Goal: Communication & Community: Answer question/provide support

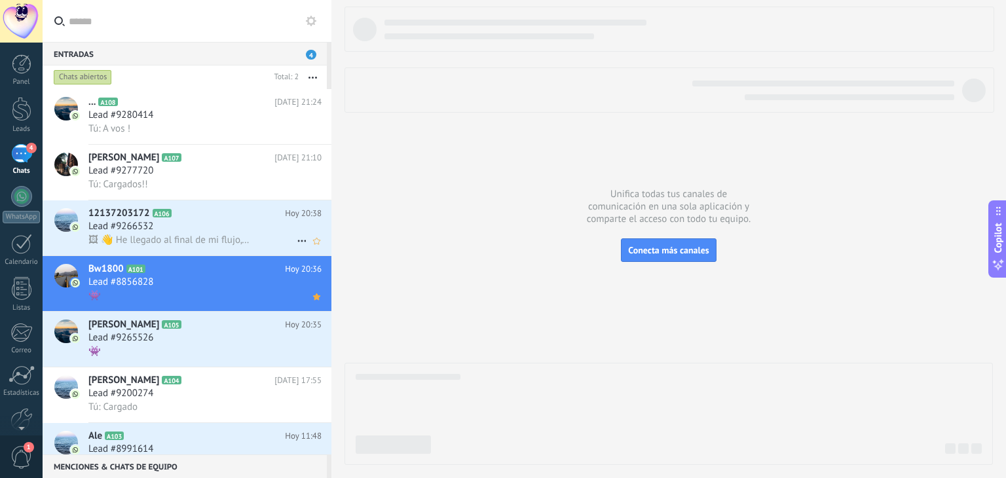
click at [220, 236] on span "🖼 👋 He llegado al final de mi flujo, pero puedes seguir chateando en esta conve…" at bounding box center [168, 240] width 161 height 12
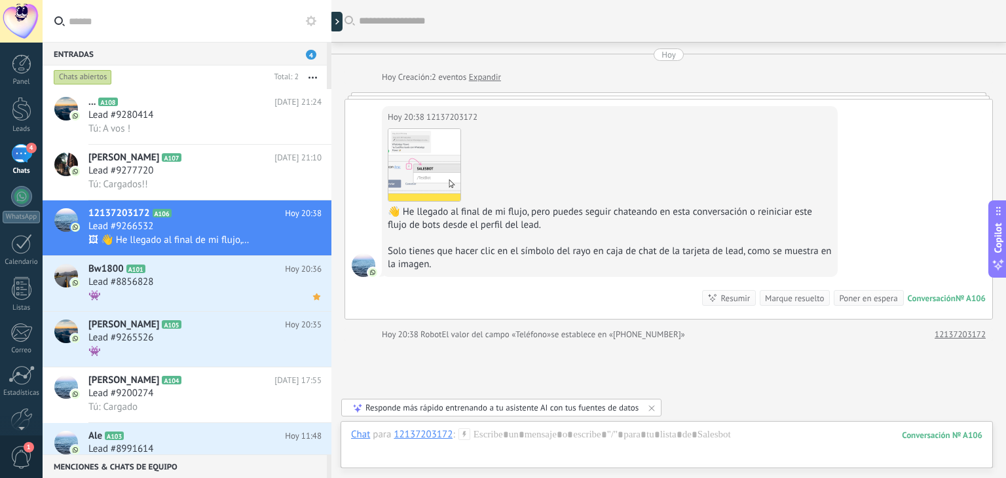
click at [463, 433] on use at bounding box center [464, 433] width 11 height 11
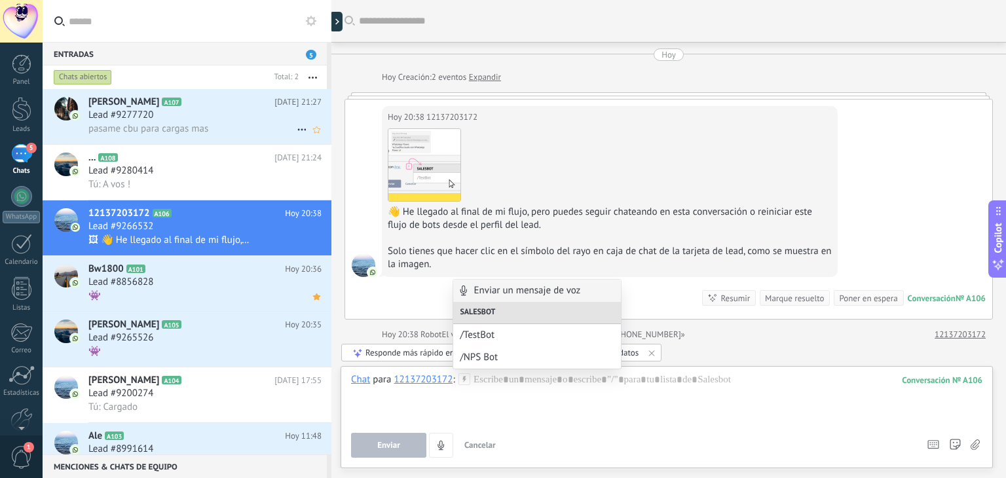
click at [210, 122] on div "pasame cbu para cargas mas" at bounding box center [204, 129] width 233 height 14
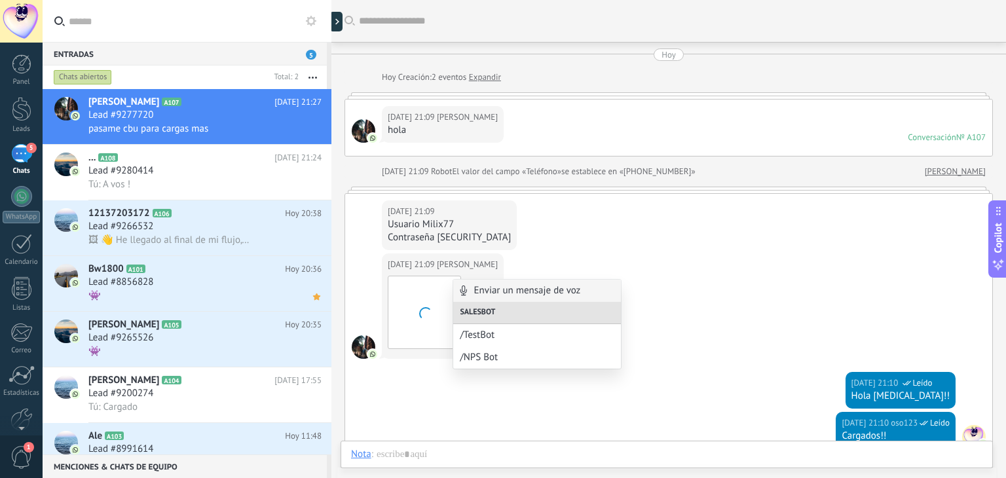
scroll to position [246, 0]
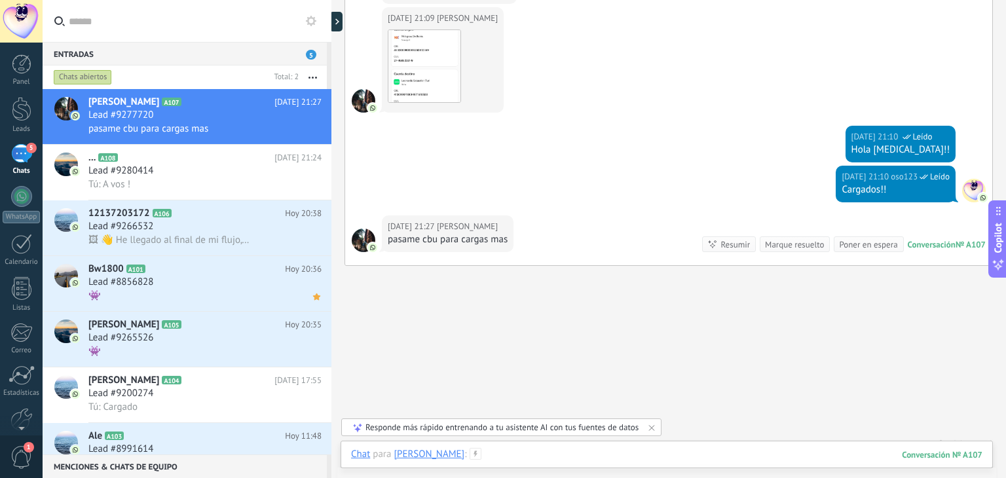
click at [582, 451] on div at bounding box center [666, 467] width 631 height 39
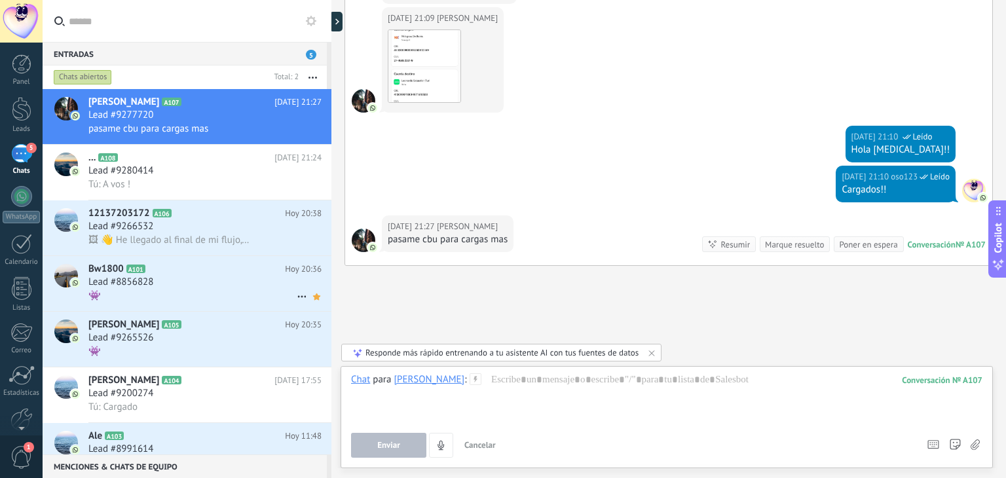
click at [197, 279] on div "Lead #8856828" at bounding box center [204, 282] width 233 height 13
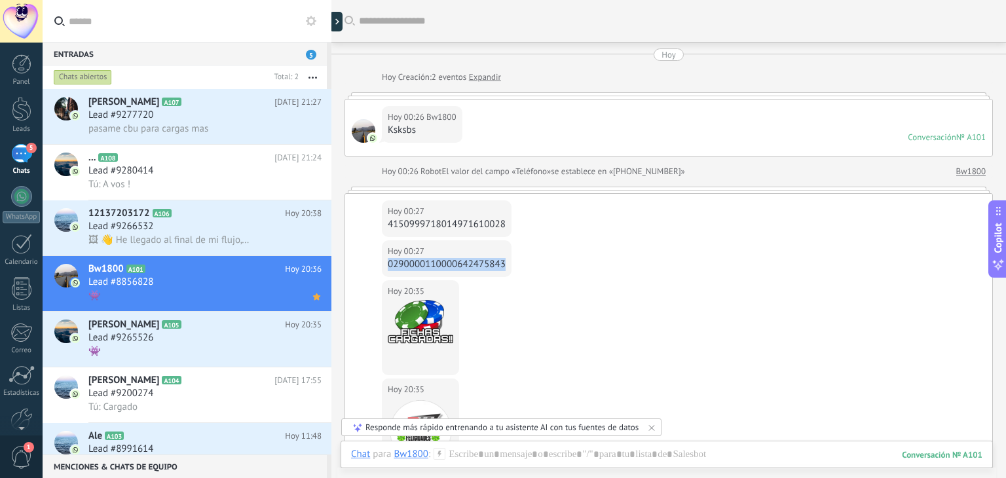
drag, startPoint x: 389, startPoint y: 261, endPoint x: 516, endPoint y: 263, distance: 126.4
click at [516, 263] on div "[DATE] 00:27 Bw1800 0290000110000642475843" at bounding box center [668, 260] width 647 height 40
copy div "0290000110000642475843"
click at [241, 123] on div "pasame cbu para cargas mas" at bounding box center [204, 129] width 233 height 14
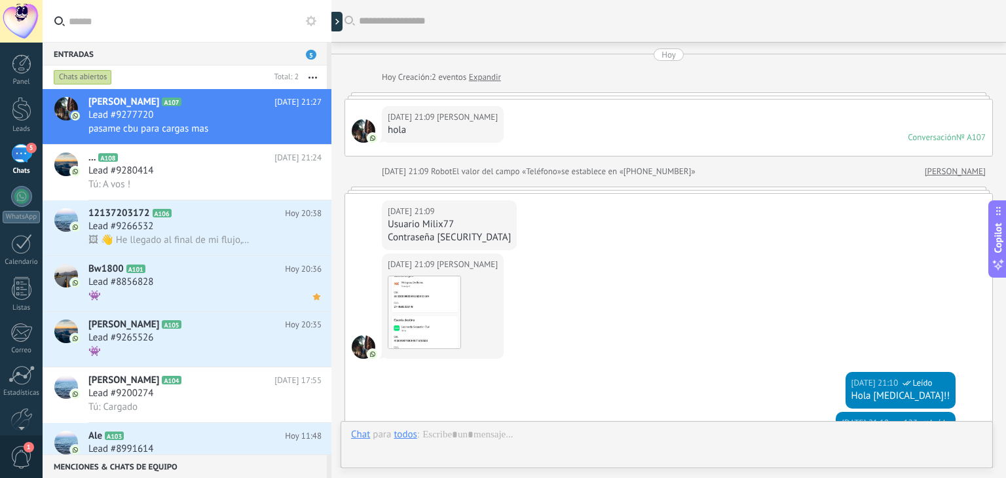
scroll to position [261, 0]
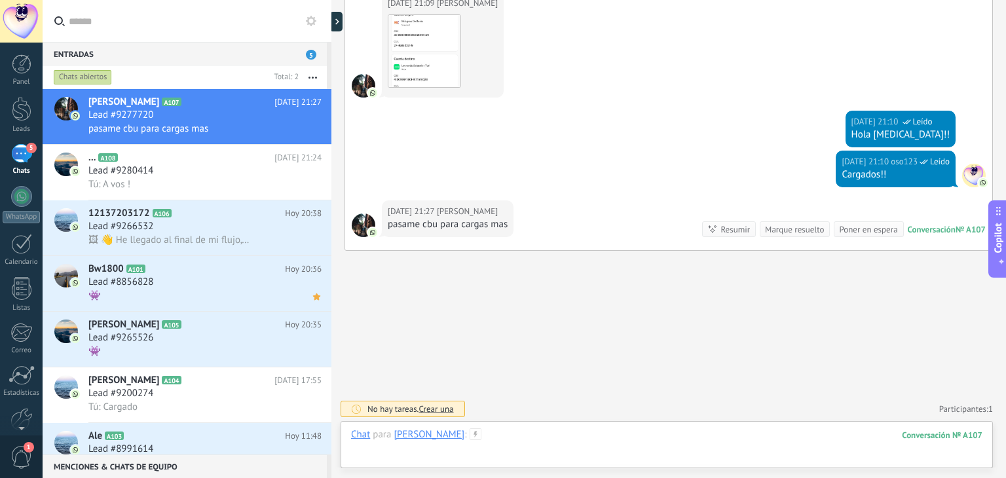
click at [574, 437] on div at bounding box center [666, 447] width 631 height 39
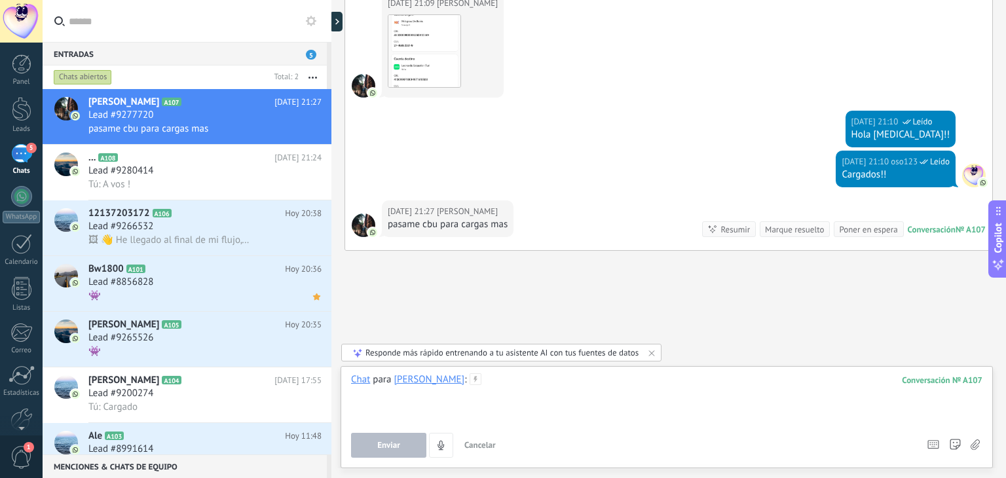
paste div
click at [367, 440] on button "Enviar" at bounding box center [388, 445] width 75 height 25
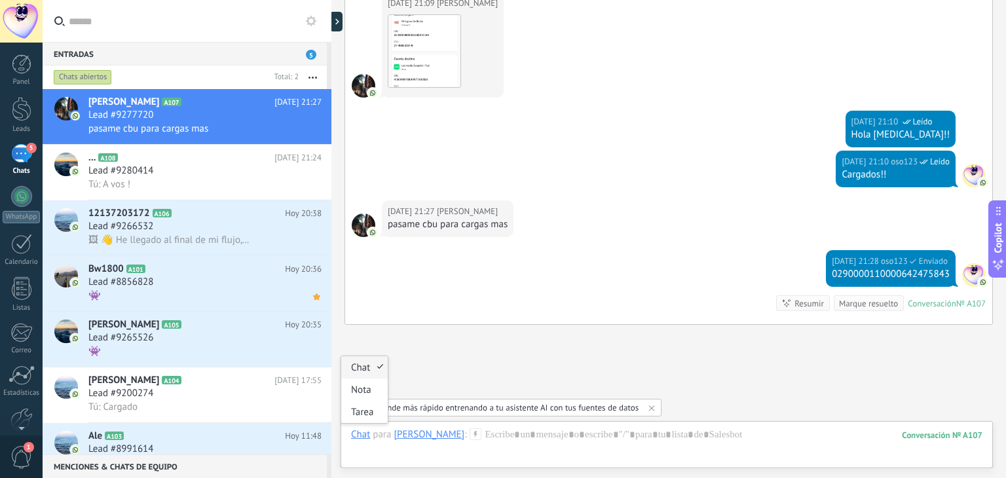
scroll to position [335, 0]
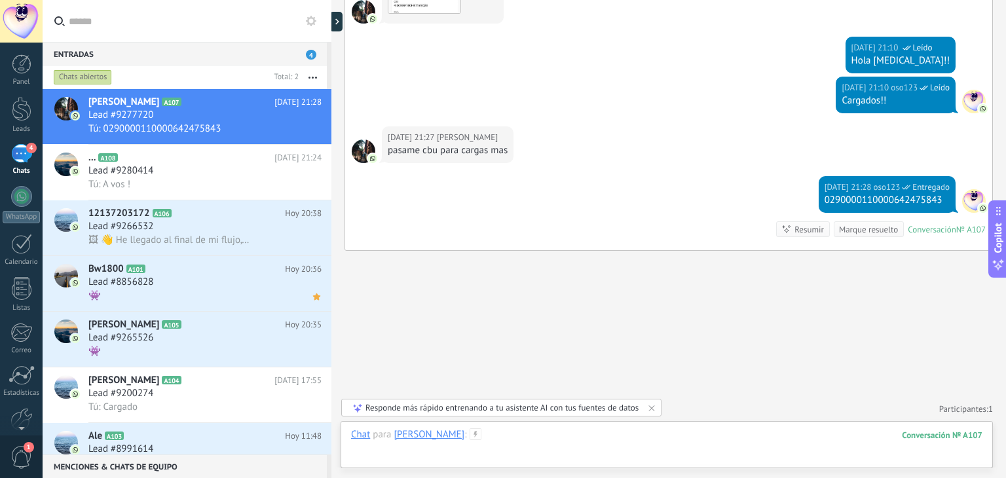
click at [633, 436] on div at bounding box center [666, 447] width 631 height 39
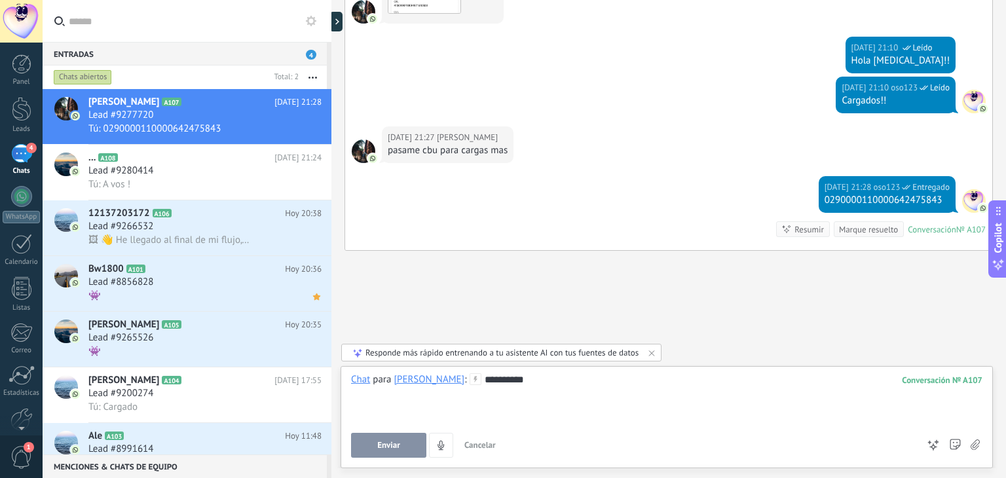
click at [405, 441] on button "Enviar" at bounding box center [388, 445] width 75 height 25
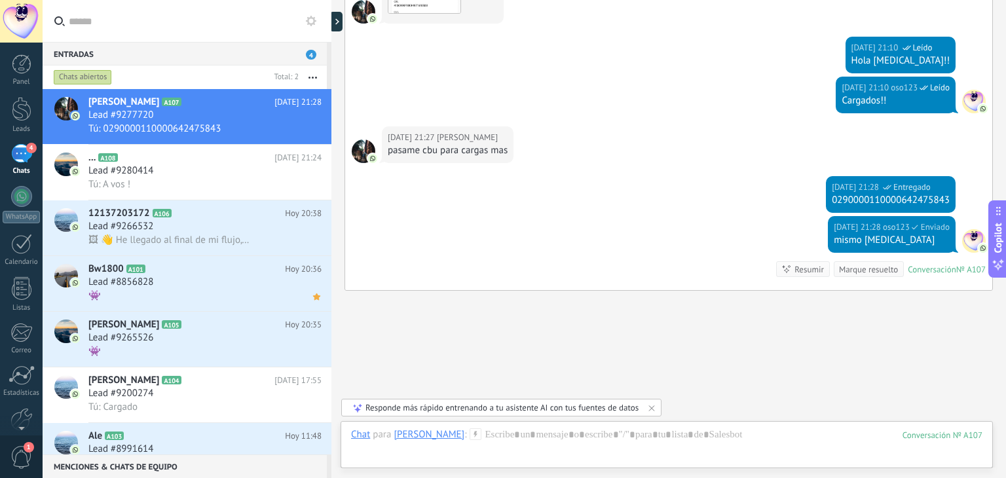
scroll to position [375, 0]
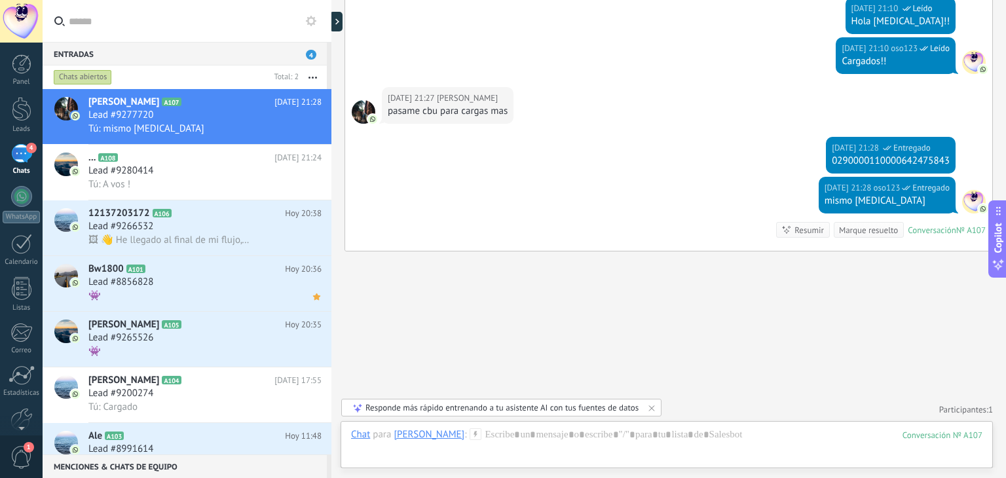
click at [648, 405] on icon at bounding box center [652, 408] width 10 height 10
click at [481, 434] on use at bounding box center [475, 433] width 11 height 11
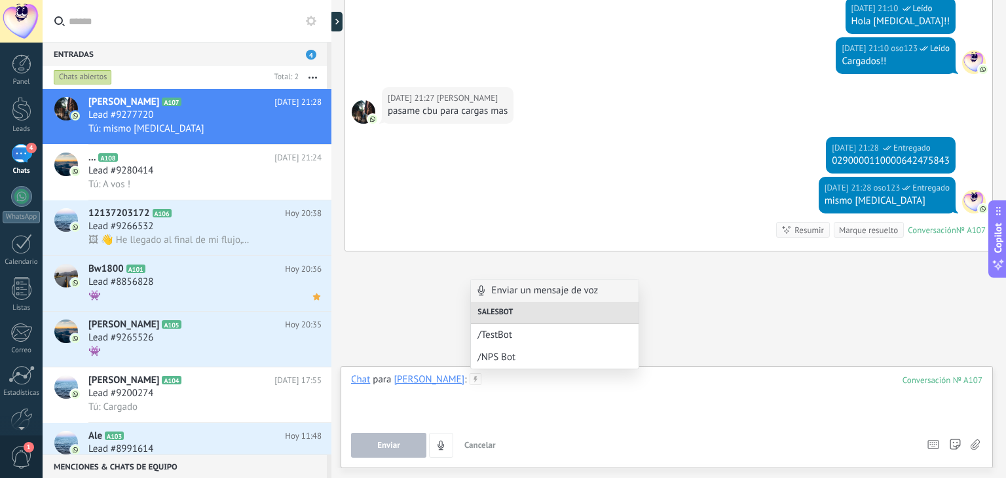
click at [561, 391] on div at bounding box center [666, 398] width 631 height 50
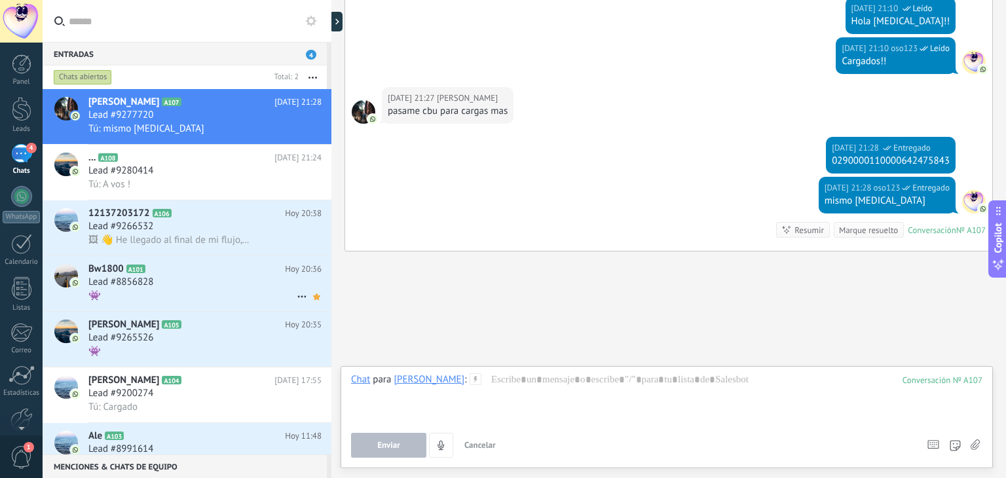
click at [215, 276] on h2 "Bw1800 A101" at bounding box center [186, 269] width 197 height 13
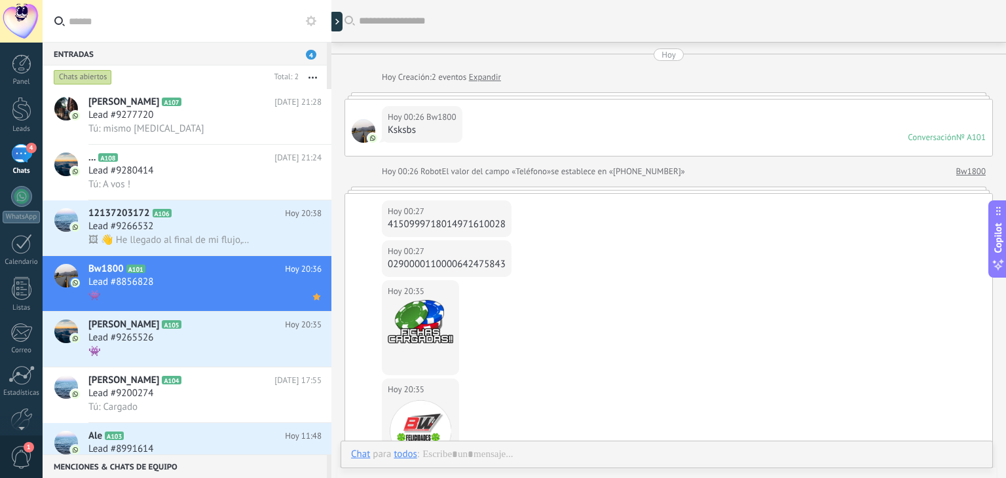
scroll to position [388, 0]
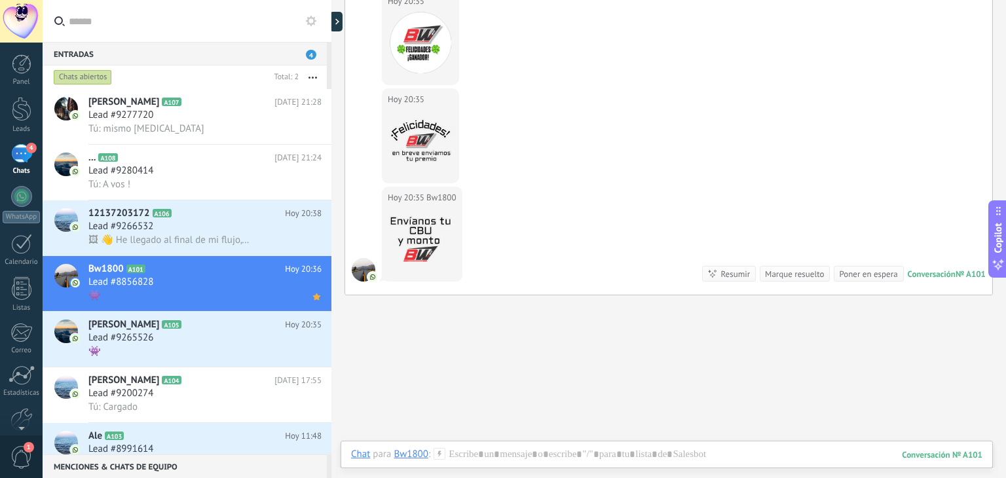
click at [415, 238] on div at bounding box center [421, 239] width 66 height 66
drag, startPoint x: 412, startPoint y: 225, endPoint x: 532, endPoint y: 125, distance: 155.8
click at [532, 125] on div "Hoy 20:35 Bw1800" at bounding box center [668, 137] width 647 height 98
click at [426, 142] on div at bounding box center [421, 141] width 66 height 66
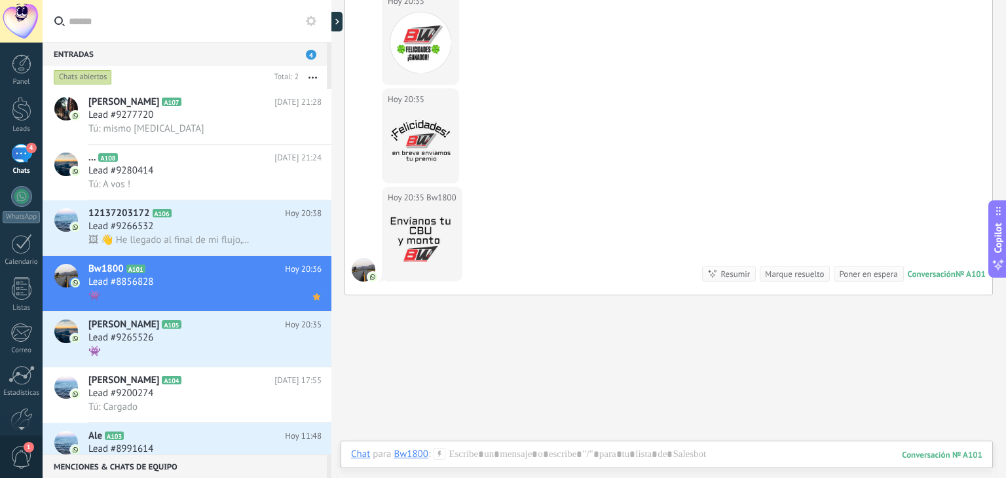
click at [417, 121] on div at bounding box center [421, 141] width 66 height 66
click at [400, 96] on div "Contestar Reenviar Copiar enlace" at bounding box center [436, 136] width 97 height 98
click at [573, 454] on div at bounding box center [666, 467] width 631 height 39
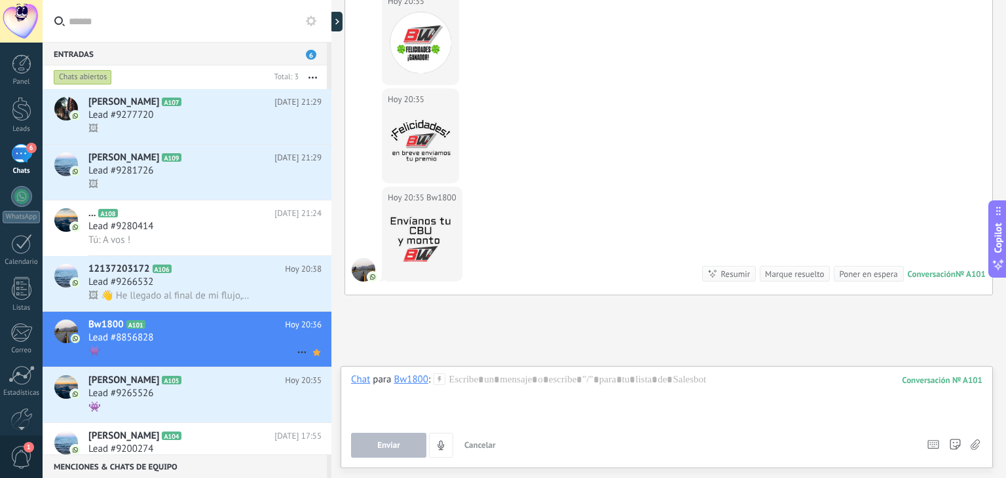
click at [156, 343] on h3 "Lead #8856828" at bounding box center [123, 337] width 71 height 13
click at [523, 386] on div at bounding box center [666, 398] width 631 height 50
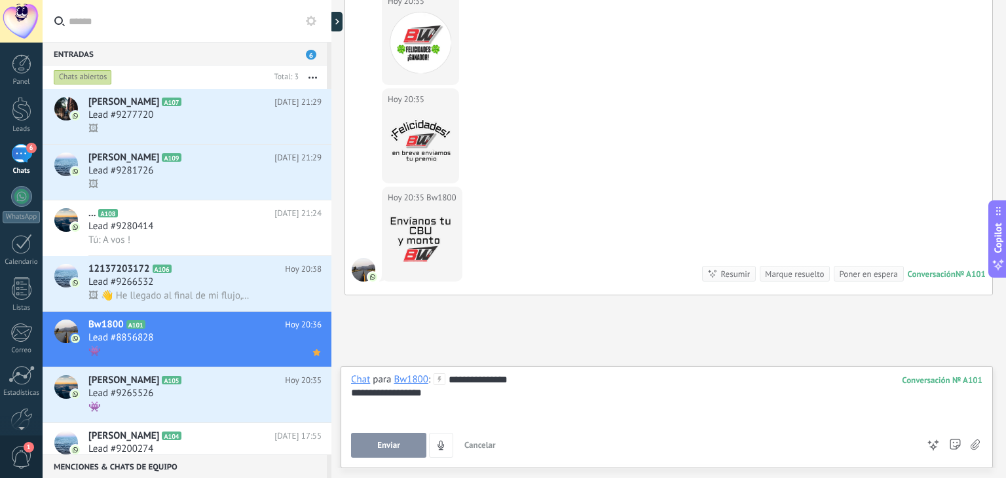
click at [402, 448] on button "Enviar" at bounding box center [388, 445] width 75 height 25
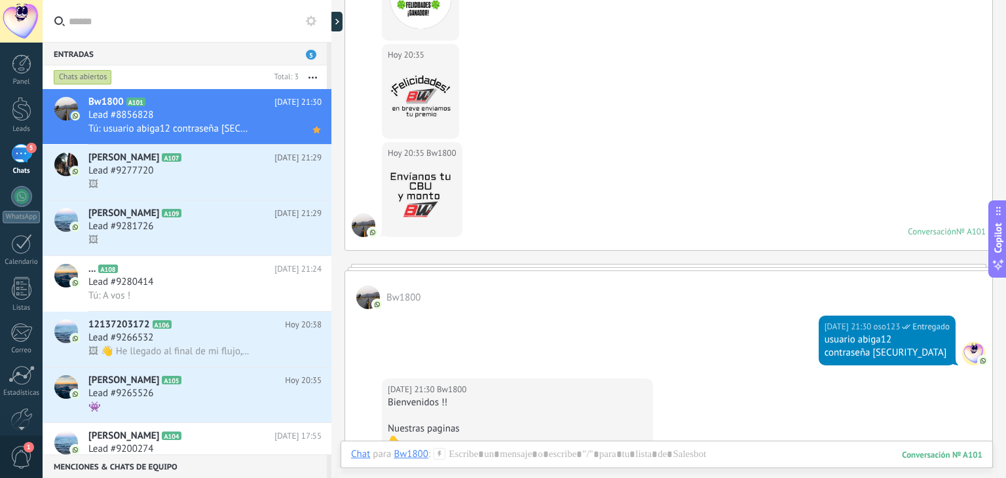
scroll to position [567, 0]
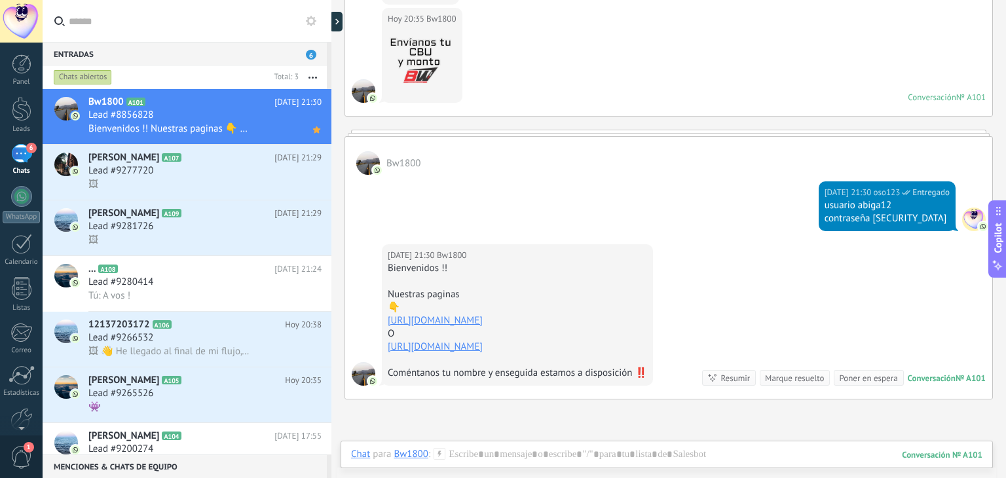
drag, startPoint x: 500, startPoint y: 320, endPoint x: 425, endPoint y: 308, distance: 75.6
click at [425, 308] on div "Bienvenidos !! Nuestras paginas 👇 https://ganamos365.club/ O Https://esmeralda.…" at bounding box center [517, 321] width 259 height 118
copy div "👇 https://ganamos365.club/"
click at [702, 415] on div "Buscar Carga más Hoy Hoy Creación: 2 eventos Expandir Hoy 00:26 Bw1800 Ksksbs C…" at bounding box center [668, 30] width 675 height 1195
click at [690, 446] on div "Chat Correo Nota Tarea Chat para Bw1800 : 101 Enviar Cancelar Rastrear clics en…" at bounding box center [667, 464] width 652 height 47
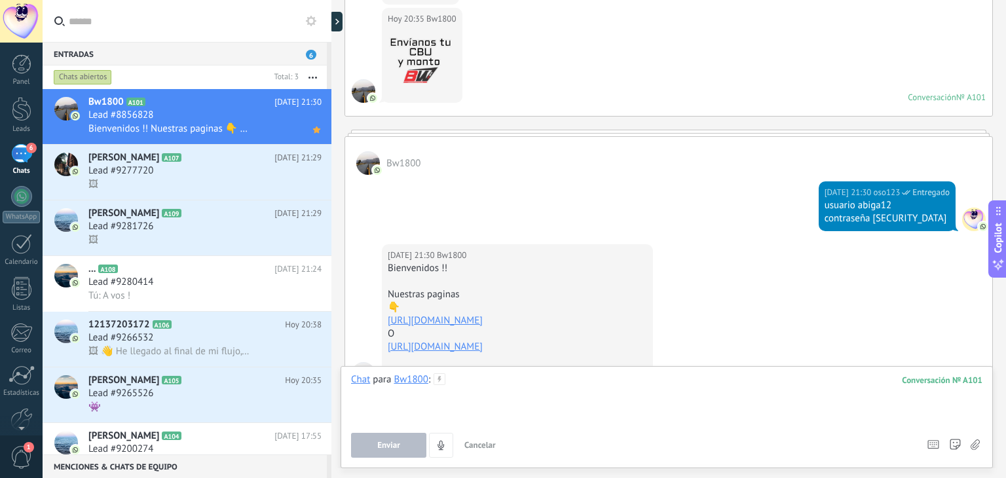
click at [591, 379] on div at bounding box center [666, 398] width 631 height 50
click at [201, 174] on div "Lead #9277720" at bounding box center [204, 170] width 233 height 13
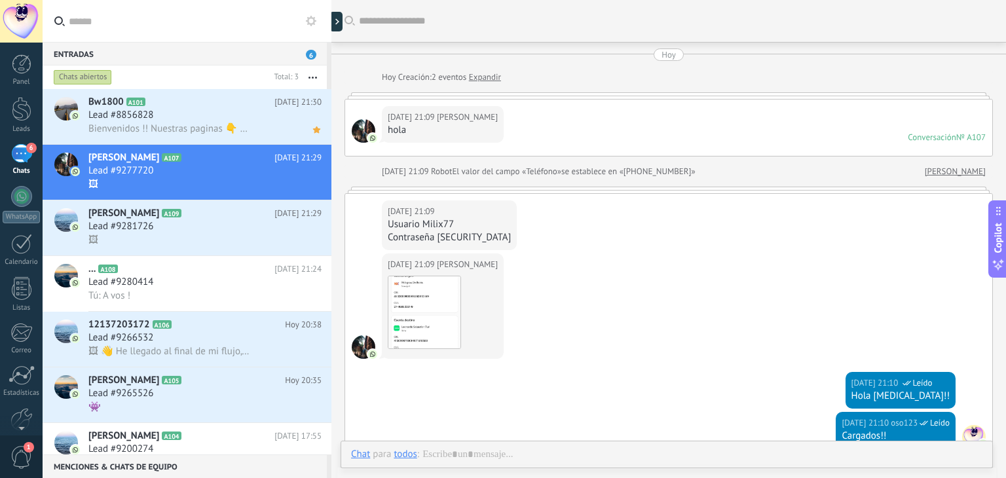
scroll to position [420, 0]
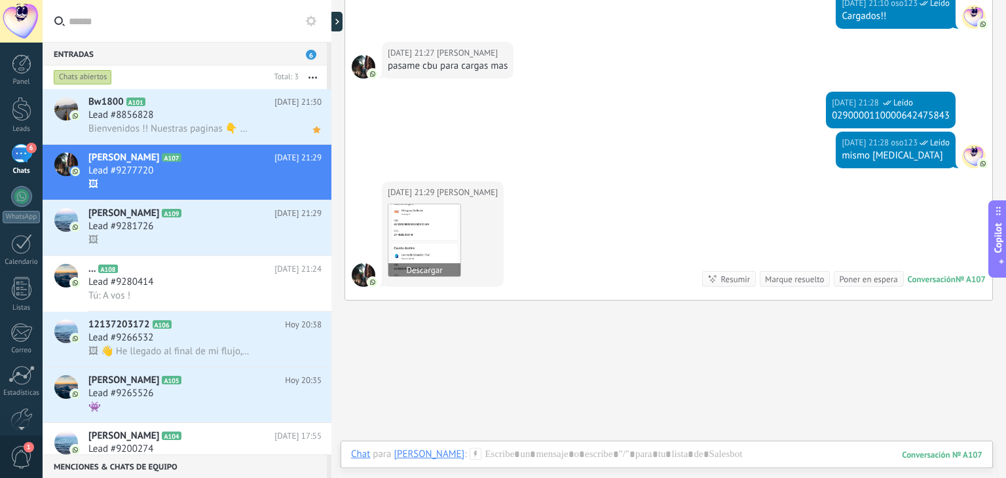
click at [422, 231] on img at bounding box center [424, 240] width 72 height 72
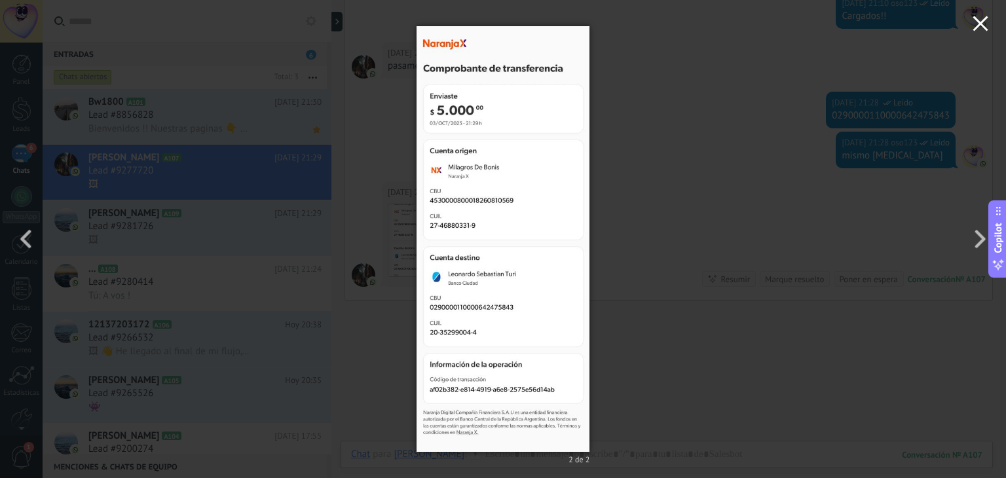
click at [983, 26] on icon "button" at bounding box center [981, 24] width 16 height 16
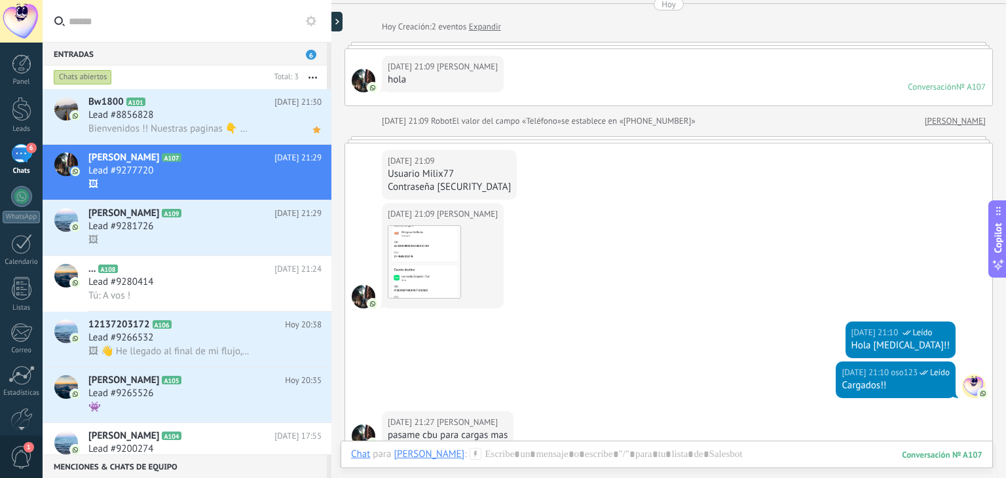
scroll to position [131, 0]
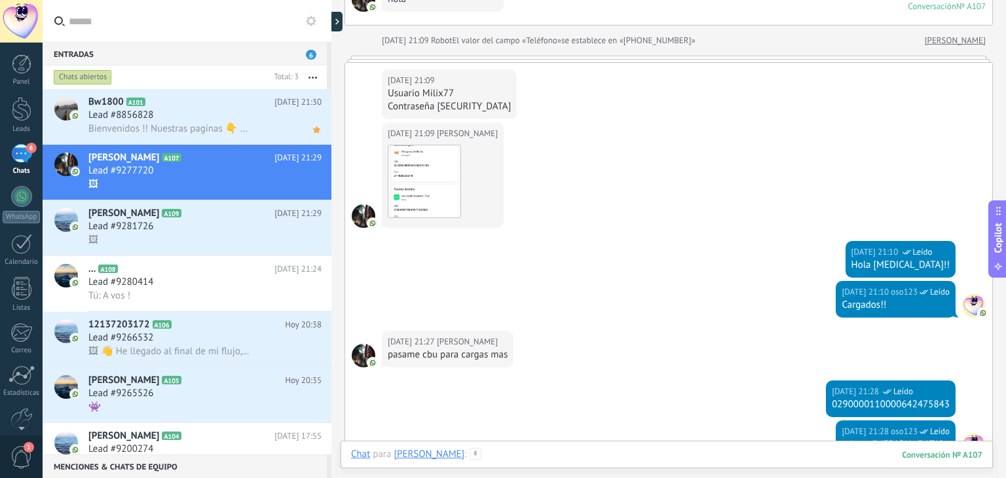
click at [569, 458] on div at bounding box center [666, 467] width 631 height 39
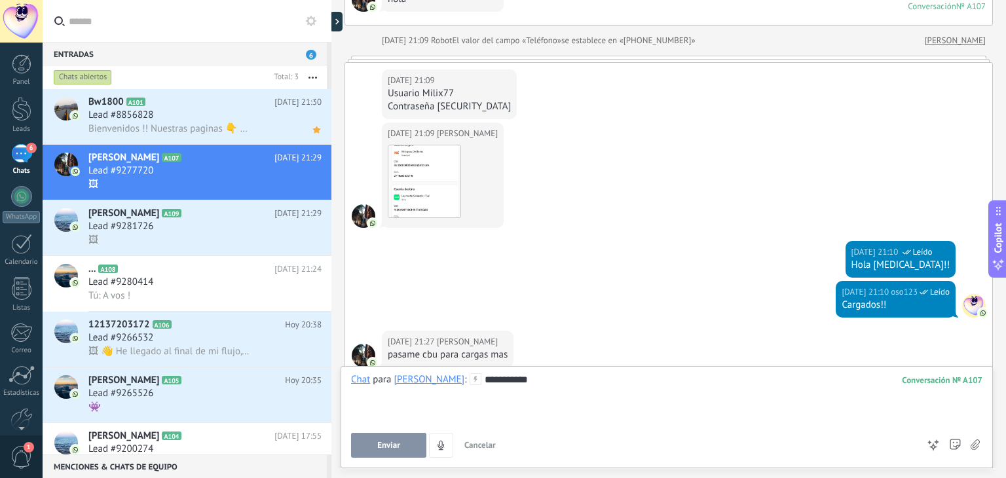
click at [394, 450] on span "Enviar" at bounding box center [388, 445] width 23 height 9
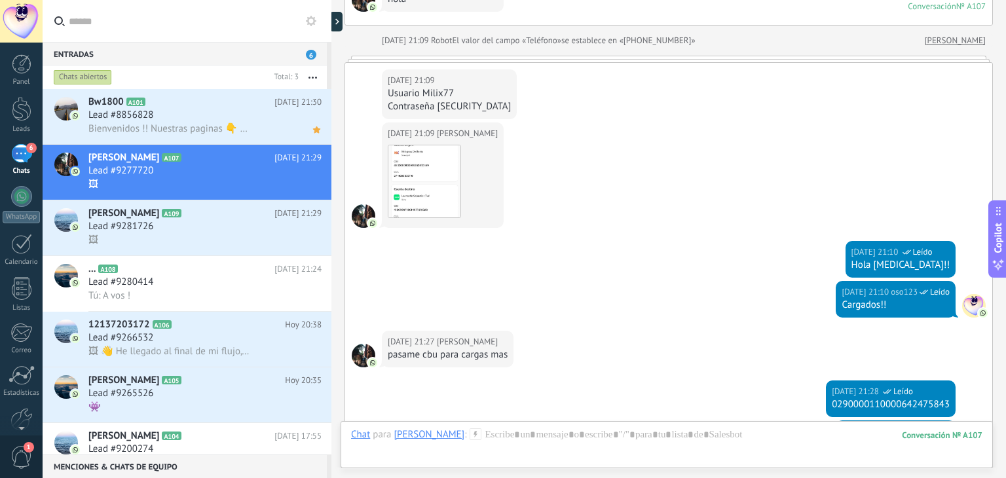
scroll to position [543, 0]
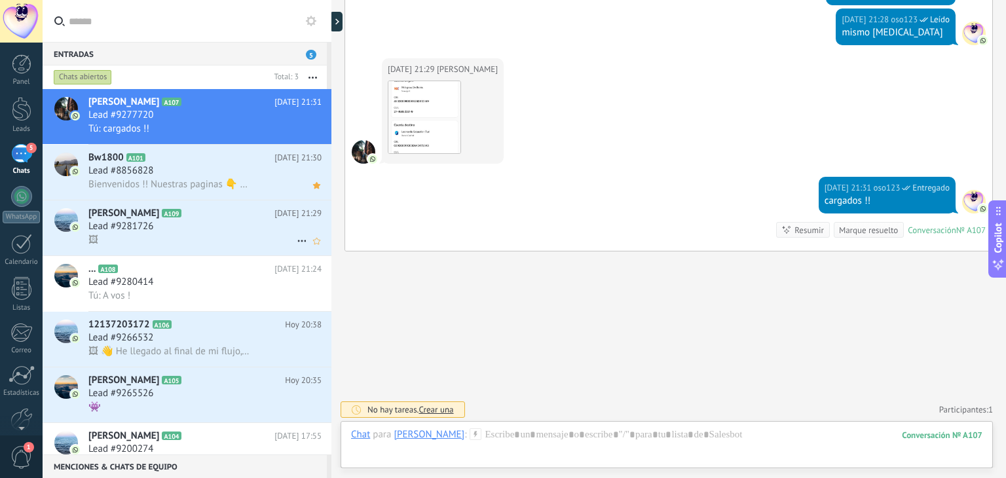
click at [184, 229] on div "Lead #9281726" at bounding box center [204, 226] width 233 height 13
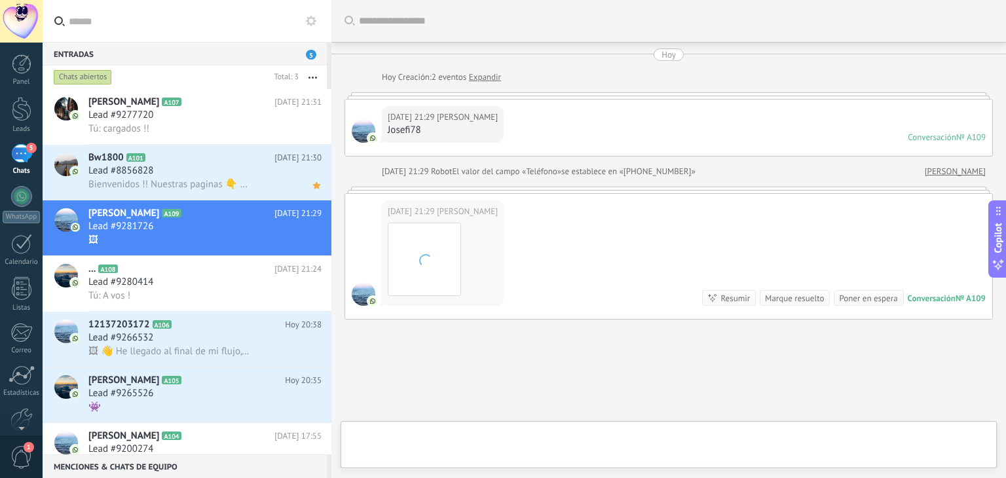
scroll to position [68, 0]
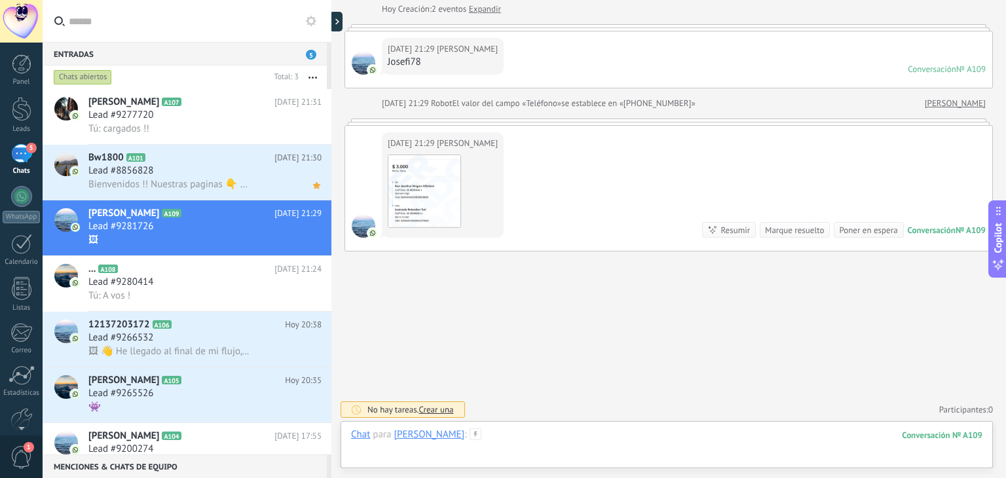
click at [604, 441] on div at bounding box center [666, 447] width 631 height 39
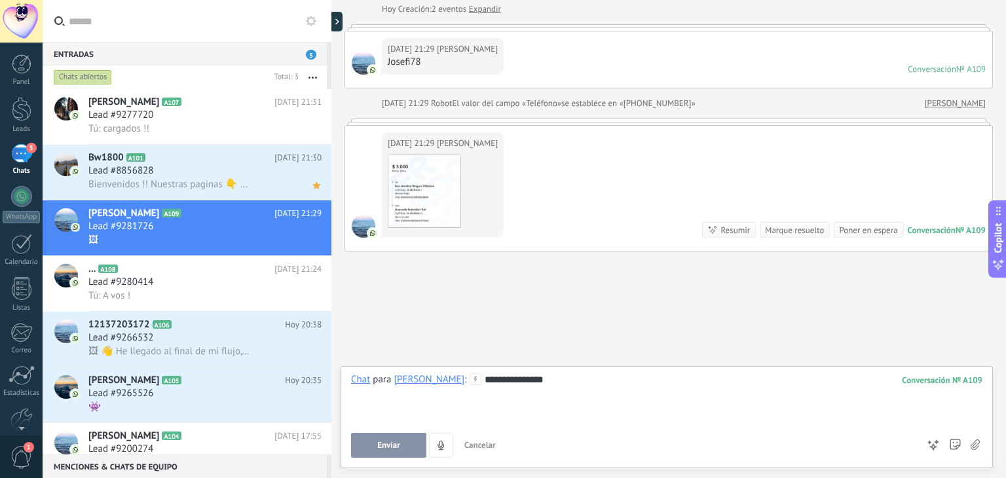
click at [406, 442] on button "Enviar" at bounding box center [388, 445] width 75 height 25
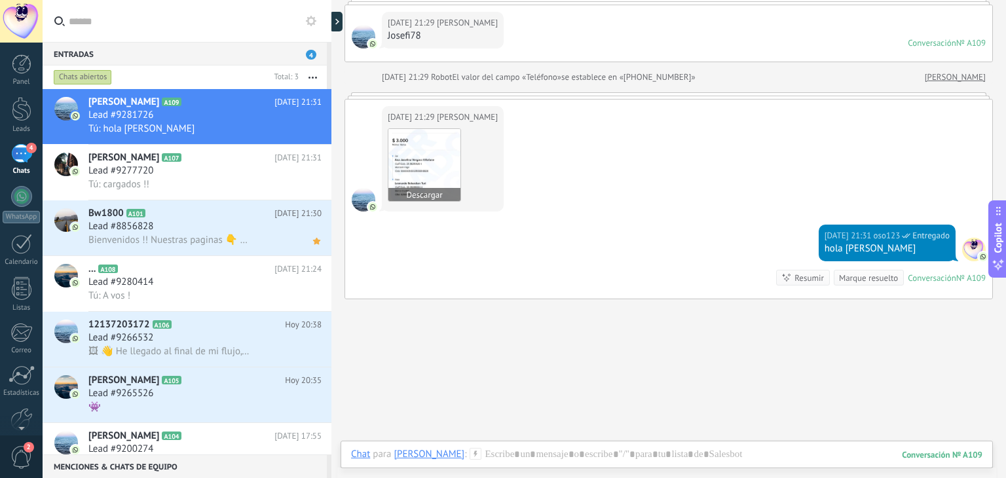
scroll to position [77, 0]
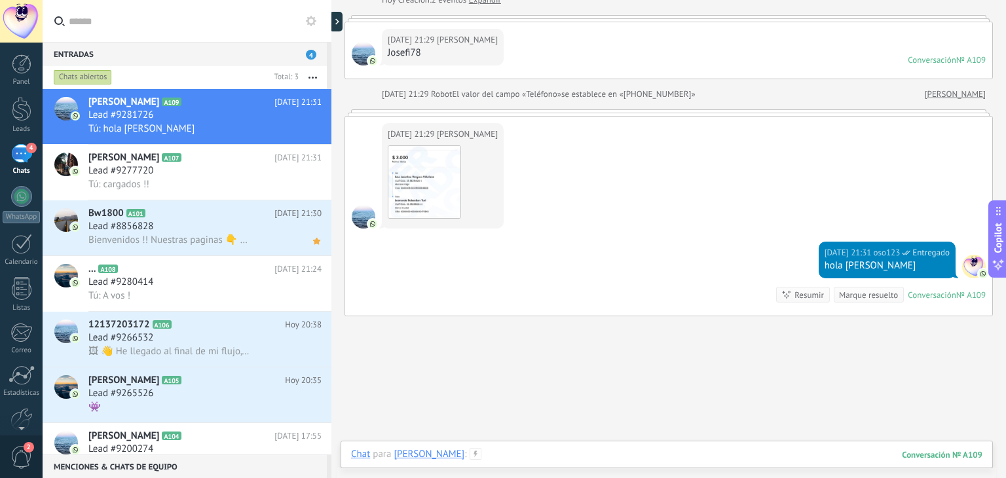
click at [580, 454] on div at bounding box center [666, 467] width 631 height 39
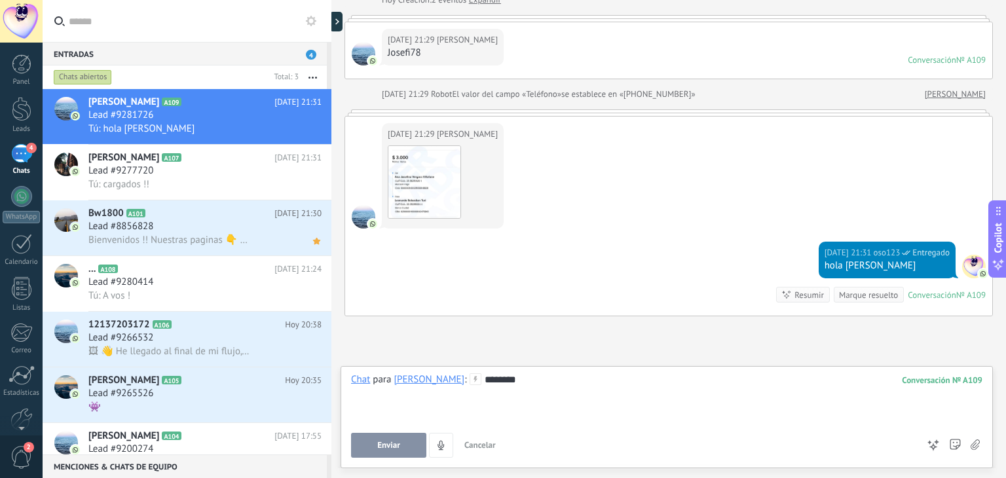
click at [404, 442] on button "Enviar" at bounding box center [388, 445] width 75 height 25
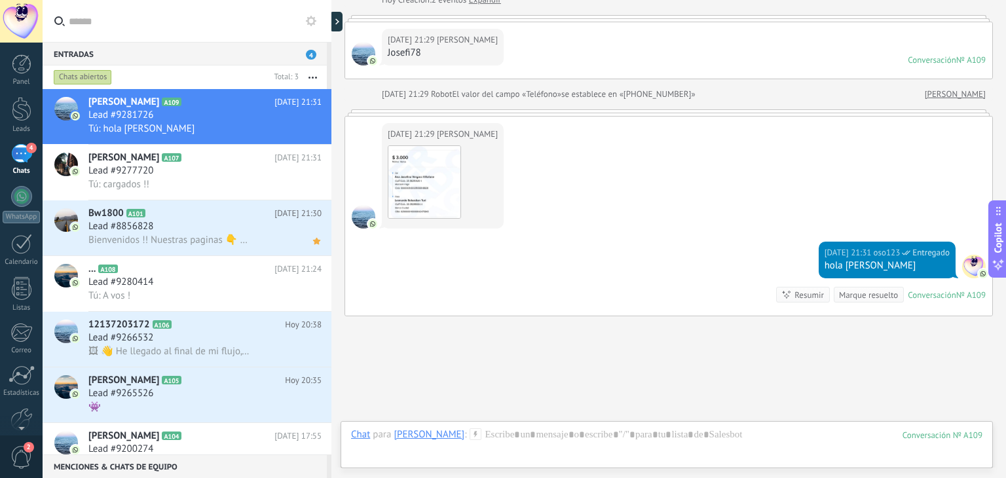
scroll to position [183, 0]
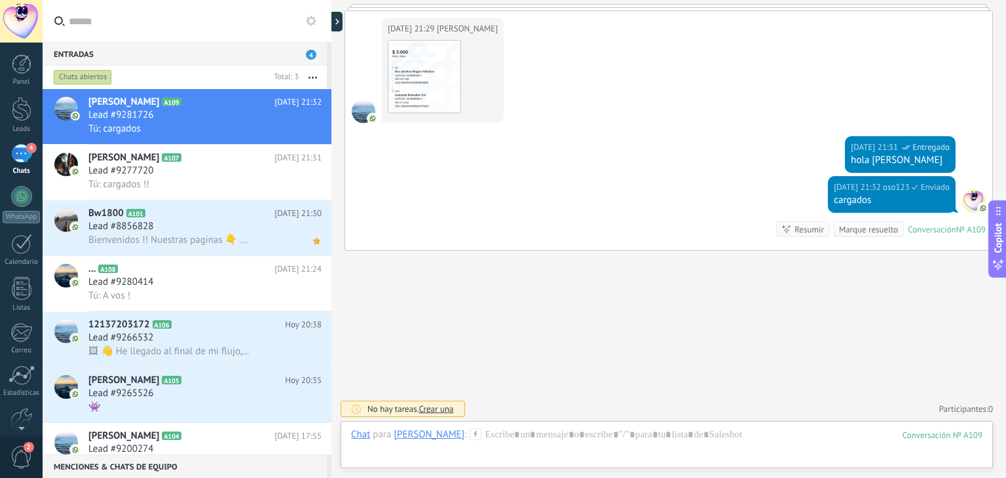
click at [314, 21] on use at bounding box center [311, 21] width 10 height 10
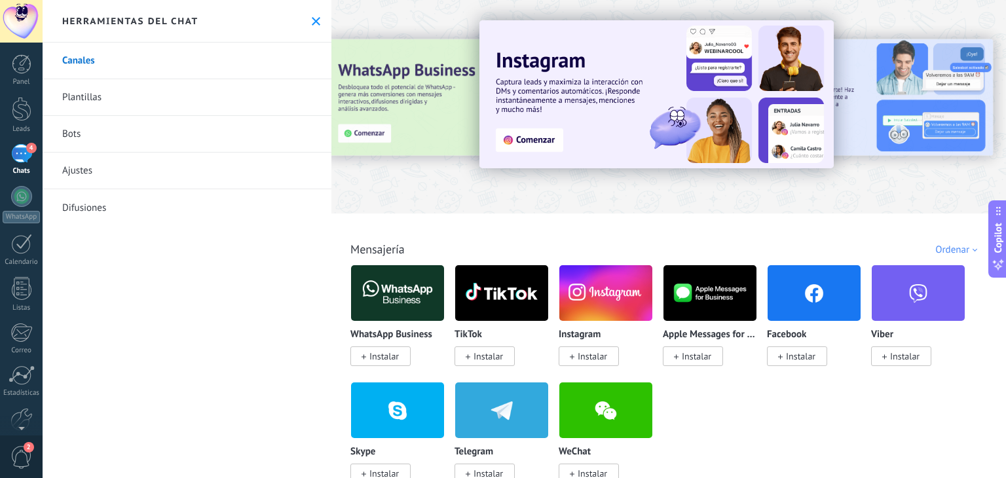
click at [87, 174] on link "Ajustes" at bounding box center [187, 171] width 289 height 37
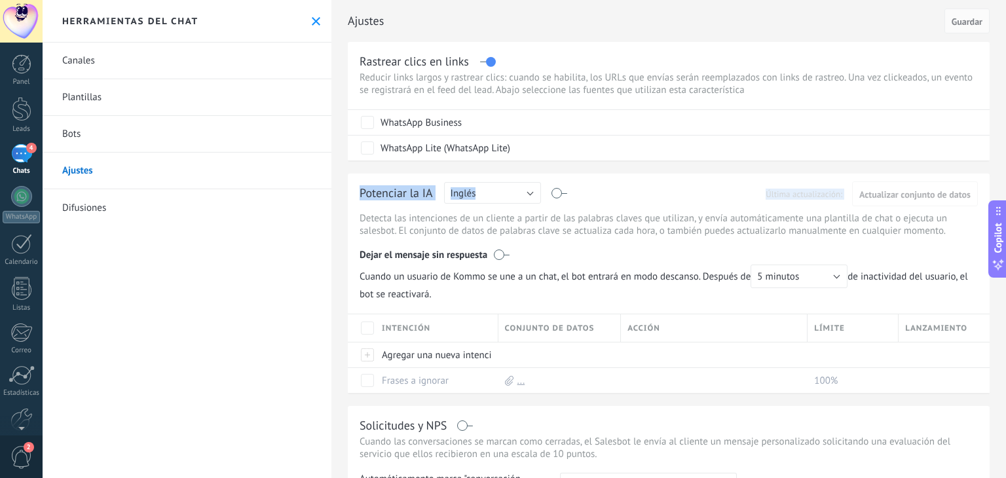
drag, startPoint x: 1006, startPoint y: 102, endPoint x: 996, endPoint y: 174, distance: 72.0
click at [1006, 172] on div "Ajustes Cancelar Guardar Rastrear clics en links Reducir links largos y rastrea…" at bounding box center [668, 239] width 675 height 478
click at [100, 208] on link "Difusiones" at bounding box center [187, 207] width 289 height 37
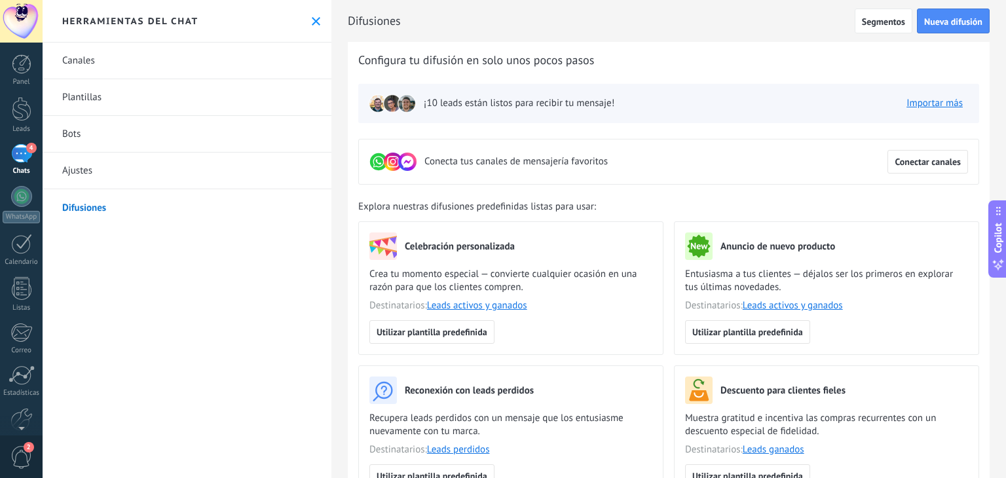
click at [100, 92] on link "Plantillas" at bounding box center [187, 97] width 289 height 37
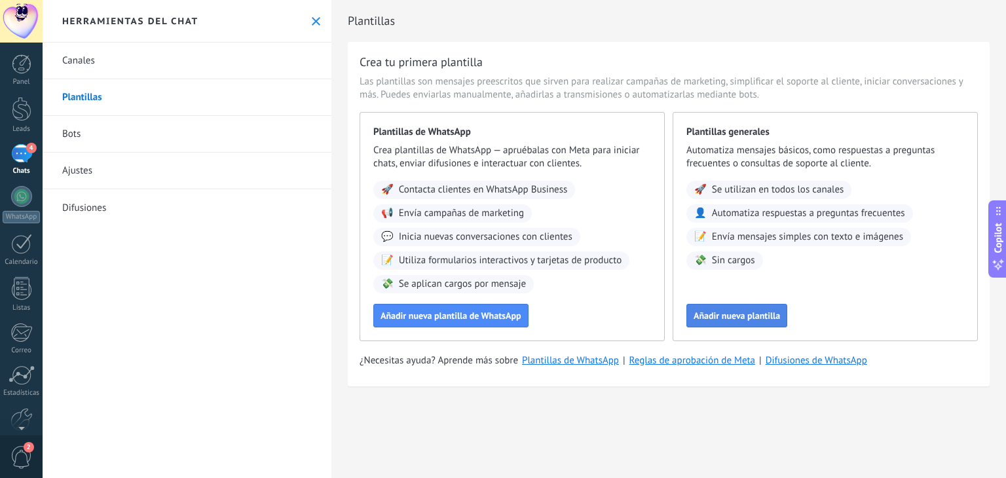
click at [729, 318] on span "Añadir nueva plantilla" at bounding box center [737, 315] width 86 height 9
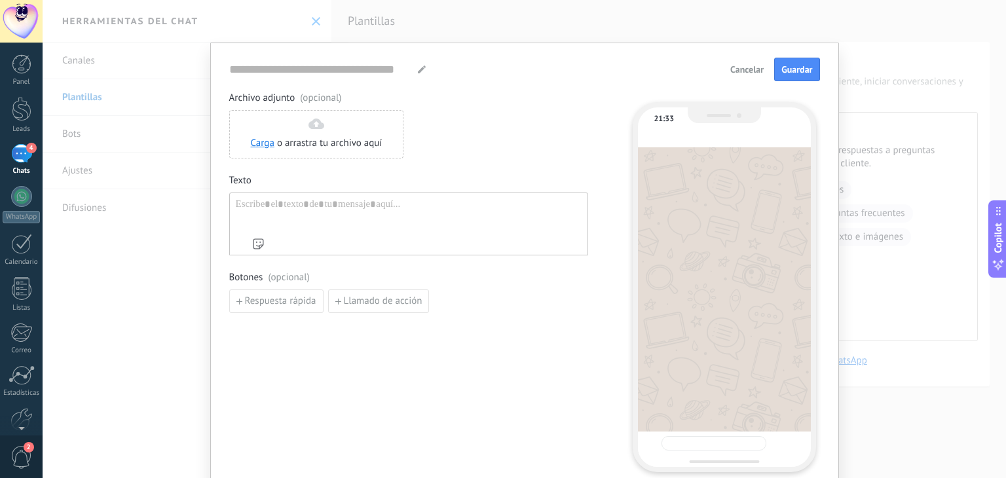
type input "**********"
click at [332, 207] on div at bounding box center [409, 214] width 346 height 33
click at [28, 148] on span "4" at bounding box center [31, 148] width 10 height 10
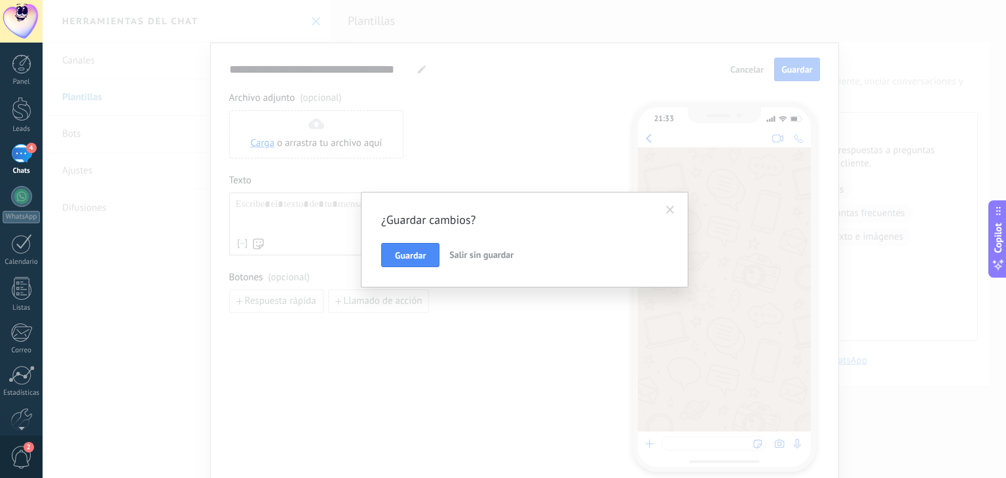
click at [461, 249] on span "Salir sin guardar" at bounding box center [481, 255] width 64 height 12
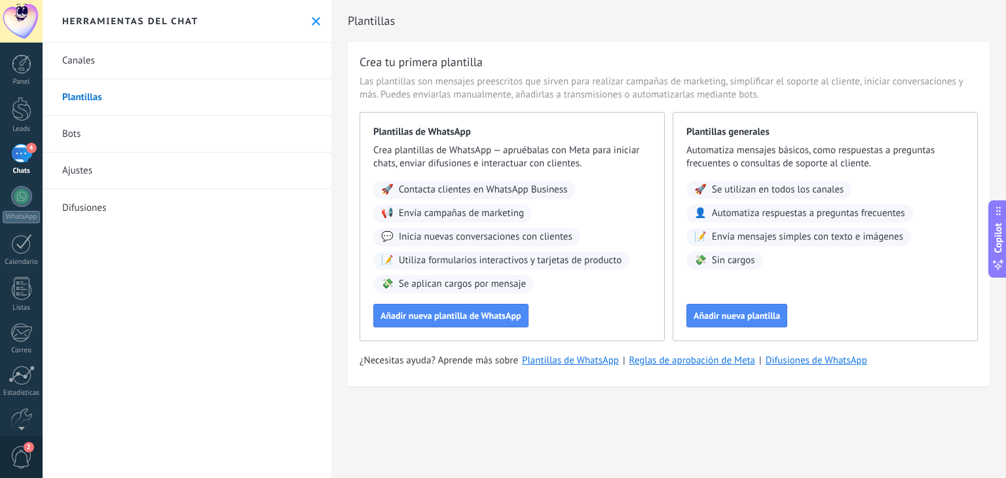
click at [318, 22] on div "Herramientas del chat" at bounding box center [187, 21] width 289 height 43
click at [317, 19] on button at bounding box center [315, 21] width 11 height 11
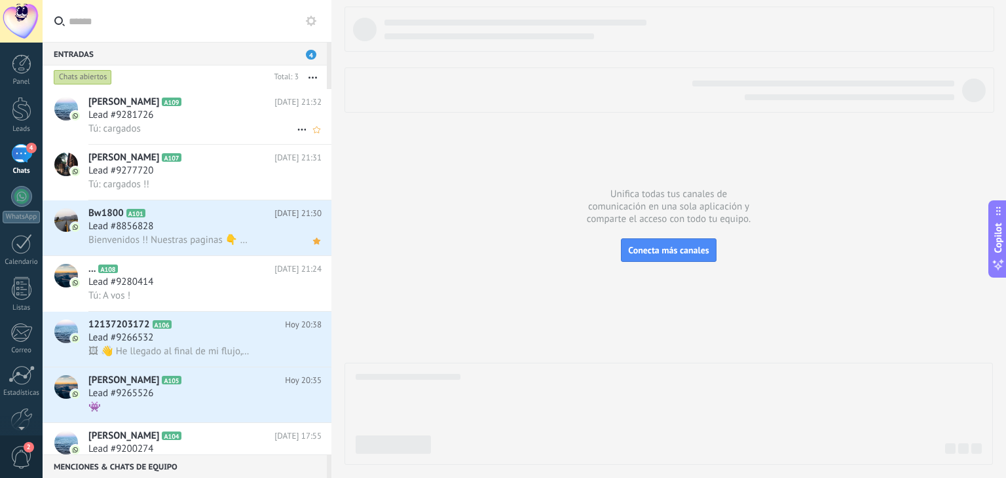
click at [173, 116] on div "Lead #9281726" at bounding box center [204, 115] width 233 height 13
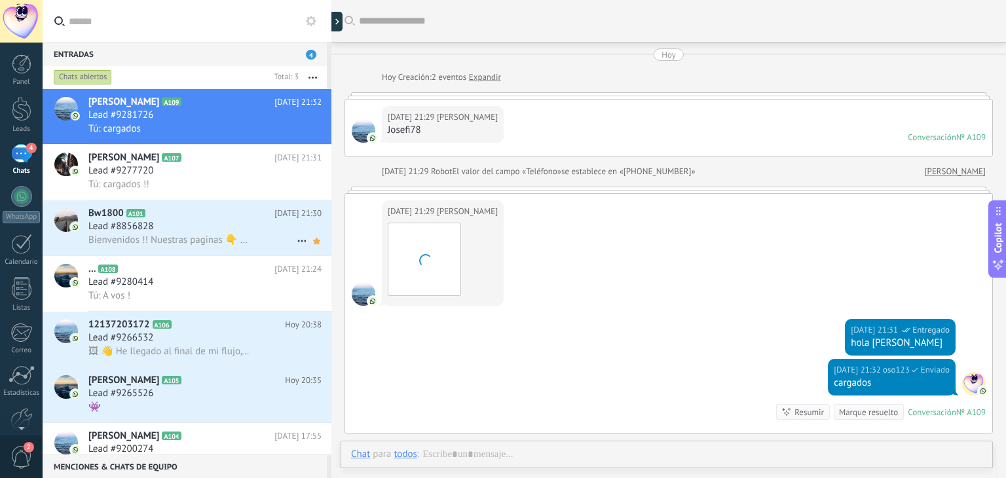
scroll to position [155, 0]
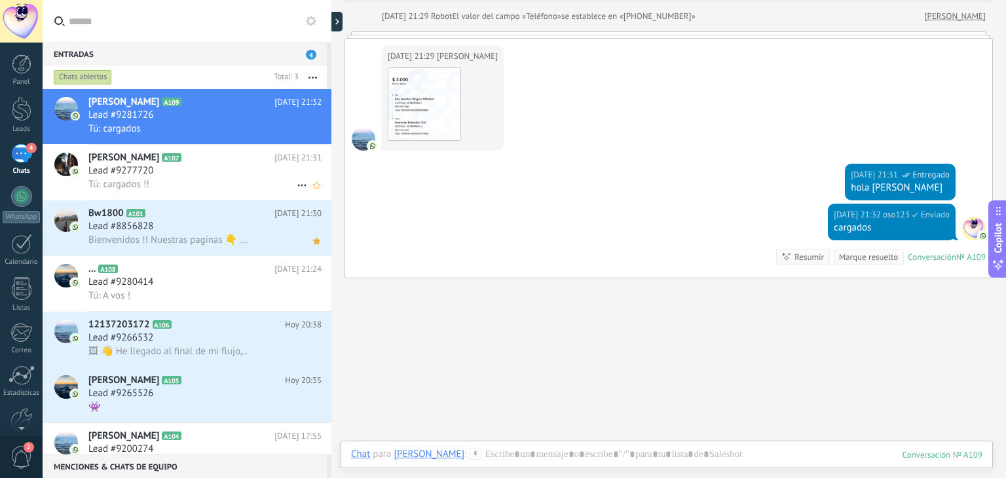
click at [189, 178] on div "Lead #9277720" at bounding box center [204, 170] width 233 height 13
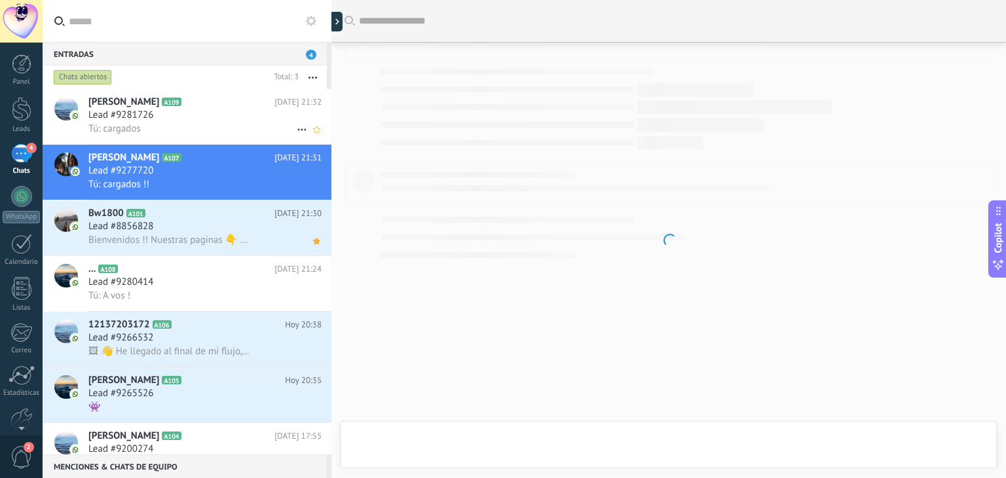
scroll to position [516, 0]
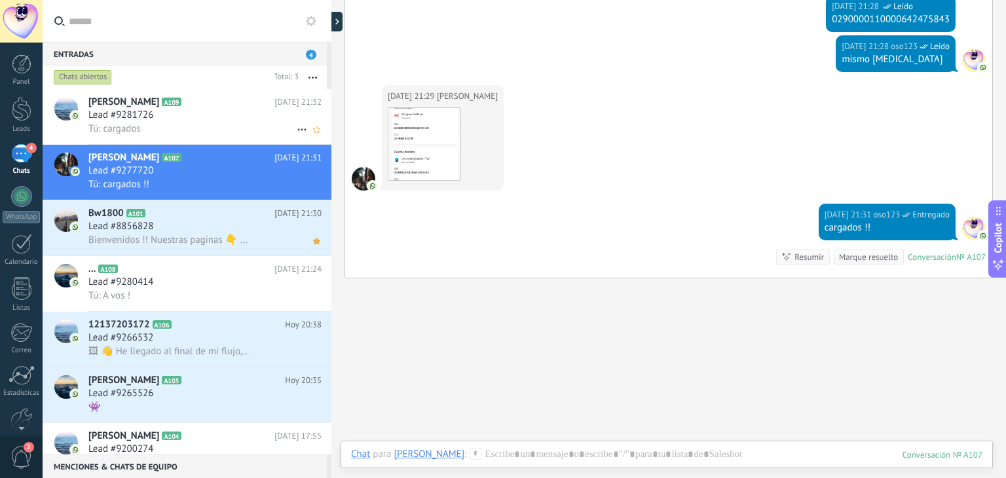
click at [163, 110] on div "Lead #9281726" at bounding box center [204, 115] width 233 height 13
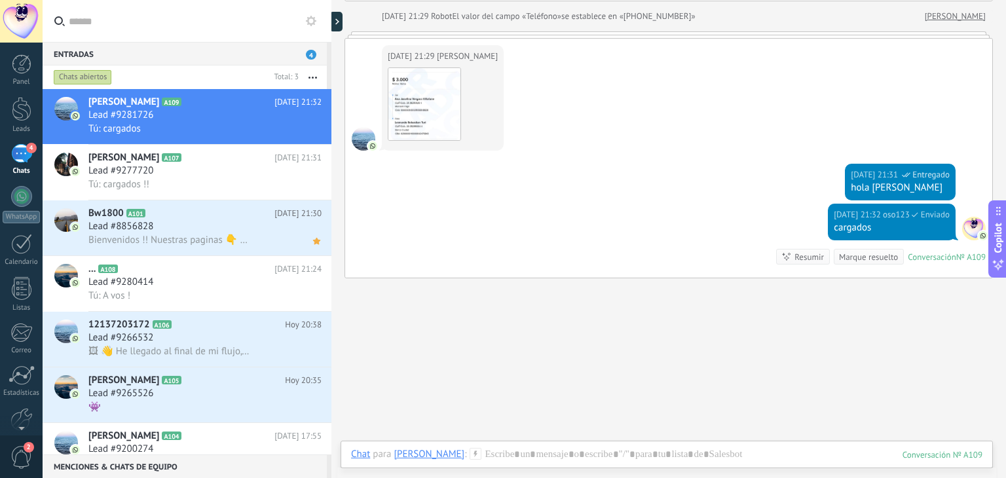
click at [33, 157] on link "4 Chats" at bounding box center [21, 159] width 43 height 31
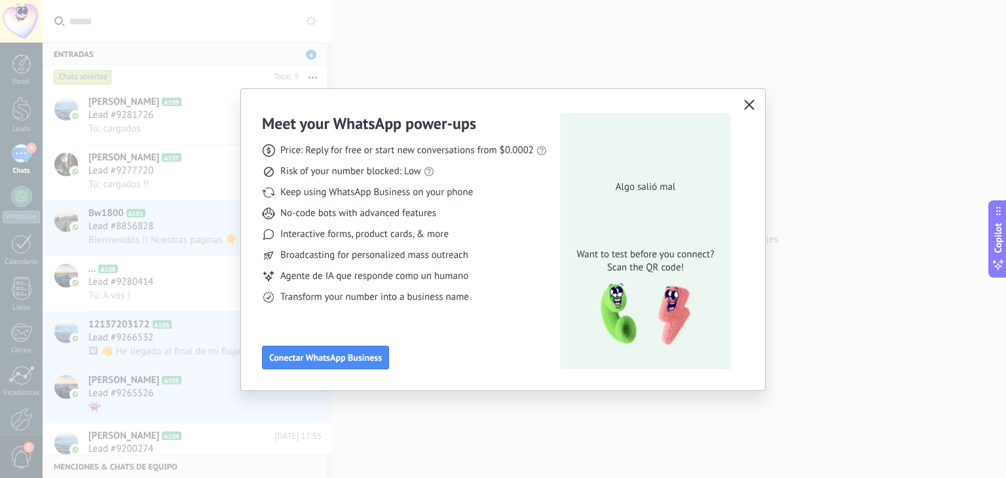
click at [749, 103] on icon "button" at bounding box center [749, 105] width 10 height 10
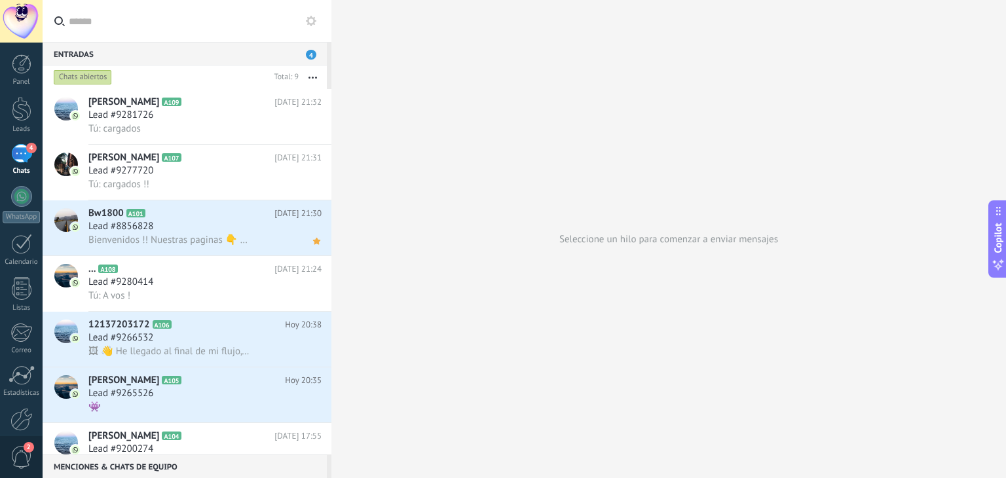
click at [328, 76] on div "Chats abiertos Total: 9 Silenciar Acciones múltiples Ordenar Más recientes" at bounding box center [187, 78] width 289 height 24
click at [214, 226] on div "Lead #8856828" at bounding box center [204, 226] width 233 height 13
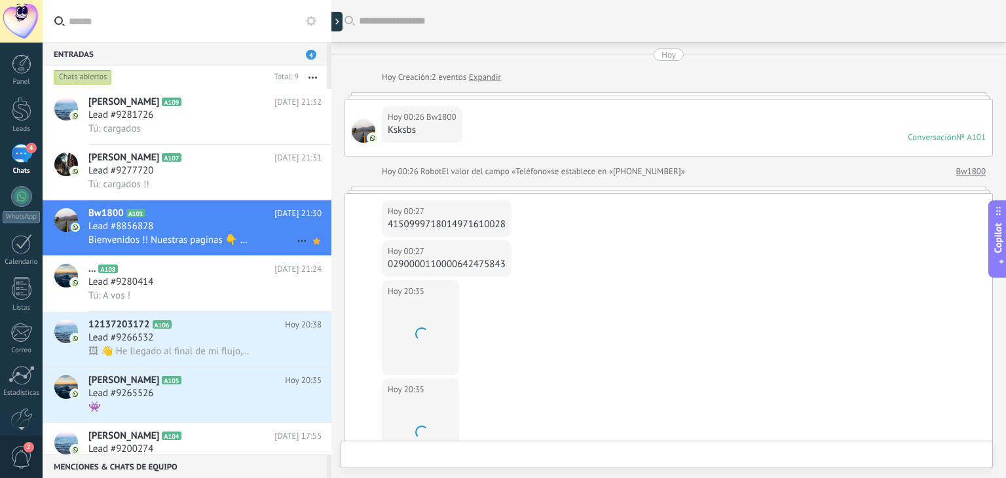
scroll to position [658, 0]
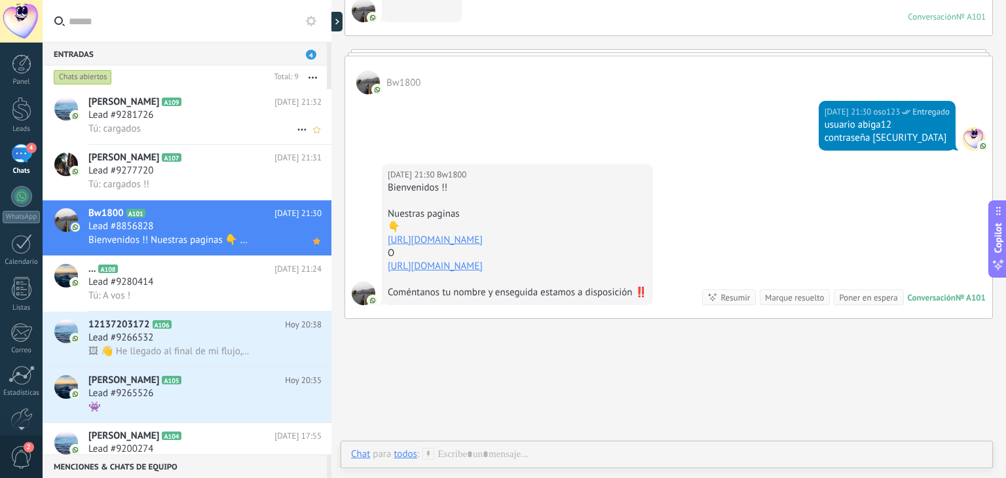
click at [167, 114] on div "Lead #9281726" at bounding box center [204, 115] width 233 height 13
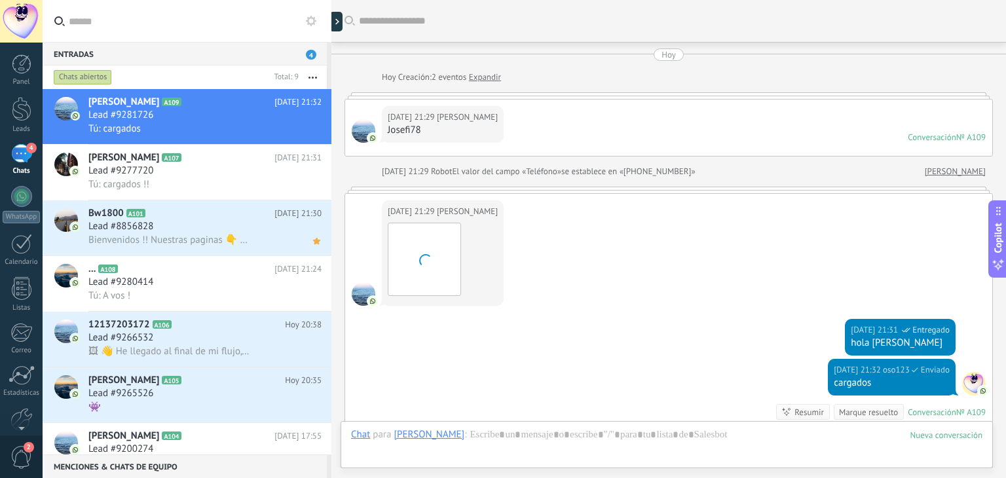
scroll to position [155, 0]
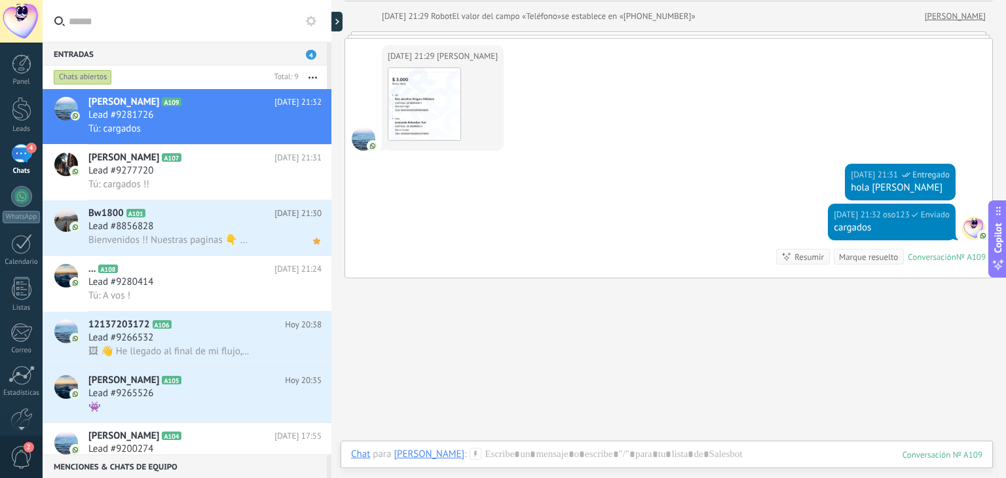
click at [24, 155] on div "4" at bounding box center [21, 153] width 21 height 19
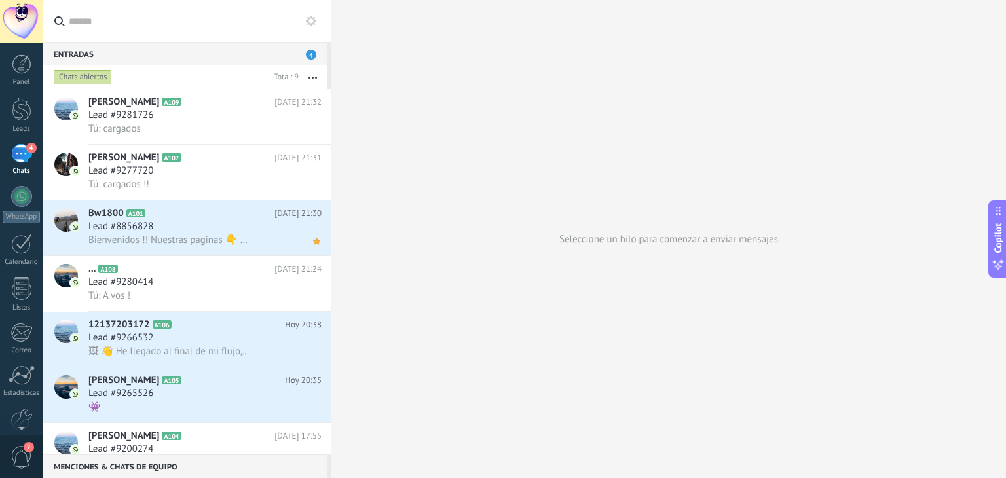
click at [20, 160] on div "4" at bounding box center [21, 153] width 21 height 19
click at [18, 206] on div at bounding box center [21, 196] width 21 height 21
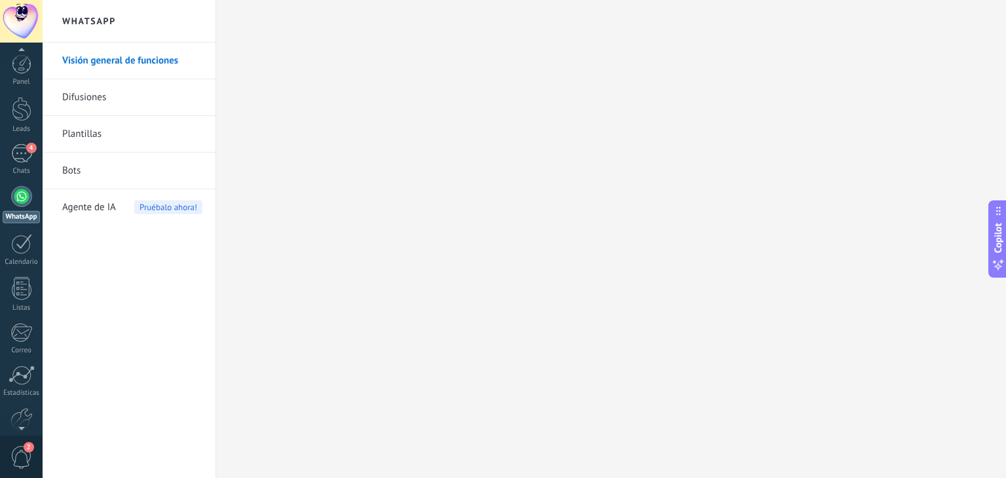
scroll to position [16, 0]
click at [21, 452] on span "2" at bounding box center [21, 457] width 22 height 23
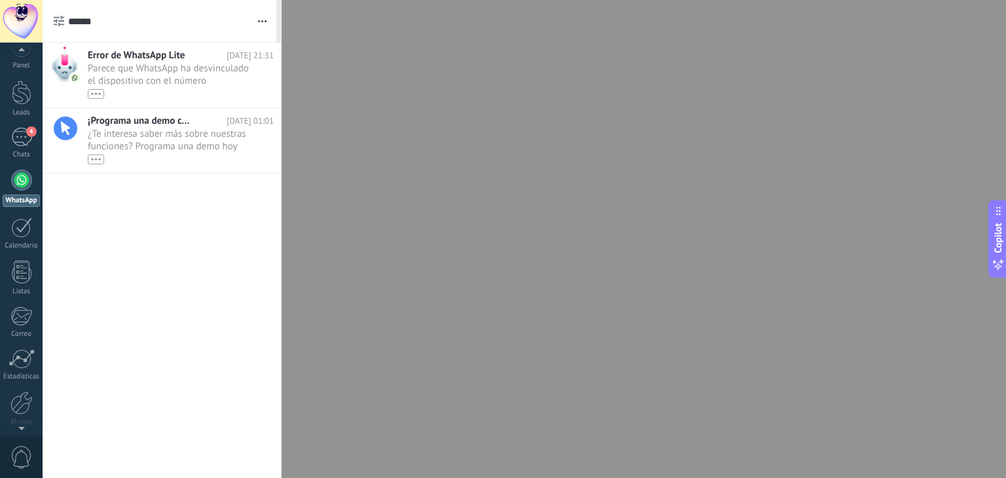
scroll to position [0, 0]
click at [159, 75] on span "Parece que WhatsApp ha desvinculado el dispositivo con el número (5493434556634…" at bounding box center [168, 80] width 161 height 37
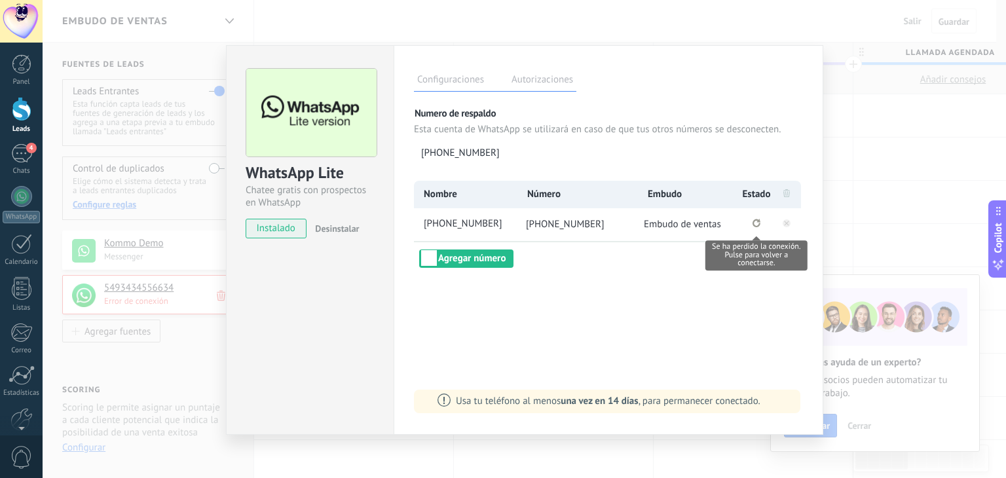
click at [758, 227] on icon "Se ha perdido la conexión. Pulse para volver a conectarse." at bounding box center [757, 223] width 8 height 9
click at [787, 225] on rect at bounding box center [787, 223] width 8 height 8
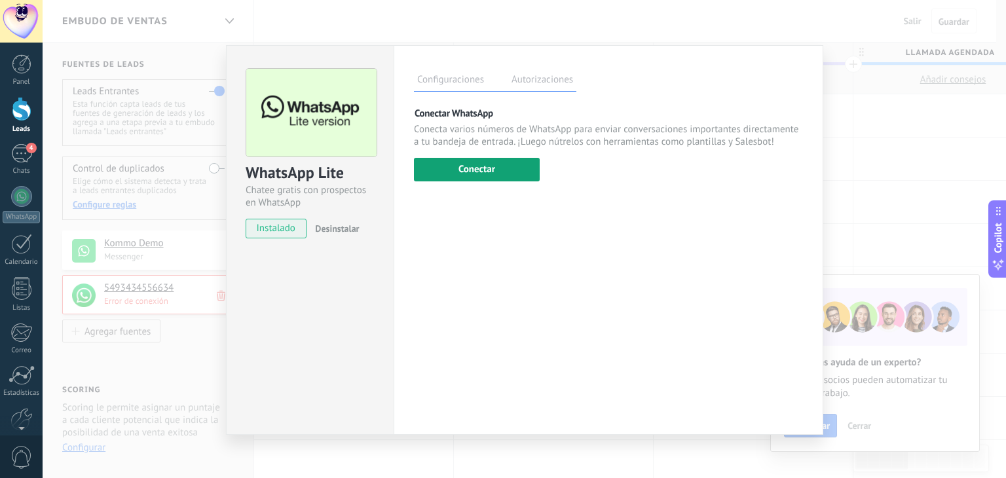
click at [506, 167] on button "Conectar" at bounding box center [477, 170] width 126 height 24
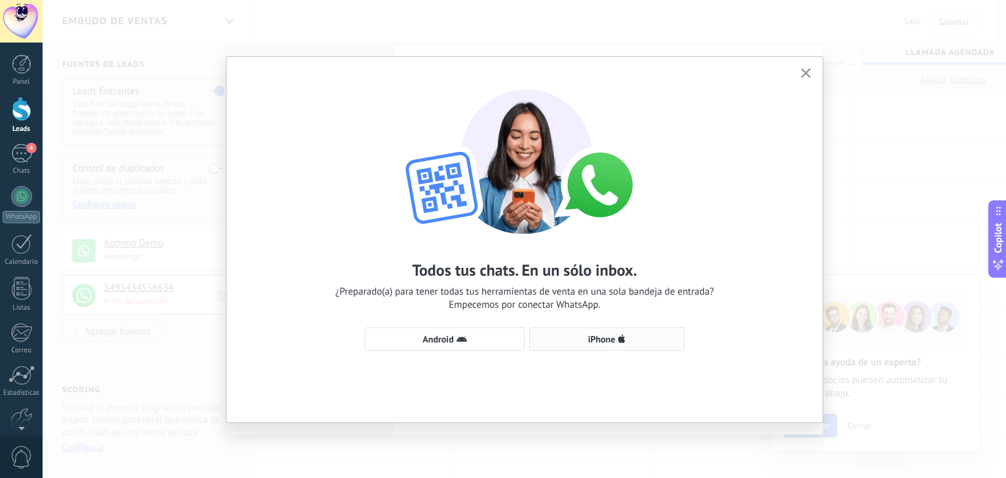
click at [603, 342] on span "iPhone" at bounding box center [602, 339] width 28 height 9
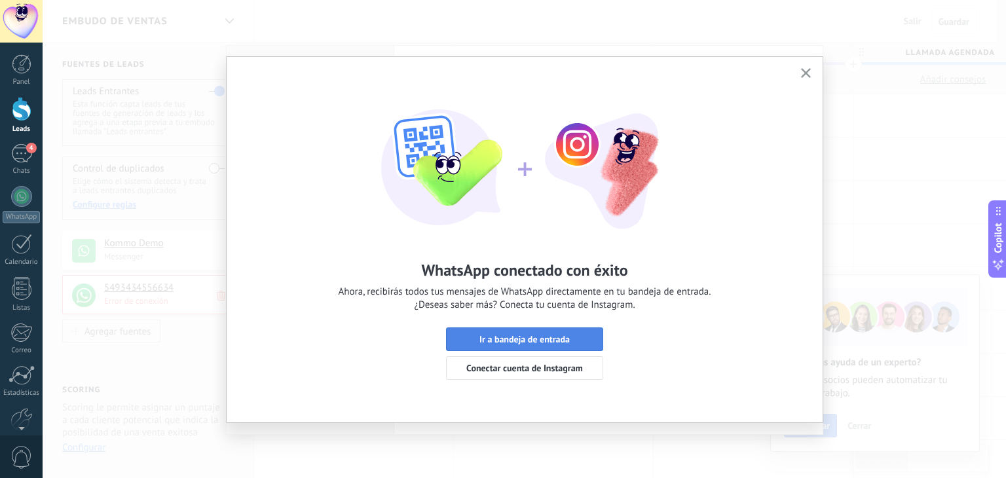
click at [565, 344] on span "Ir a bandeja de entrada" at bounding box center [524, 339] width 90 height 9
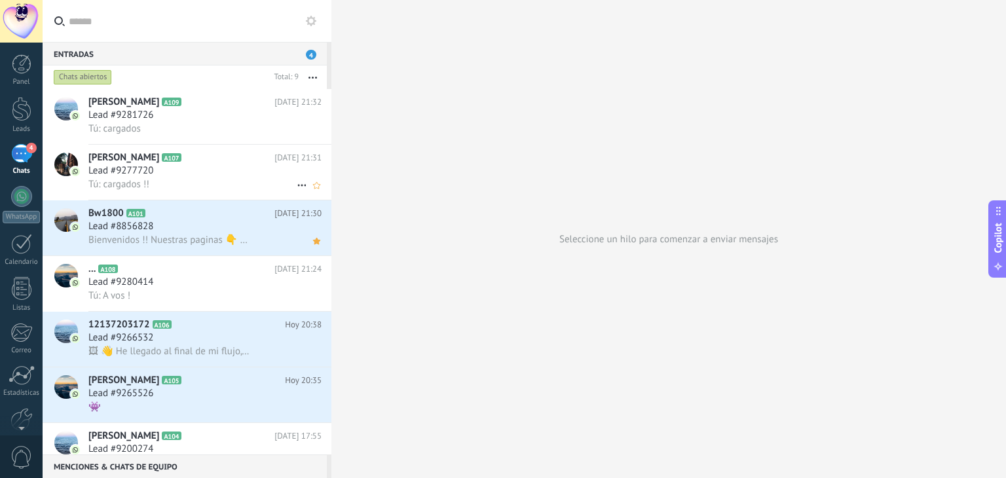
click at [159, 164] on span "[PERSON_NAME]" at bounding box center [123, 157] width 71 height 13
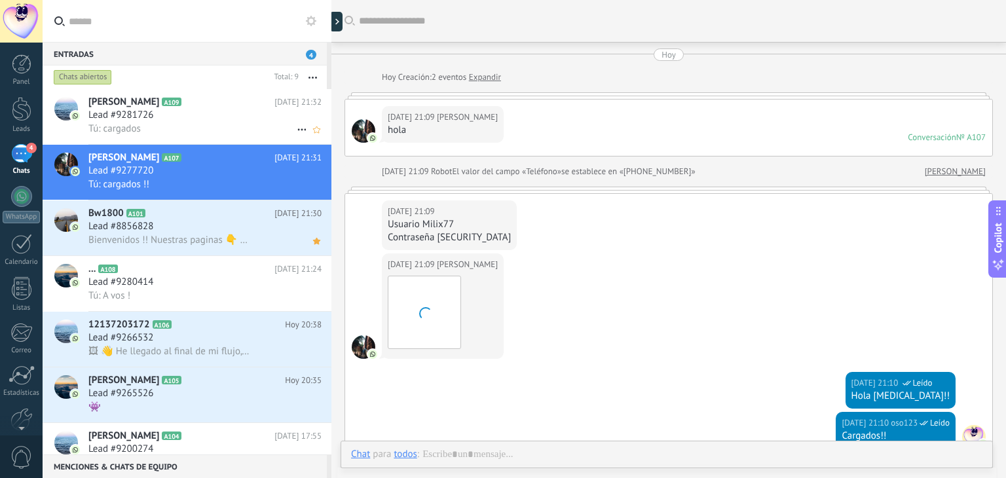
scroll to position [516, 0]
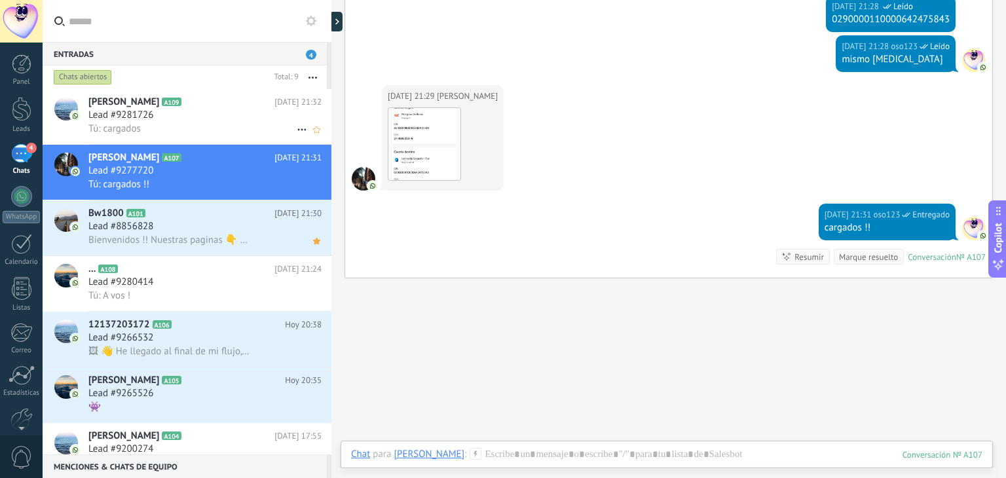
click at [204, 117] on div "Lead #9281726" at bounding box center [204, 115] width 233 height 13
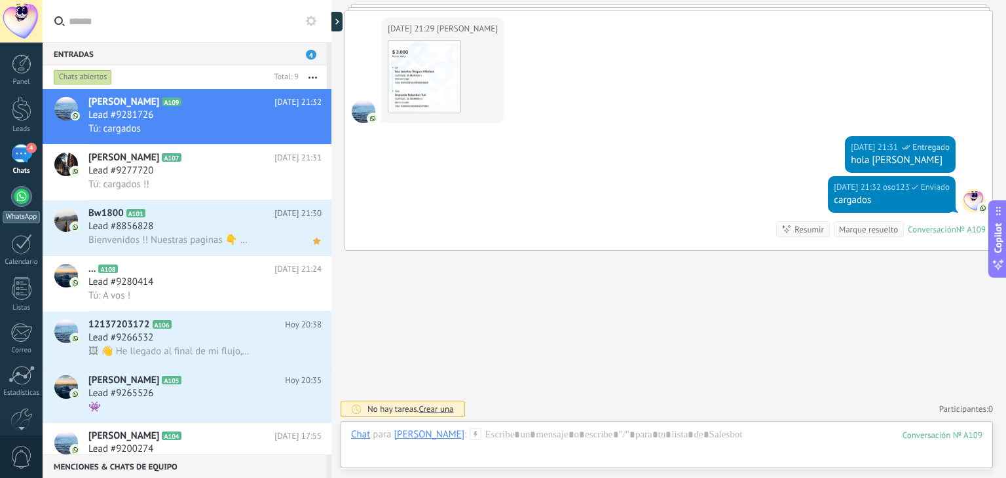
click at [16, 202] on div at bounding box center [21, 196] width 21 height 21
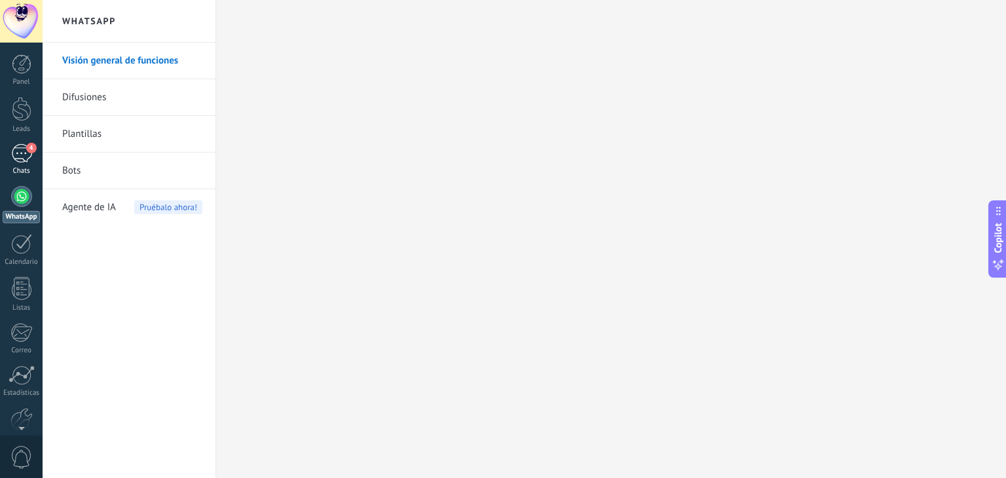
click at [29, 158] on div "4" at bounding box center [21, 153] width 21 height 19
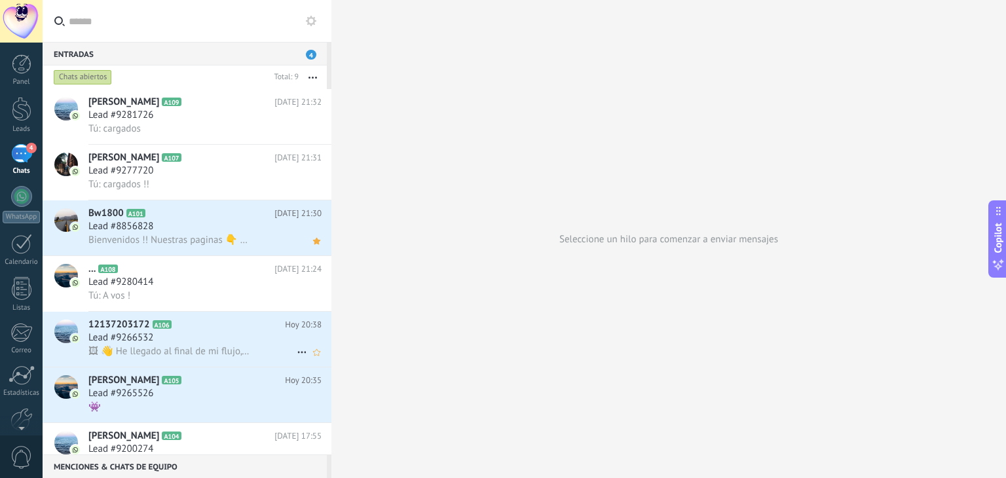
click at [204, 345] on div "Lead #9266532" at bounding box center [204, 337] width 233 height 13
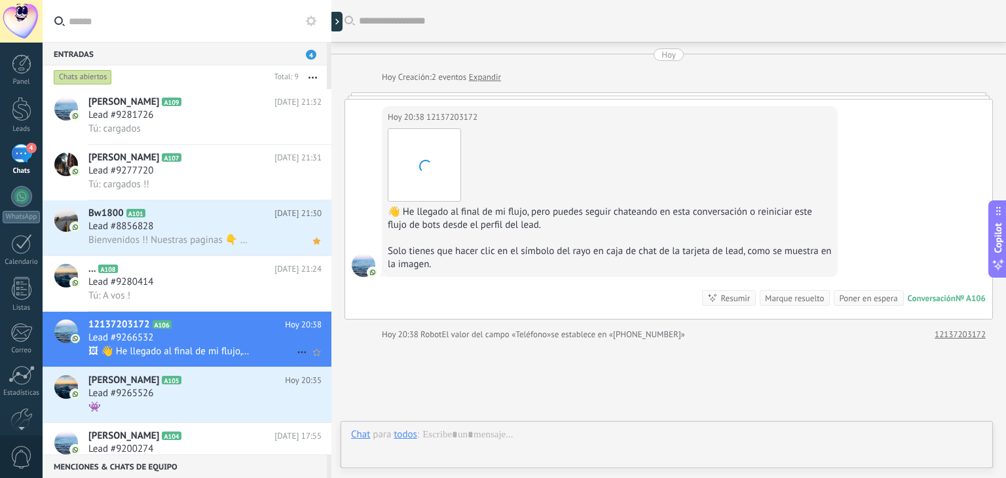
scroll to position [91, 0]
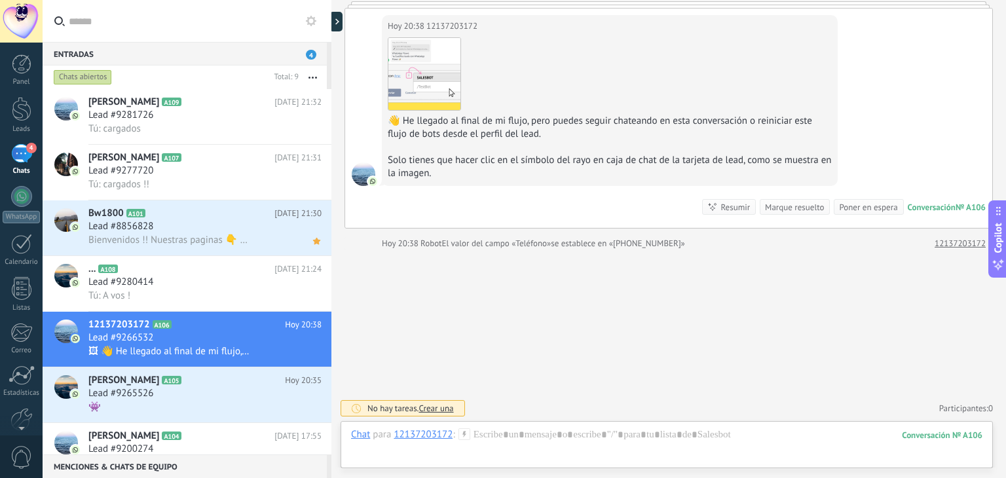
click at [430, 431] on div "12137203172" at bounding box center [423, 434] width 59 height 12
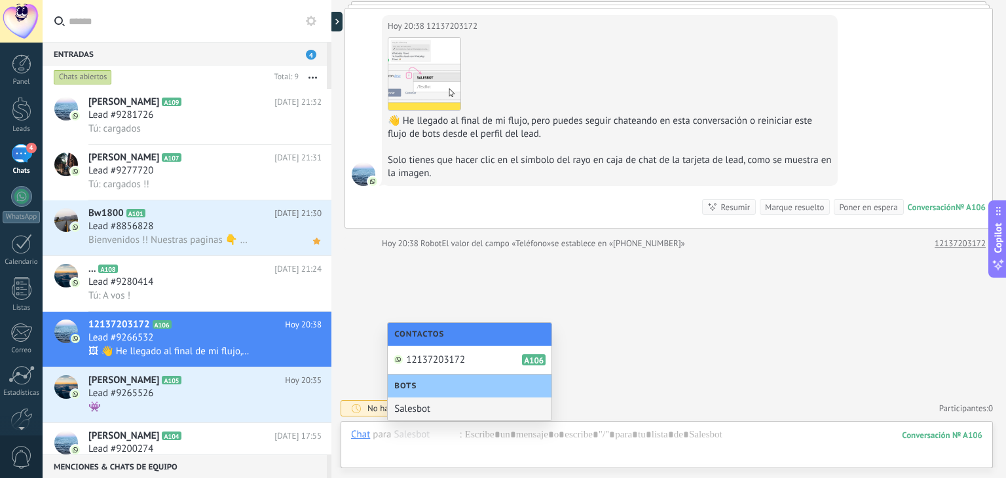
click at [632, 339] on div "Buscar Carga más [DATE] [DATE] Creación: 2 eventos Expandir [DATE] 20:38 121372…" at bounding box center [668, 194] width 675 height 570
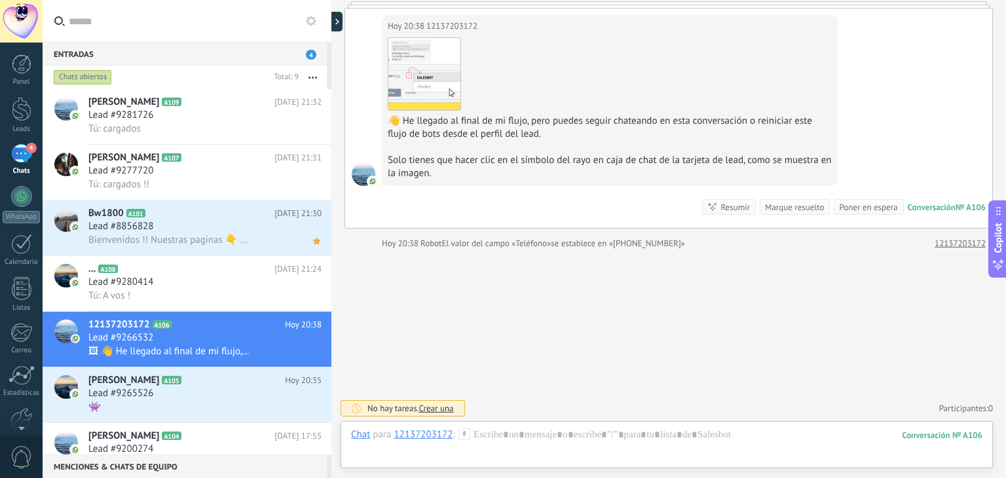
click at [27, 151] on span "4" at bounding box center [31, 148] width 10 height 10
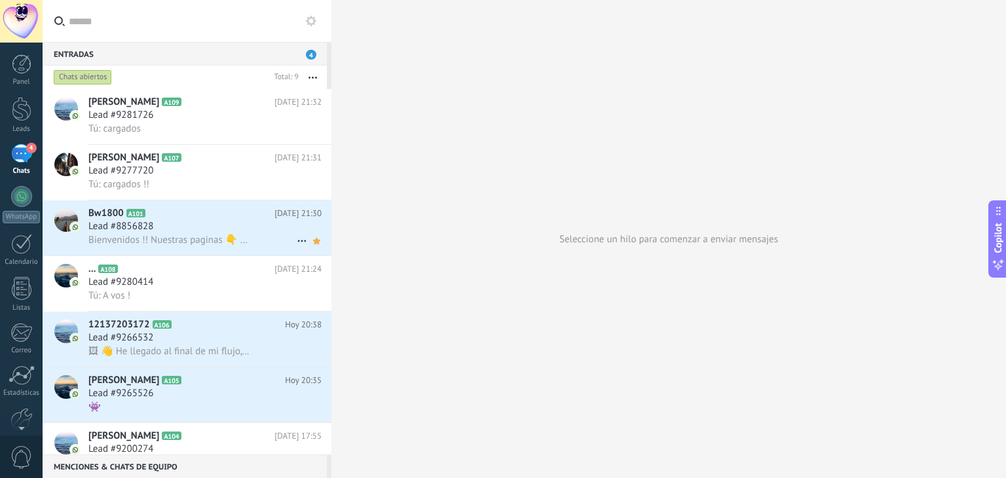
click at [168, 246] on span "Bienvenidos !! Nuestras paginas 👇 [URL][DOMAIN_NAME] O [URL][DOMAIN_NAME] Comén…" at bounding box center [168, 240] width 161 height 12
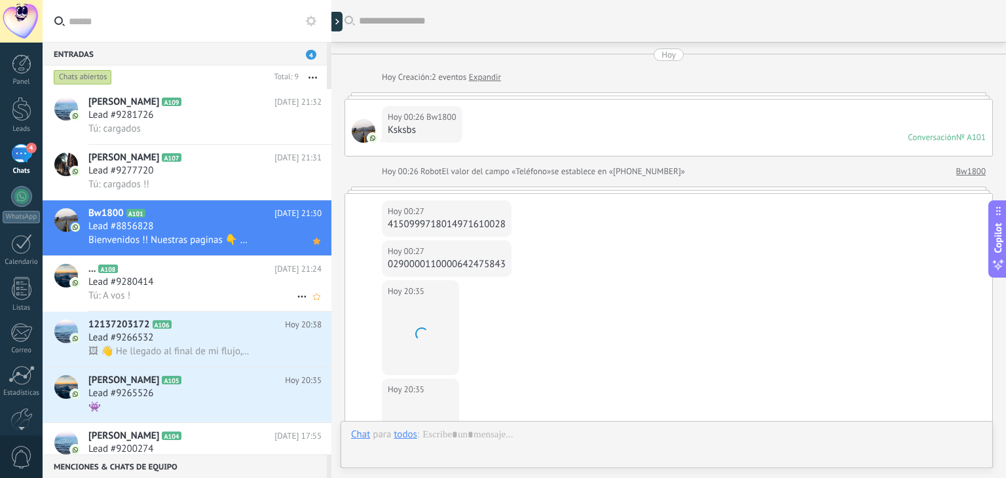
click at [193, 311] on div "... A108 [DATE] 21:24 Lead #9280414 Tú: A vos !" at bounding box center [209, 283] width 243 height 55
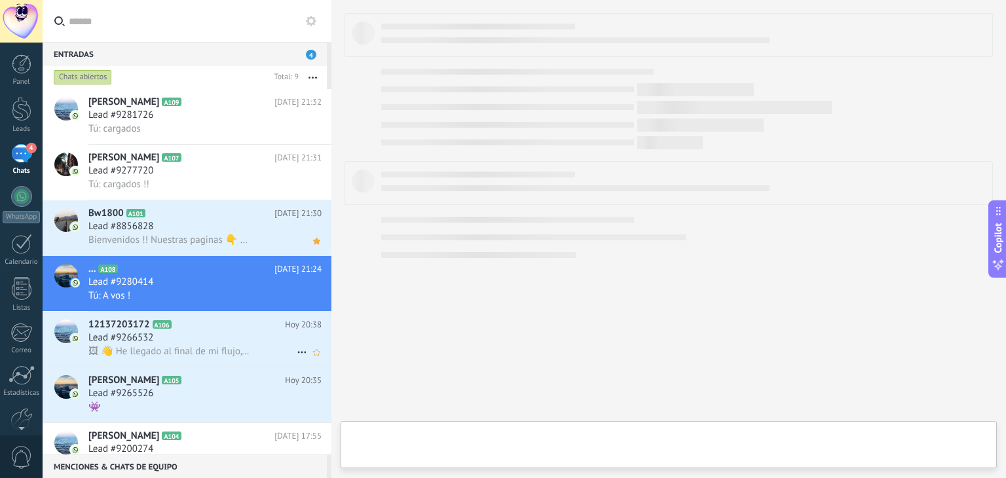
click at [204, 351] on span "🖼 👋 He llegado al final de mi flujo, pero puedes seguir chateando en esta conve…" at bounding box center [168, 351] width 161 height 12
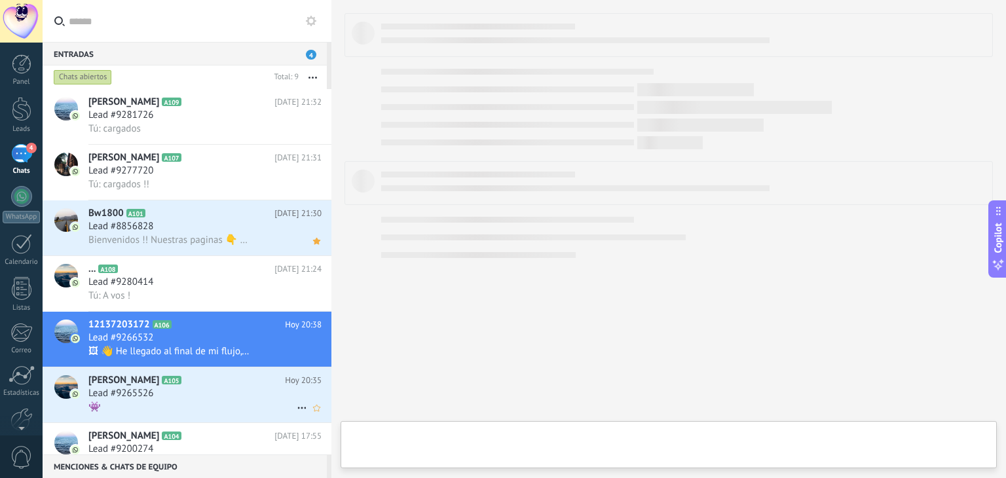
click at [220, 400] on div "Lead #9265526" at bounding box center [204, 393] width 233 height 13
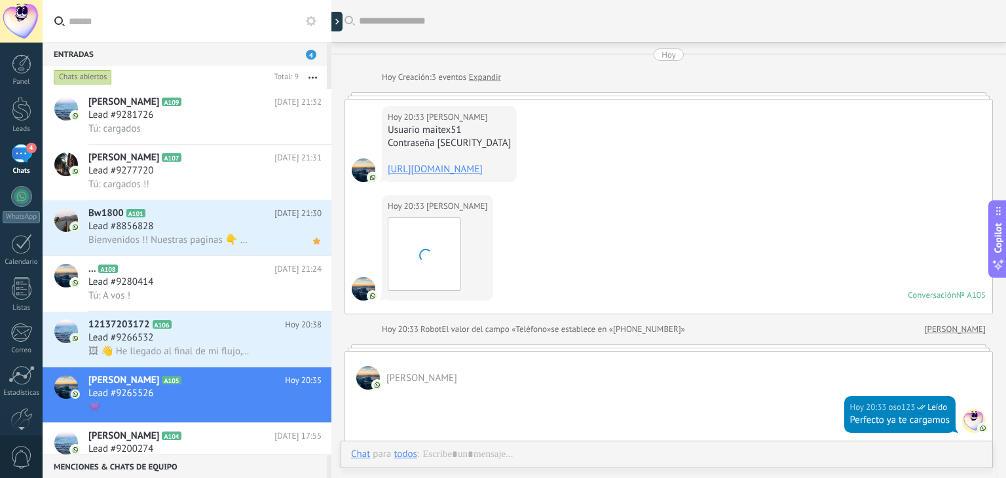
scroll to position [401, 0]
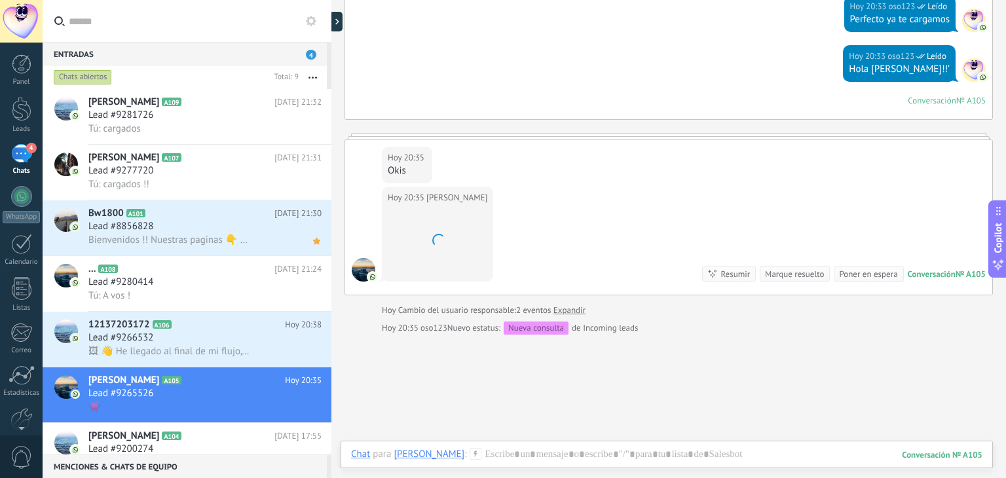
click at [310, 52] on span "4" at bounding box center [311, 55] width 10 height 10
click at [145, 107] on h2 "[PERSON_NAME] A109" at bounding box center [181, 102] width 186 height 13
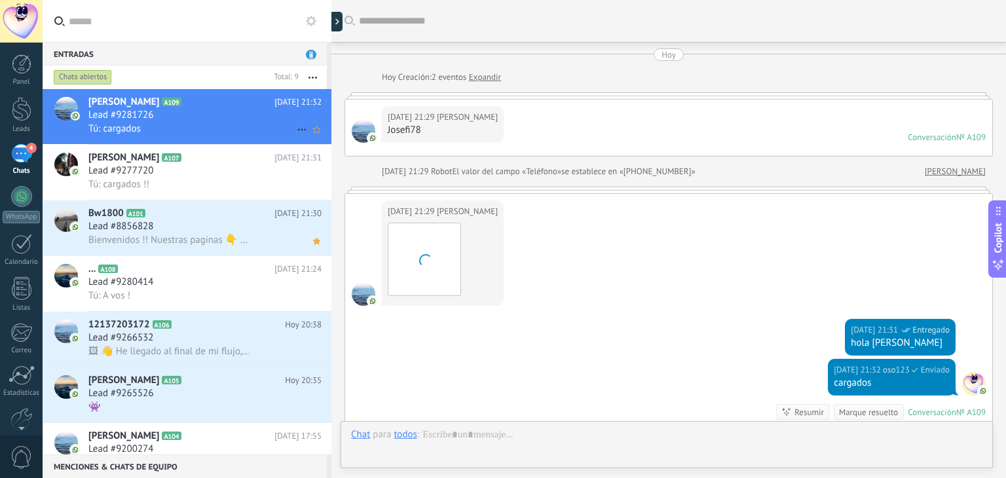
scroll to position [183, 0]
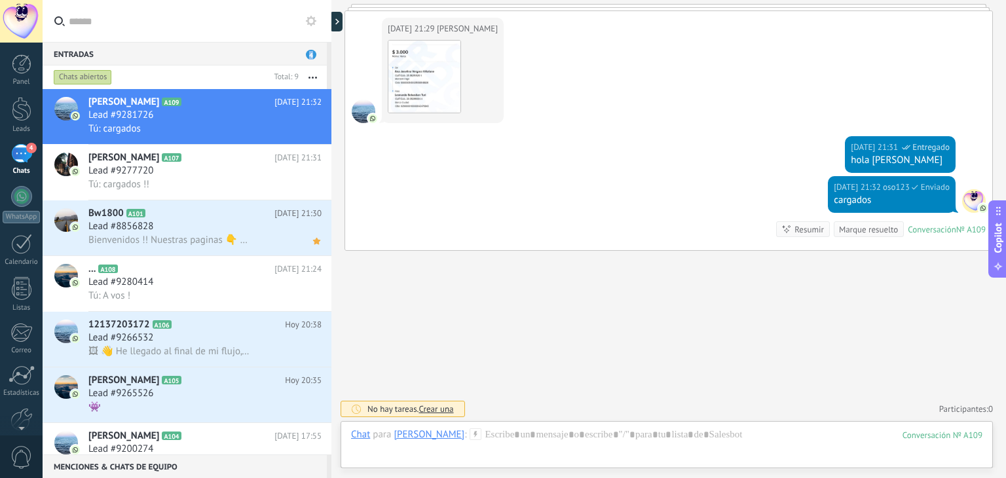
click at [17, 19] on div at bounding box center [21, 21] width 43 height 43
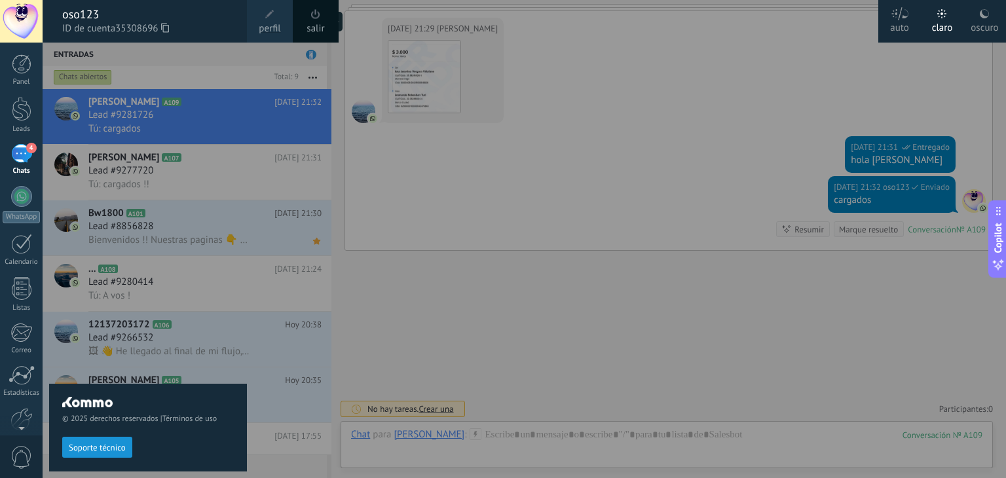
click at [267, 24] on span "perfil" at bounding box center [270, 29] width 22 height 14
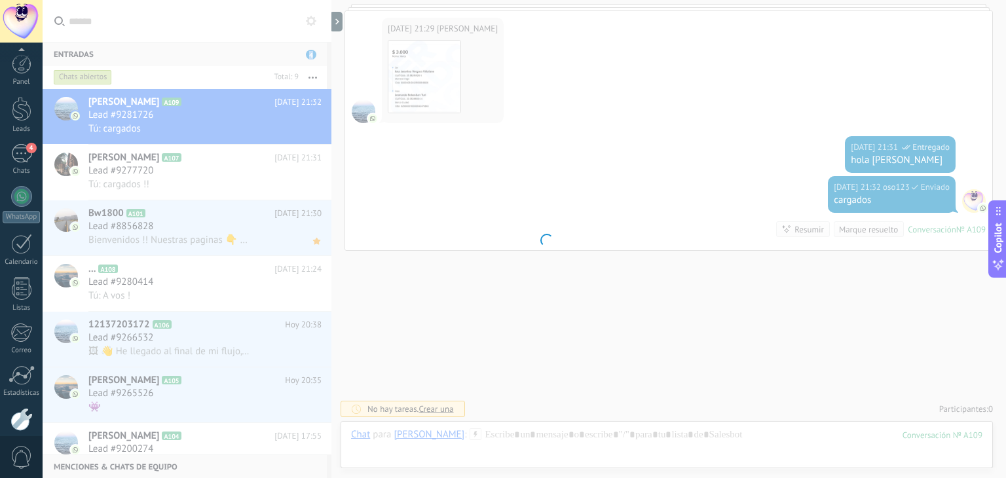
scroll to position [66, 0]
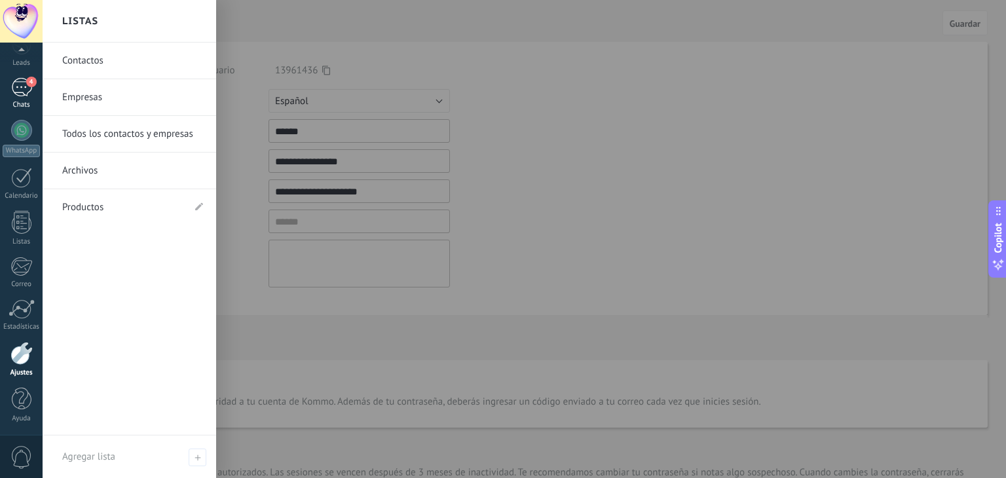
click at [24, 94] on div "4" at bounding box center [21, 87] width 21 height 19
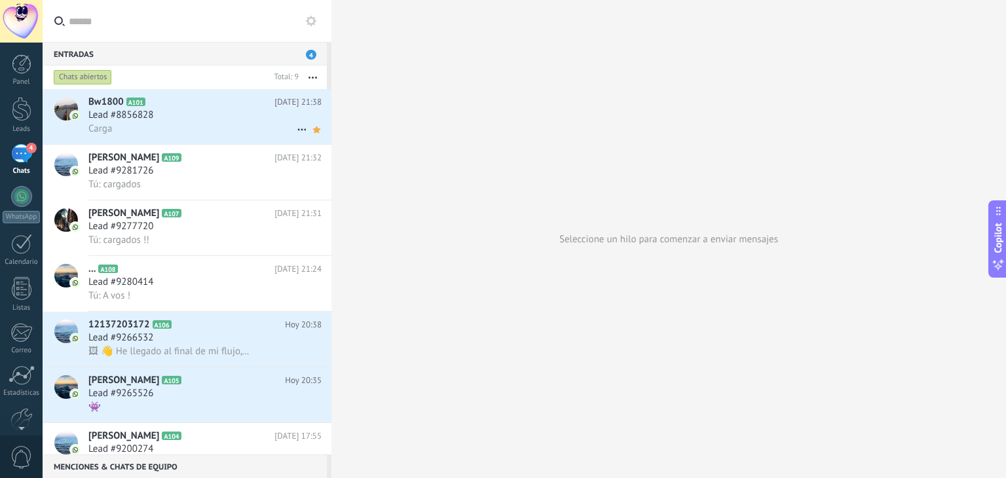
click at [155, 121] on h3 "Lead #8856828" at bounding box center [123, 115] width 71 height 13
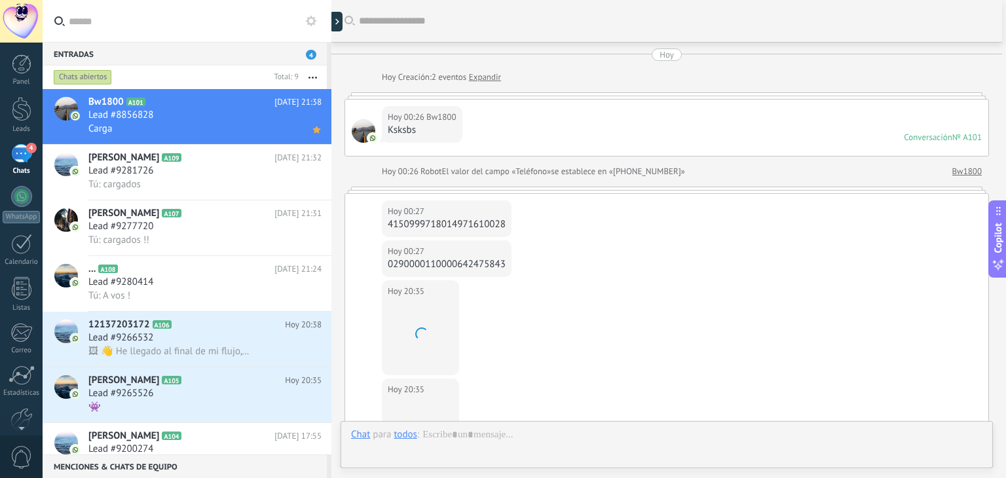
scroll to position [765, 0]
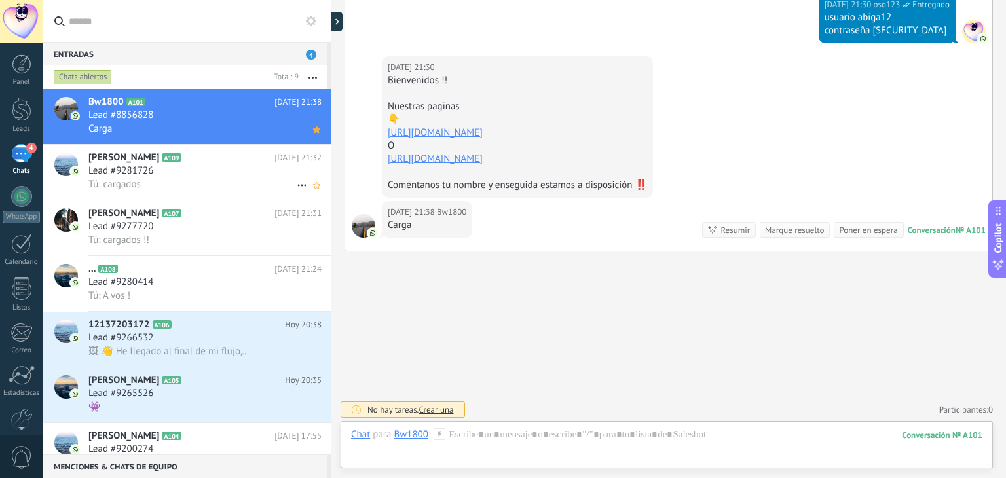
click at [197, 178] on div "Lead #9281726" at bounding box center [204, 170] width 233 height 13
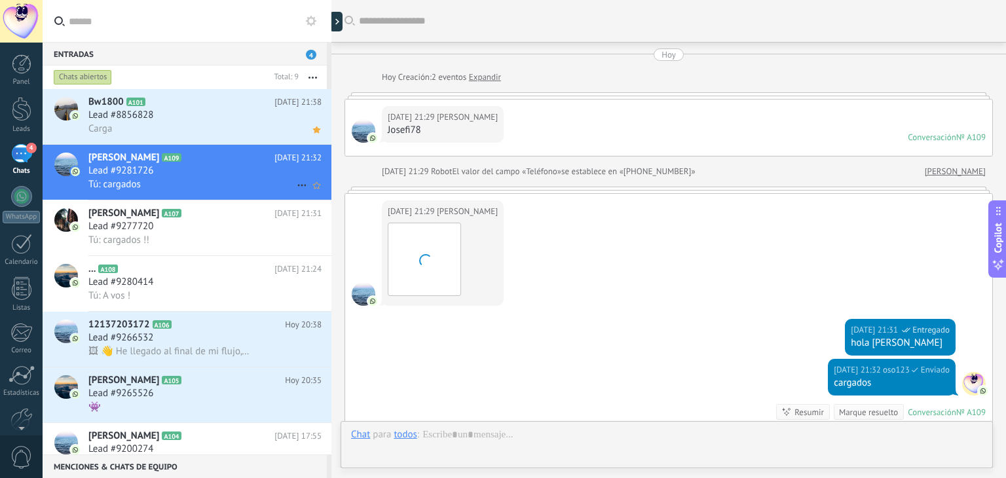
scroll to position [183, 0]
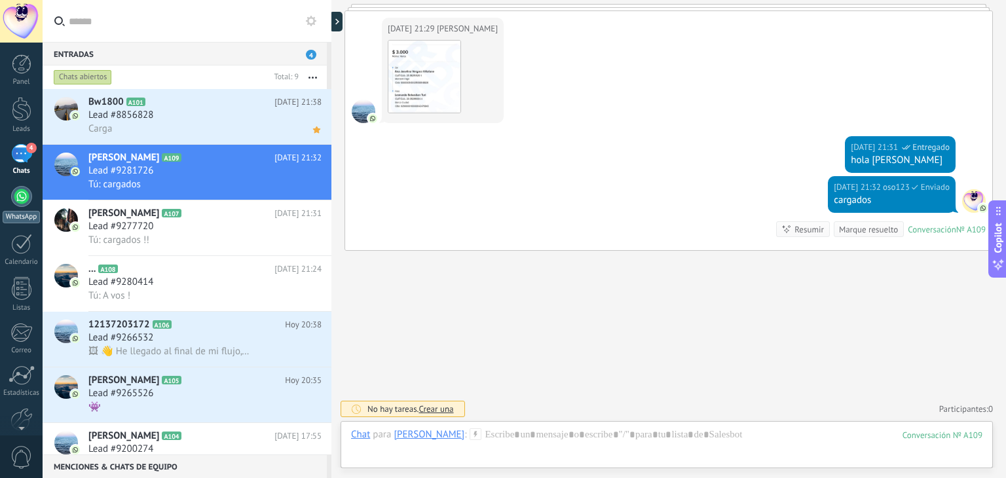
click at [22, 204] on div at bounding box center [21, 196] width 21 height 21
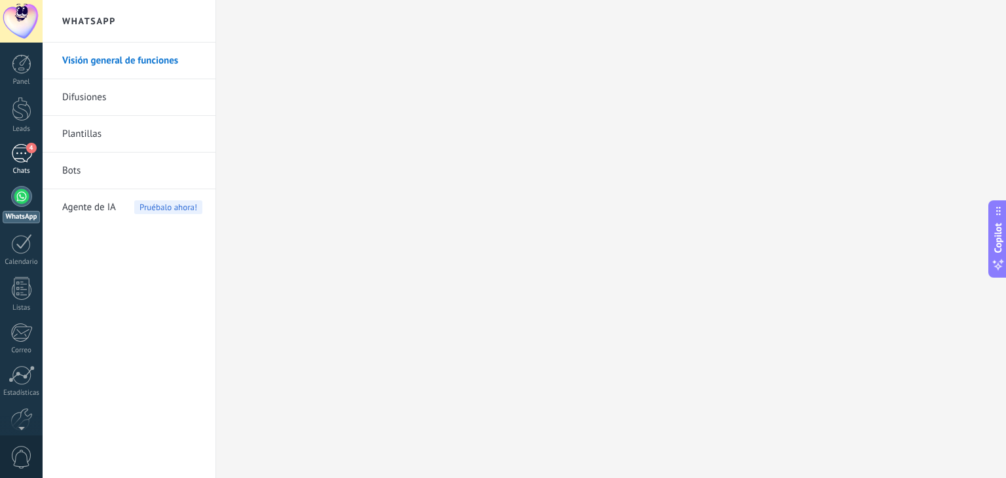
click at [27, 156] on div "4" at bounding box center [21, 153] width 21 height 19
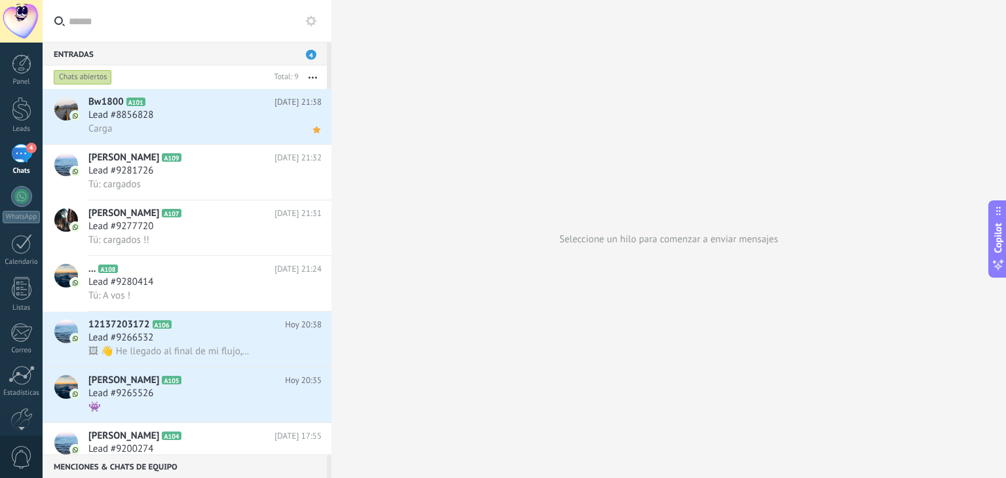
click at [28, 454] on span "0" at bounding box center [21, 457] width 22 height 23
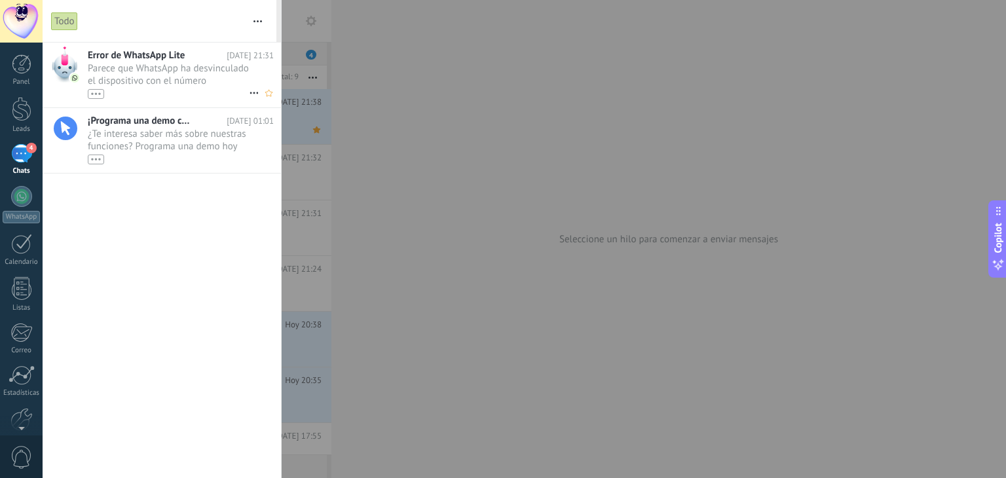
click at [153, 77] on span "Parece que WhatsApp ha desvinculado el dispositivo con el número (5493434556634…" at bounding box center [168, 80] width 161 height 37
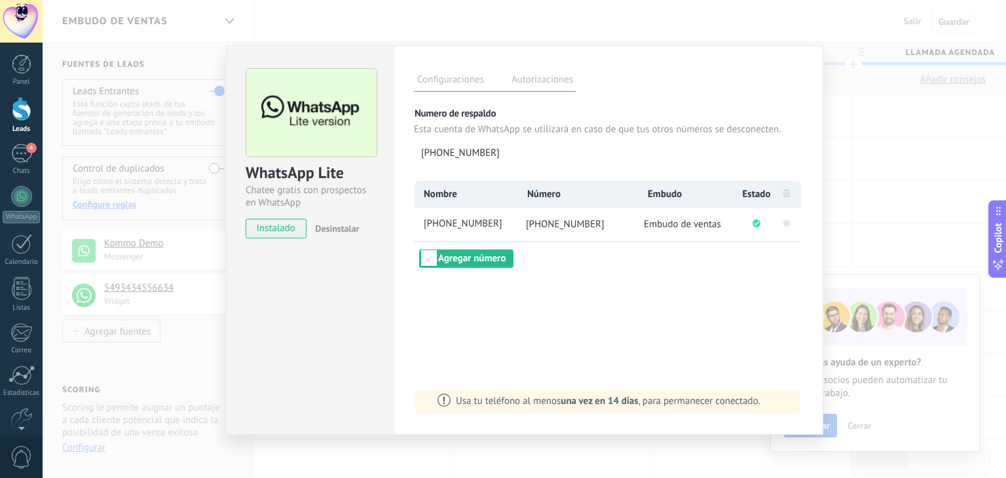
click at [917, 19] on div "WhatsApp Lite Chatee gratis con prospectos en WhatsApp instalado Desinstalar Co…" at bounding box center [525, 239] width 964 height 478
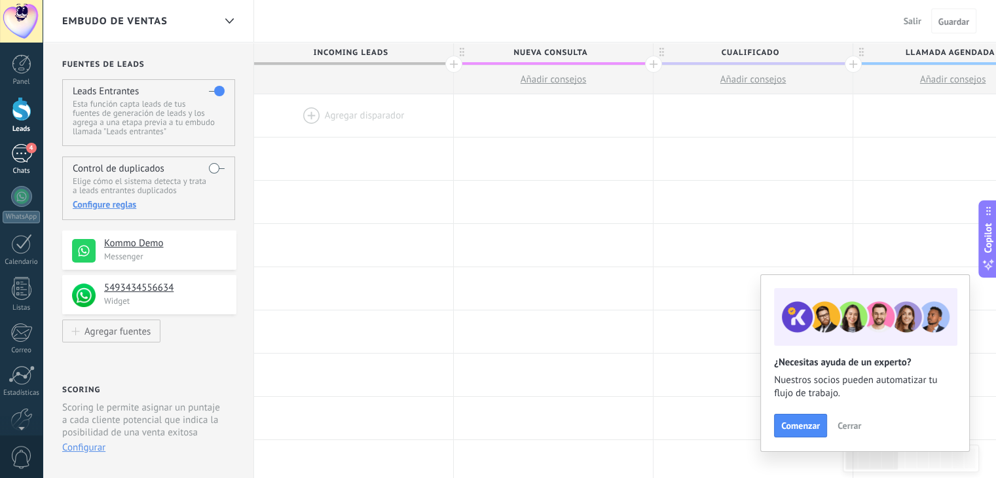
click at [18, 156] on div "4" at bounding box center [21, 153] width 21 height 19
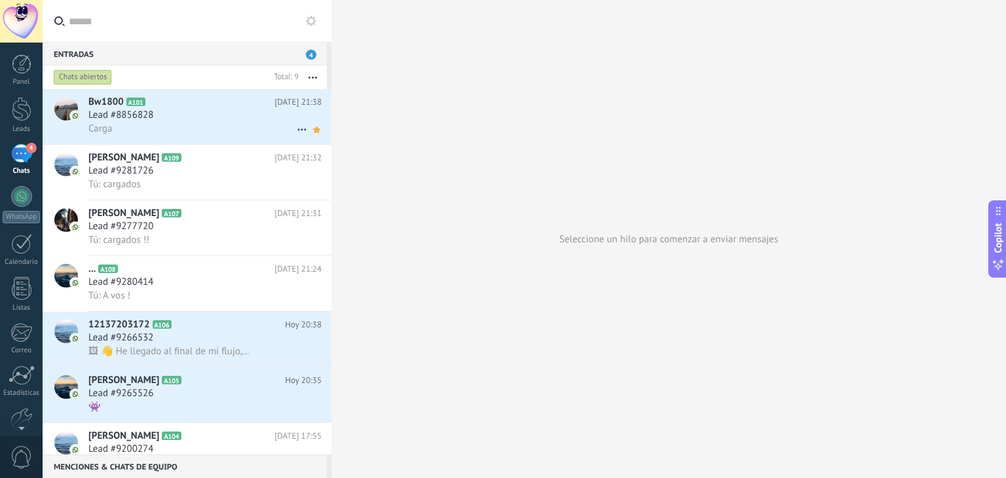
click at [145, 115] on span "Lead #8856828" at bounding box center [120, 115] width 65 height 13
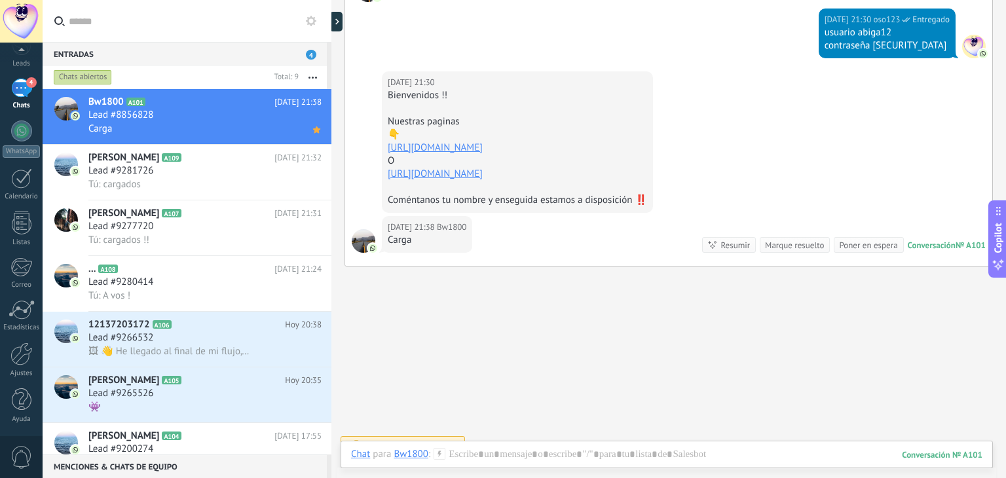
scroll to position [66, 0]
click at [24, 459] on span "0" at bounding box center [21, 457] width 22 height 23
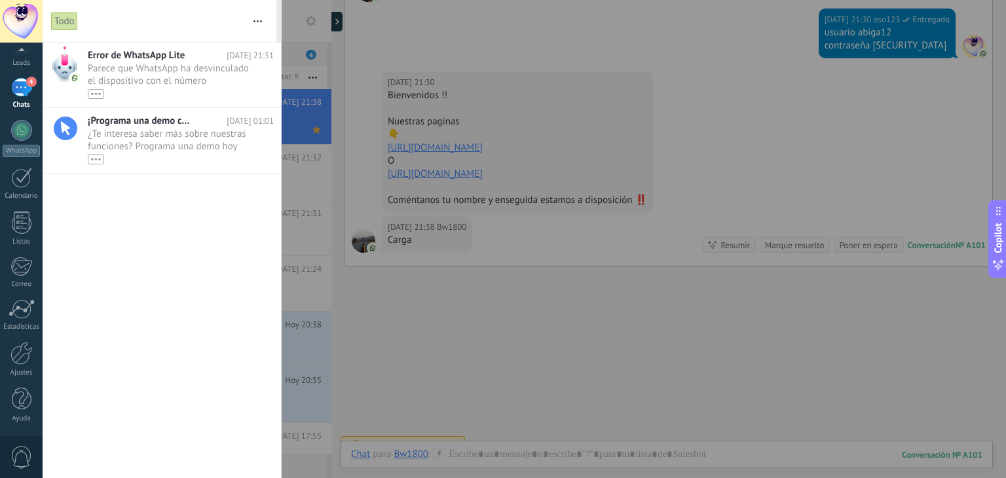
scroll to position [0, 0]
click at [173, 79] on span "Parece que WhatsApp ha desvinculado el dispositivo con el número (5493434556634…" at bounding box center [168, 80] width 161 height 37
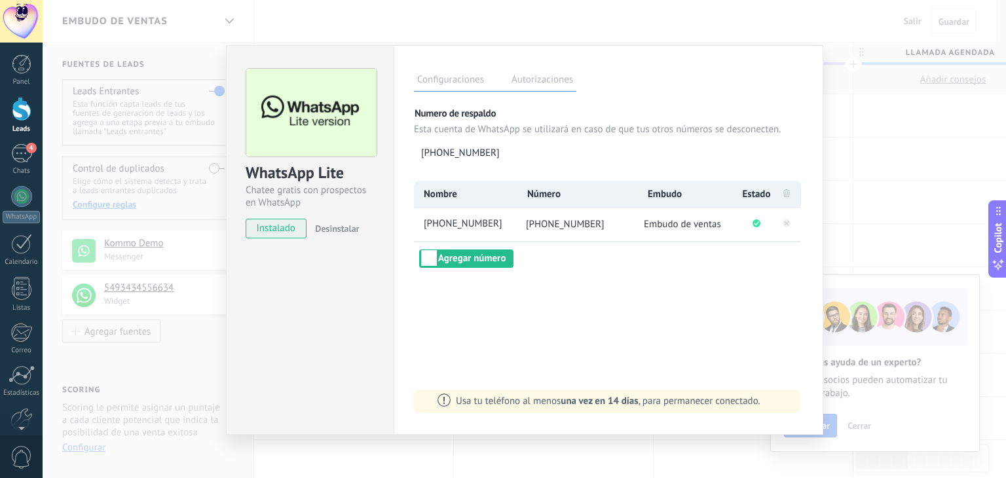
click at [909, 20] on div "WhatsApp Lite Chatee gratis con prospectos en WhatsApp instalado Desinstalar Co…" at bounding box center [525, 239] width 964 height 478
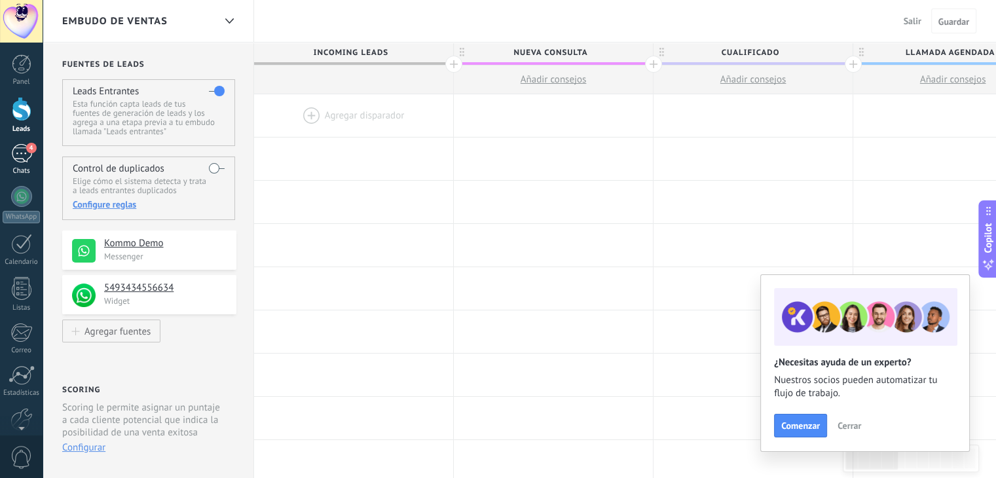
click at [23, 153] on div "4" at bounding box center [21, 153] width 21 height 19
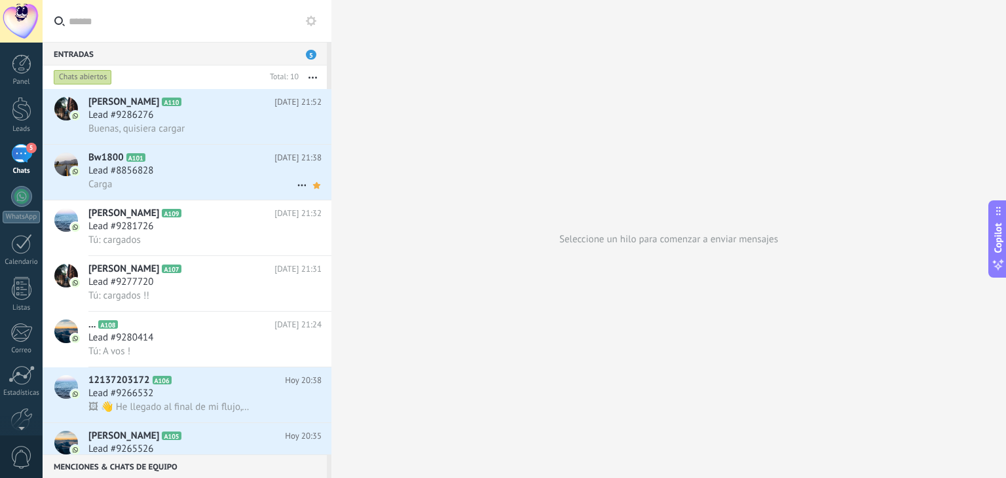
click at [273, 174] on div "Lead #8856828" at bounding box center [204, 170] width 233 height 13
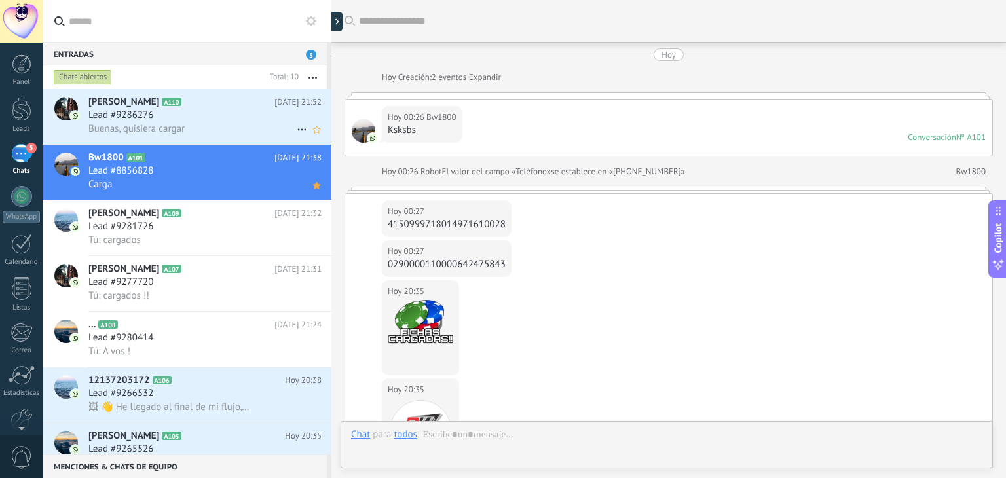
scroll to position [765, 0]
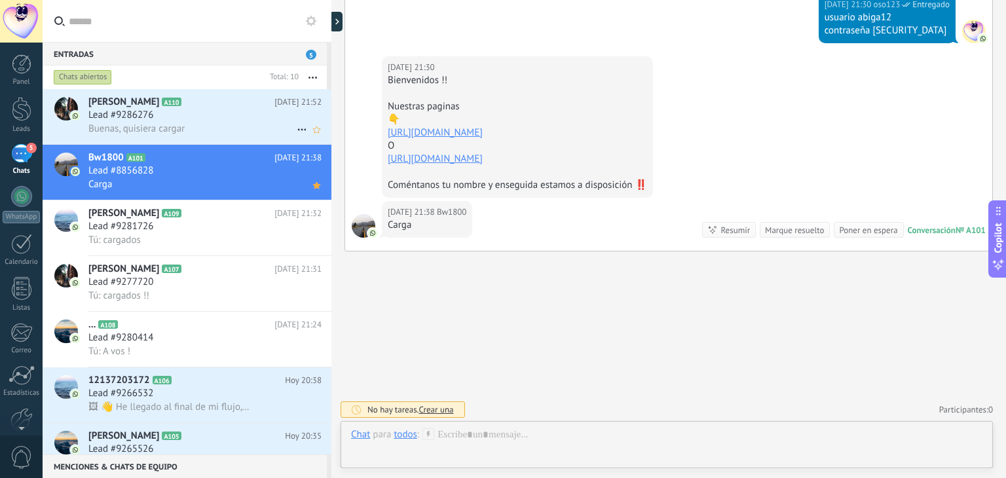
click at [183, 115] on div "Lead #9286276" at bounding box center [204, 115] width 233 height 13
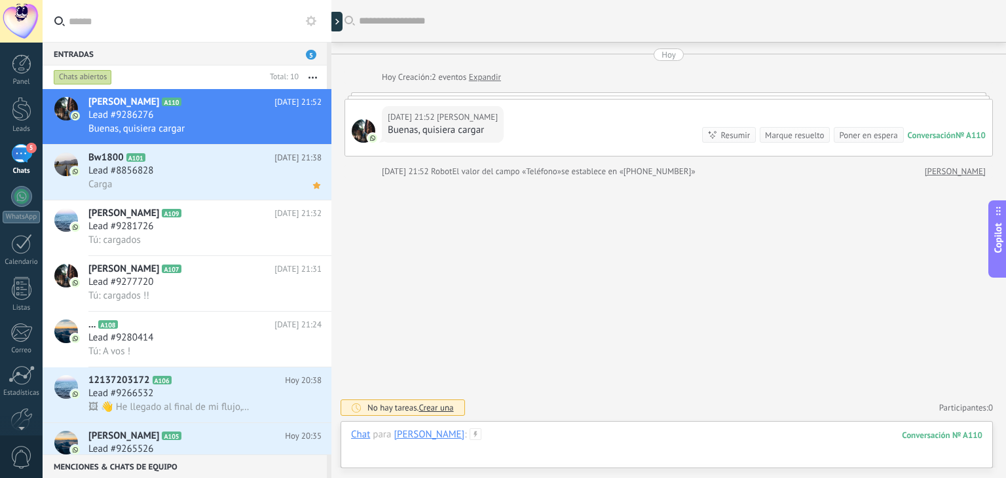
click at [555, 437] on div at bounding box center [666, 447] width 631 height 39
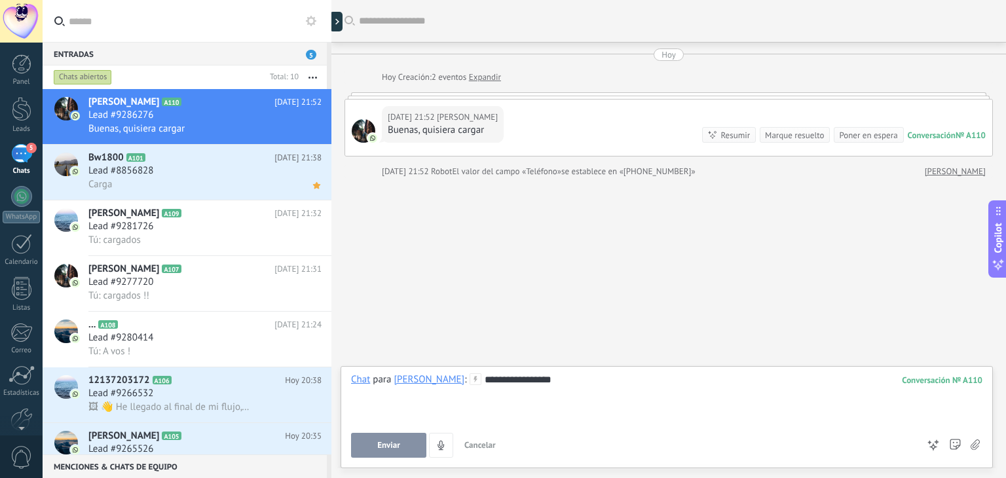
click at [388, 450] on span "Enviar" at bounding box center [388, 445] width 23 height 9
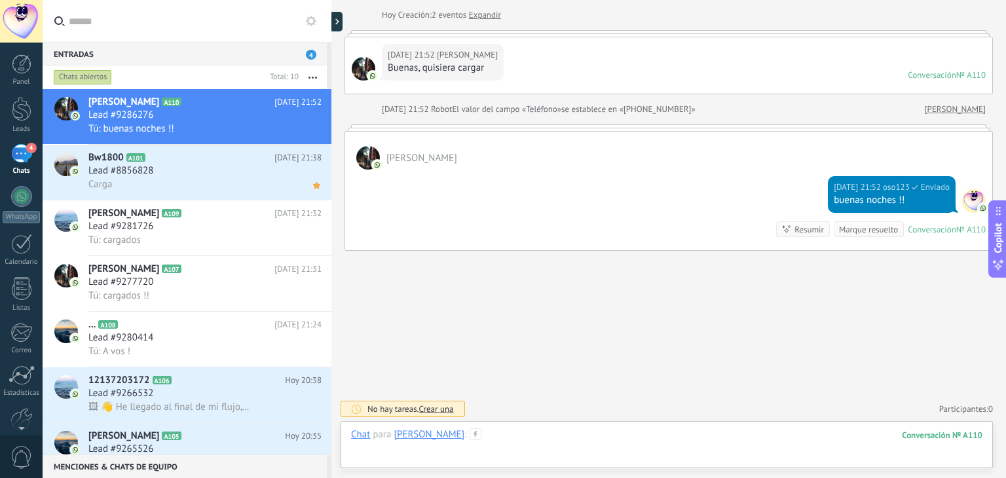
click at [527, 436] on div at bounding box center [666, 447] width 631 height 39
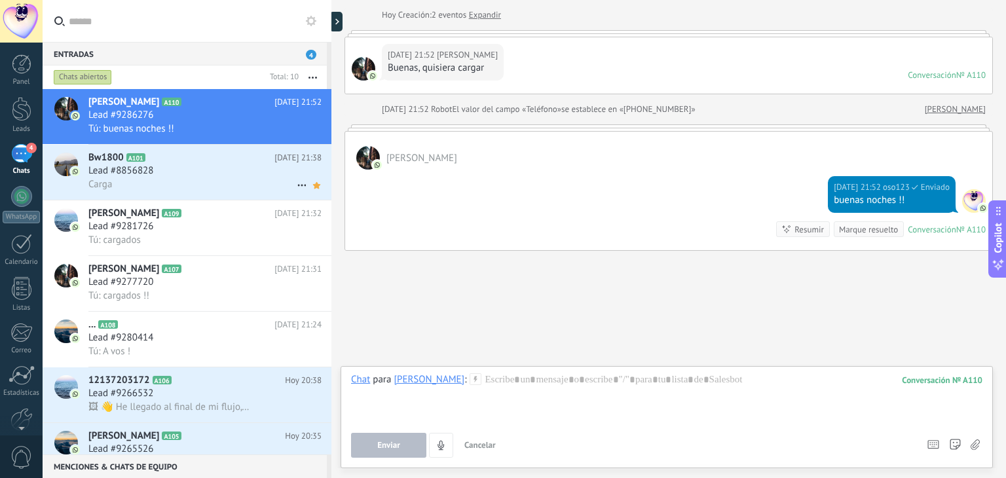
click at [229, 179] on div "Carga" at bounding box center [204, 185] width 233 height 14
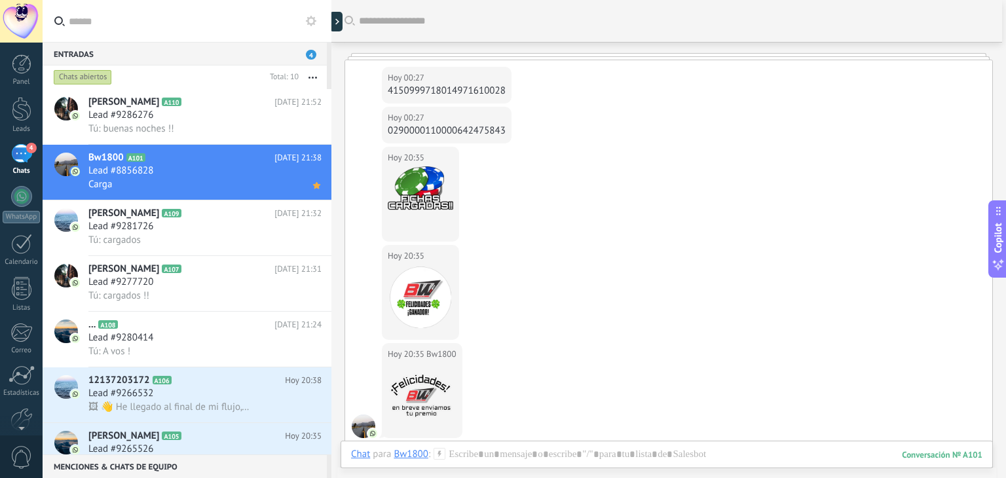
scroll to position [29, 0]
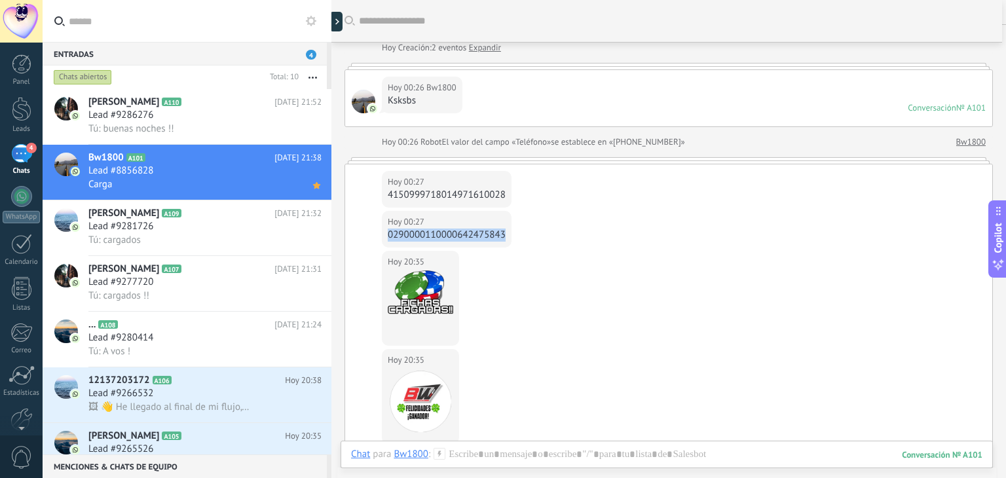
drag, startPoint x: 390, startPoint y: 237, endPoint x: 507, endPoint y: 239, distance: 117.3
click at [507, 239] on div "[DATE] 00:27 Bw1800 0290000110000642475843" at bounding box center [447, 229] width 130 height 37
copy div "0290000110000642475843"
click at [234, 117] on div "Lead #9286276" at bounding box center [204, 115] width 233 height 13
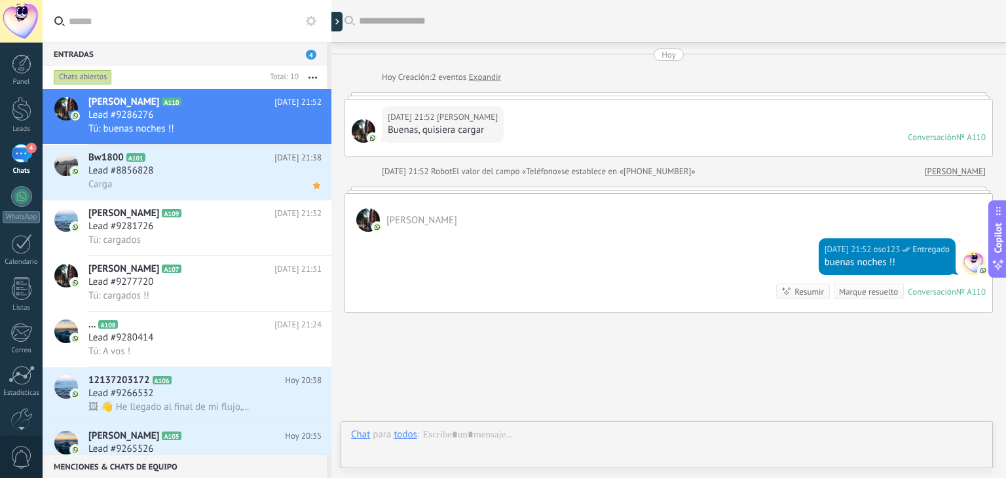
scroll to position [62, 0]
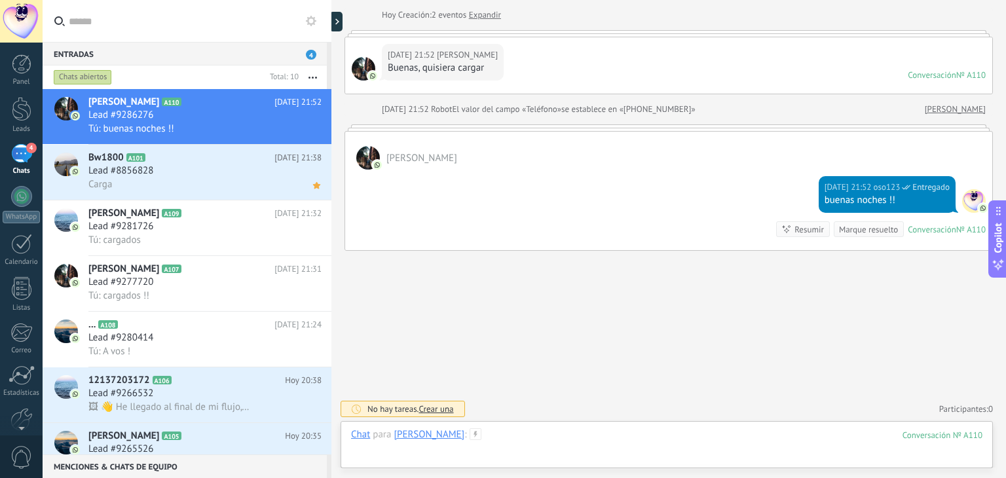
click at [552, 433] on div at bounding box center [666, 447] width 631 height 39
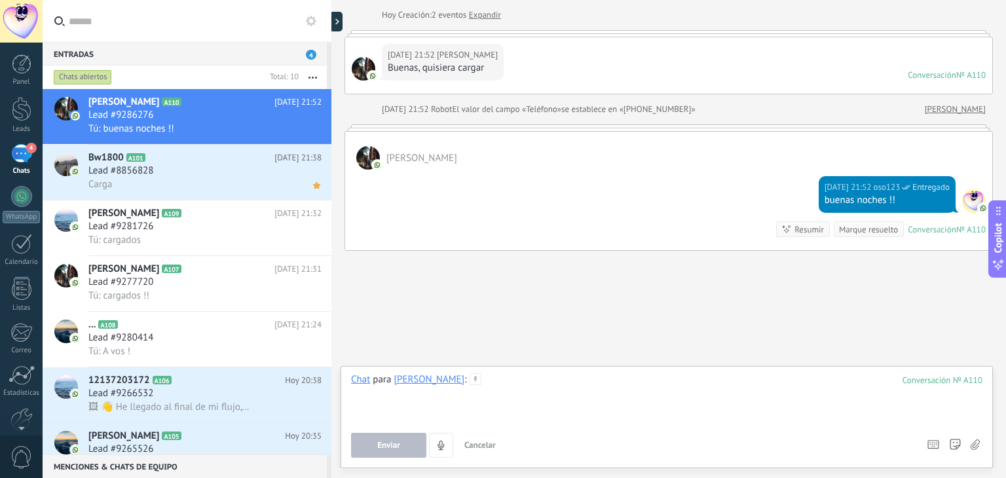
paste div
click at [398, 443] on span "Enviar" at bounding box center [388, 445] width 23 height 9
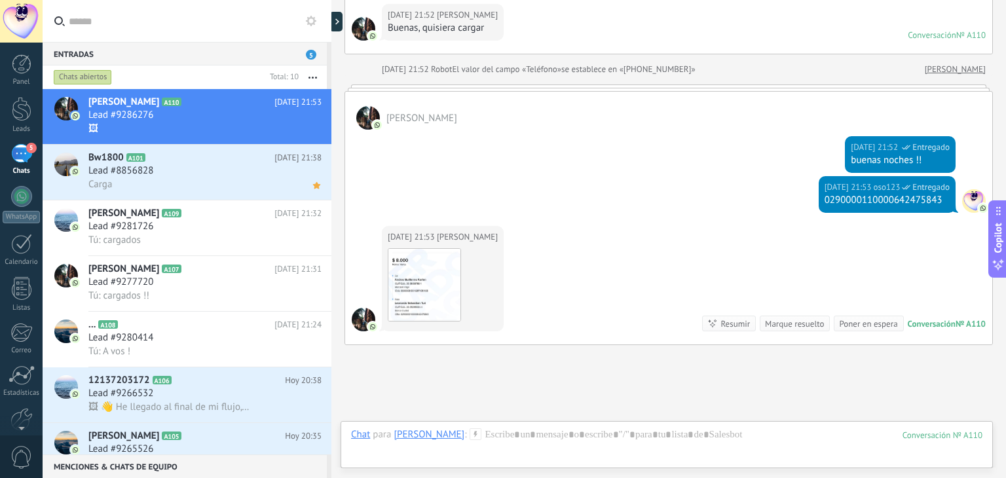
scroll to position [197, 0]
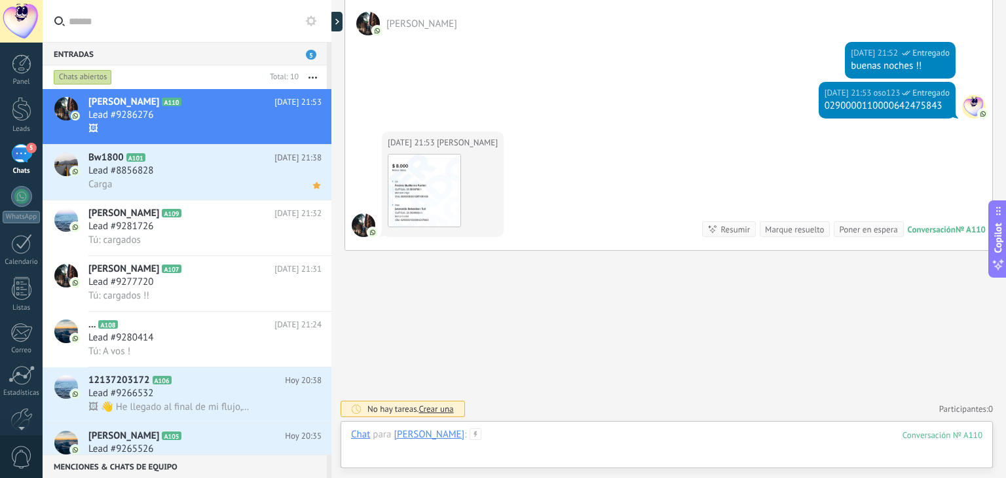
click at [609, 434] on div at bounding box center [666, 447] width 631 height 39
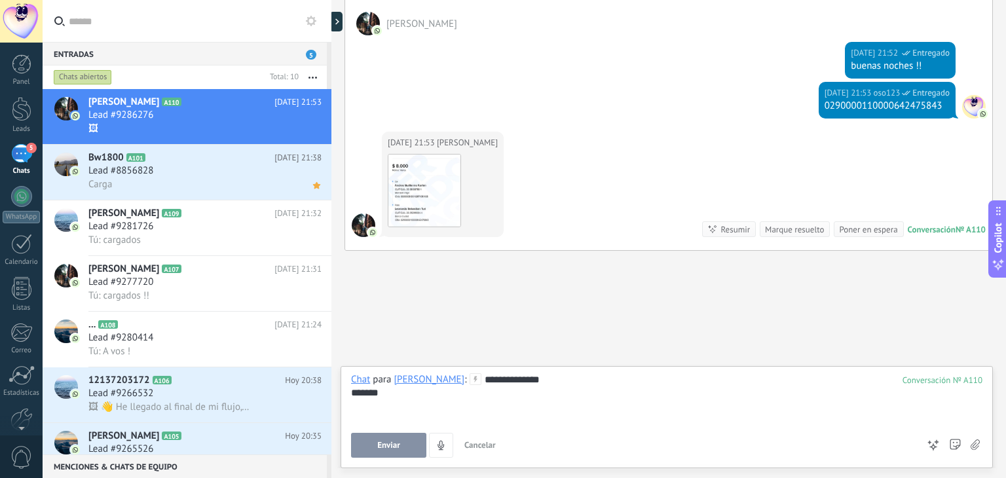
click at [414, 447] on button "Enviar" at bounding box center [388, 445] width 75 height 25
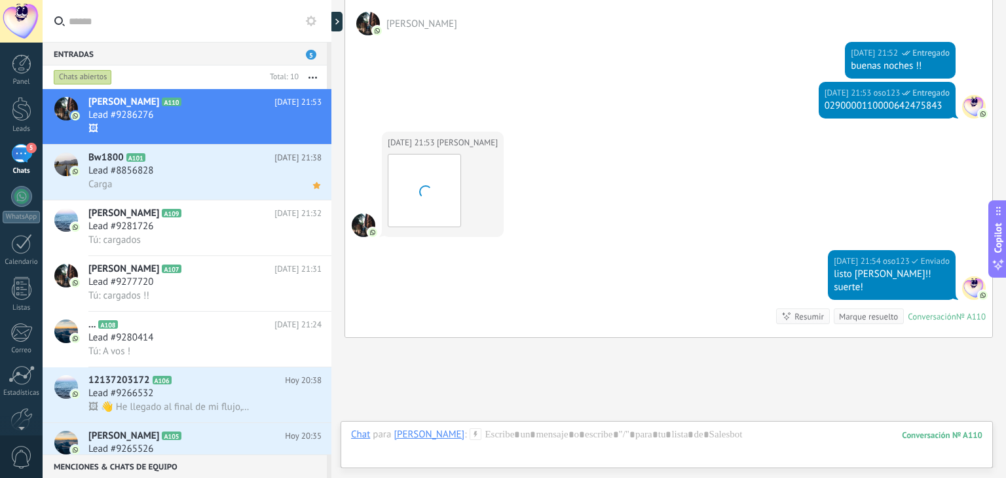
scroll to position [283, 0]
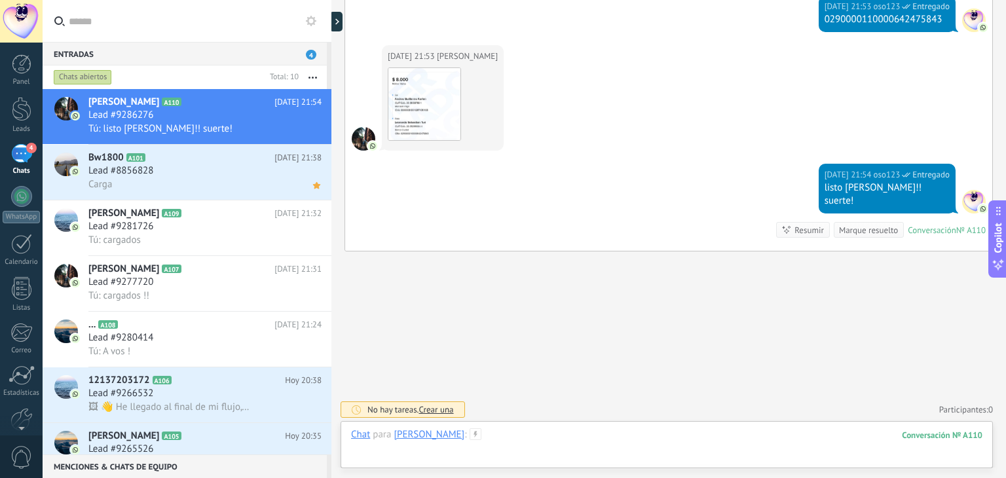
click at [549, 434] on div at bounding box center [666, 447] width 631 height 39
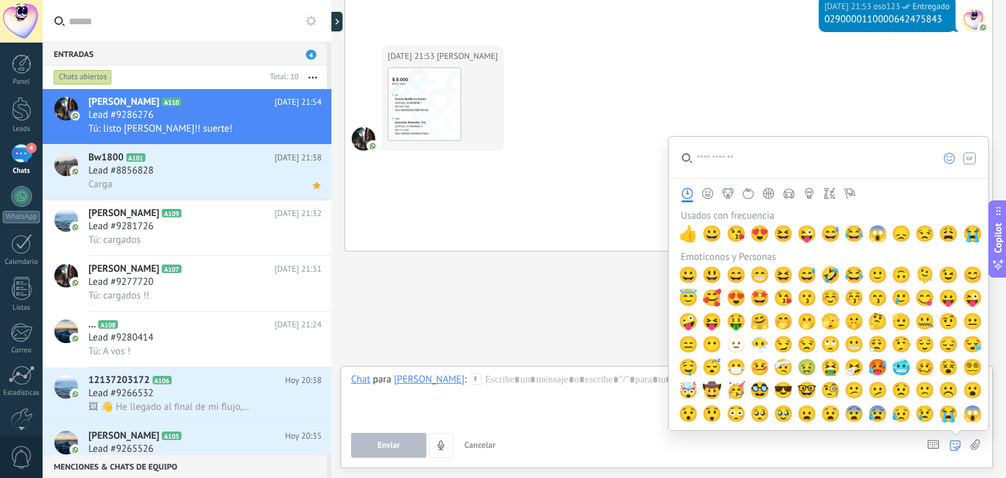
click at [975, 161] on icon at bounding box center [970, 159] width 12 height 12
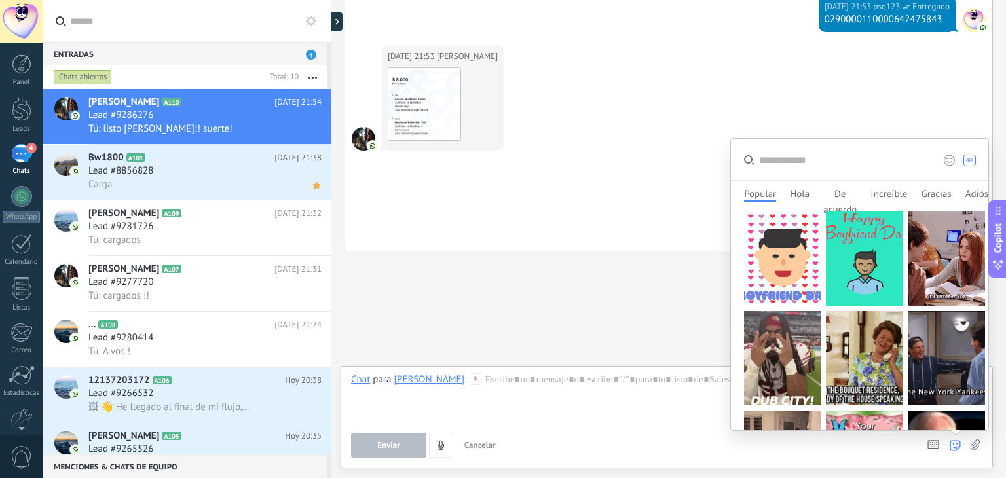
click at [949, 154] on span at bounding box center [949, 160] width 20 height 18
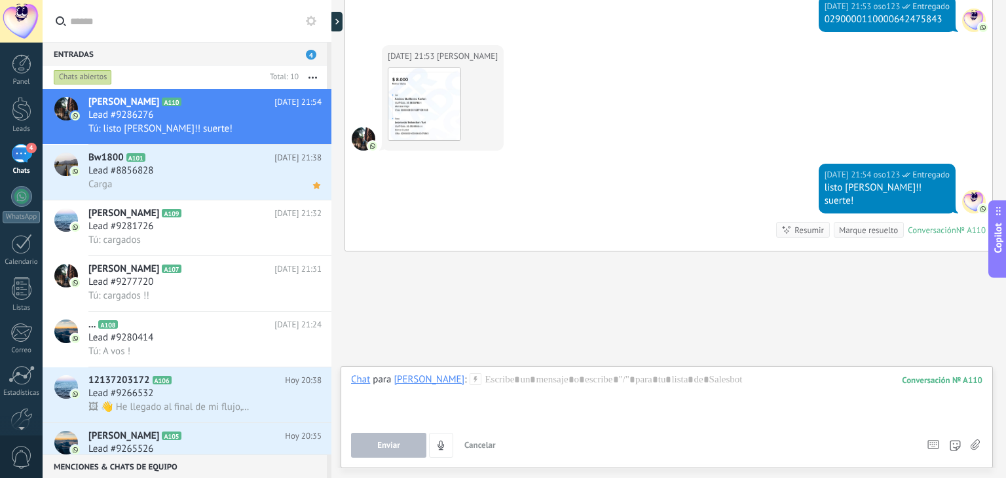
click at [379, 443] on span "Enviar" at bounding box center [388, 445] width 23 height 9
click at [204, 176] on div "Lead #8856828" at bounding box center [204, 170] width 233 height 13
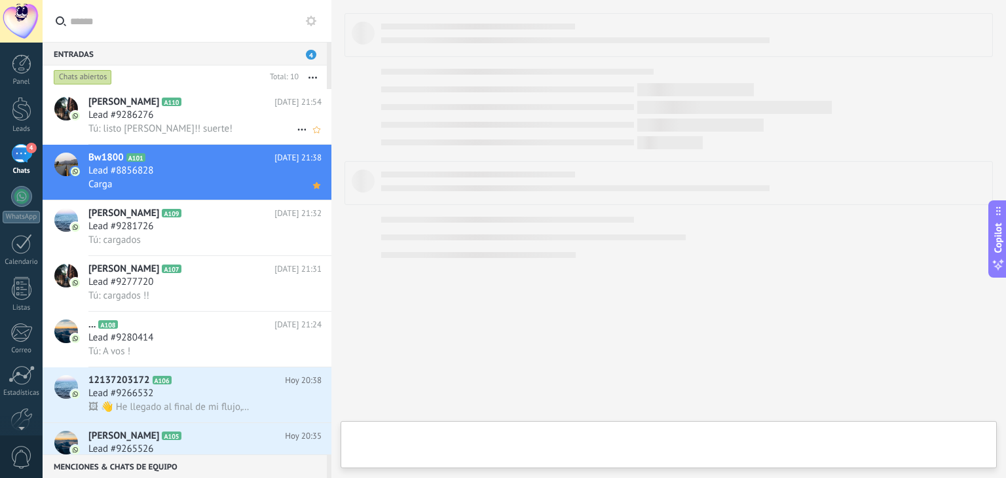
click at [216, 119] on div "Lead #9286276" at bounding box center [204, 115] width 233 height 13
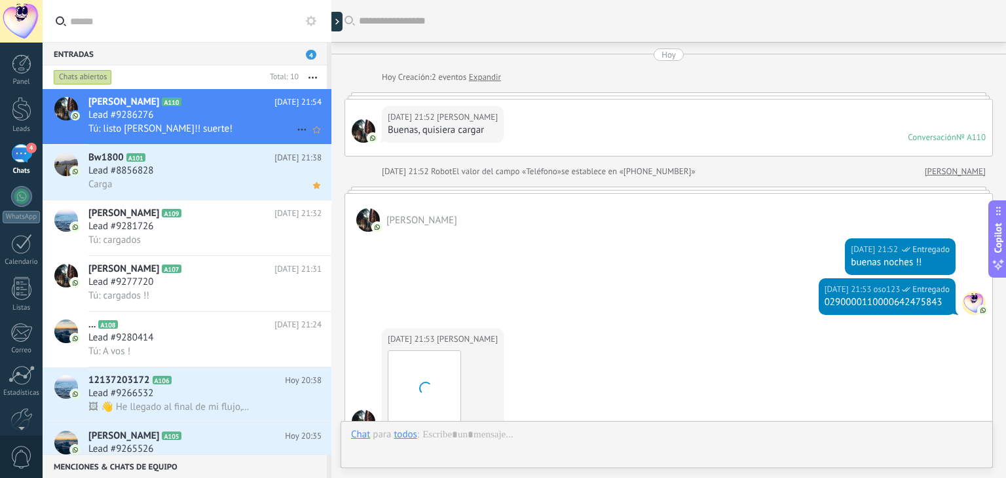
scroll to position [283, 0]
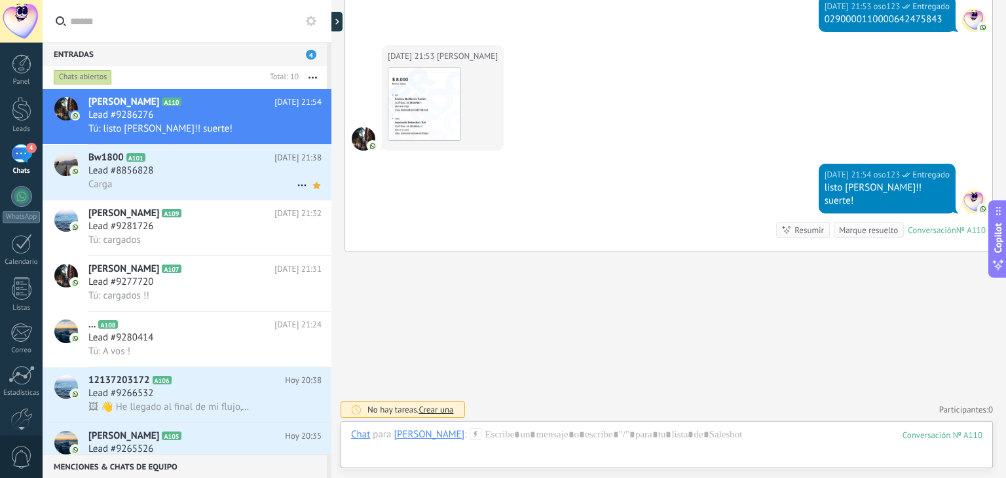
drag, startPoint x: 151, startPoint y: 189, endPoint x: 171, endPoint y: 179, distance: 22.0
click at [151, 189] on div "Carga" at bounding box center [204, 185] width 233 height 14
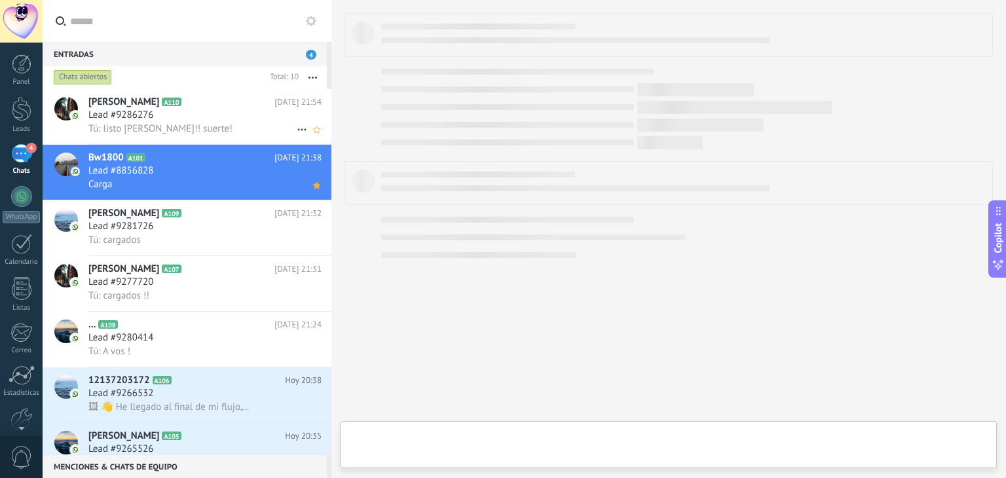
click at [232, 117] on div "Lead #9286276" at bounding box center [204, 115] width 233 height 13
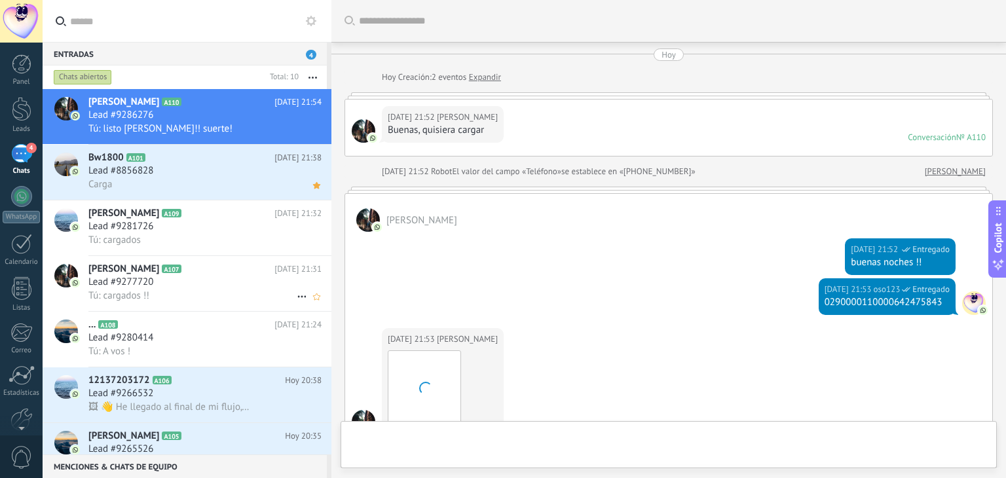
scroll to position [283, 0]
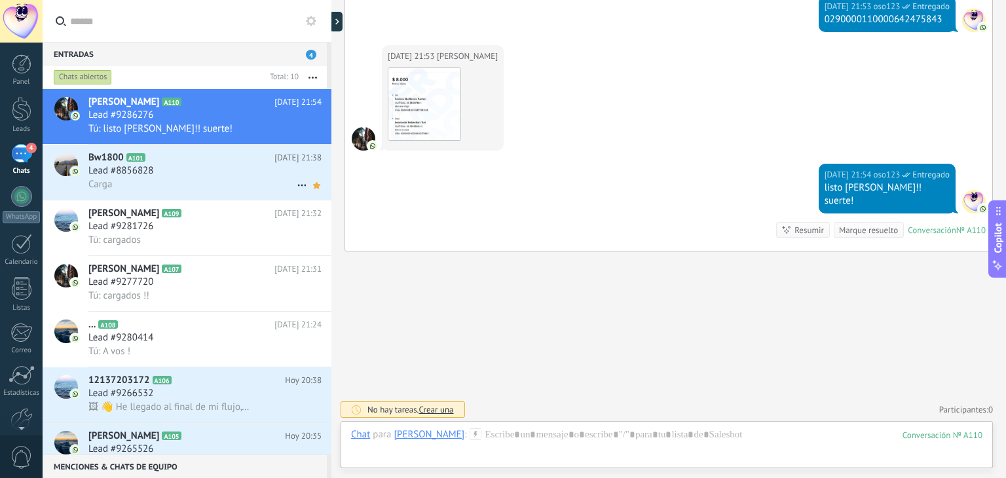
click at [186, 181] on div "Carga" at bounding box center [204, 185] width 233 height 14
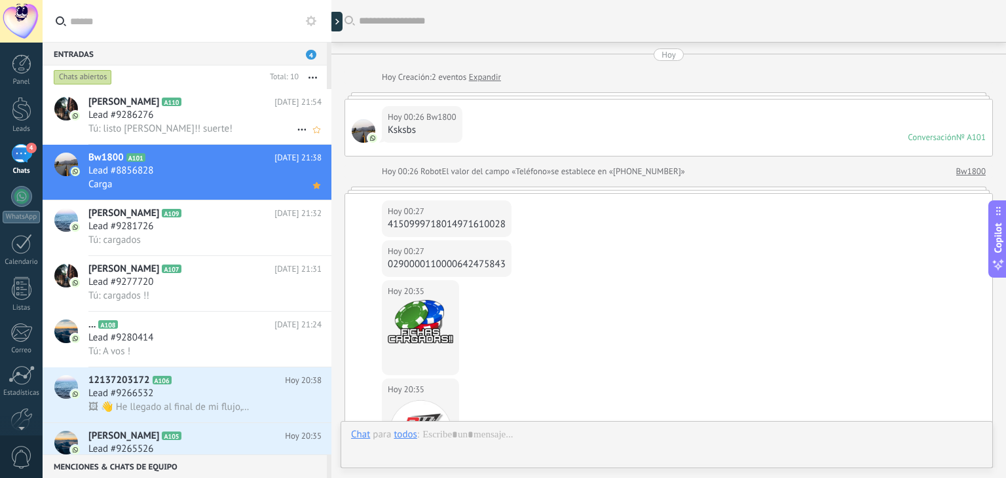
scroll to position [765, 0]
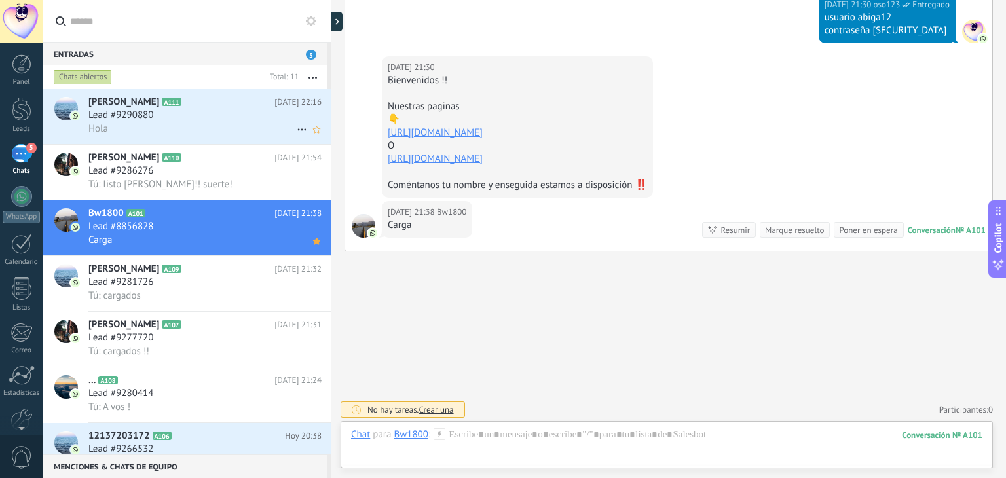
click at [206, 122] on div "Hola" at bounding box center [204, 129] width 233 height 14
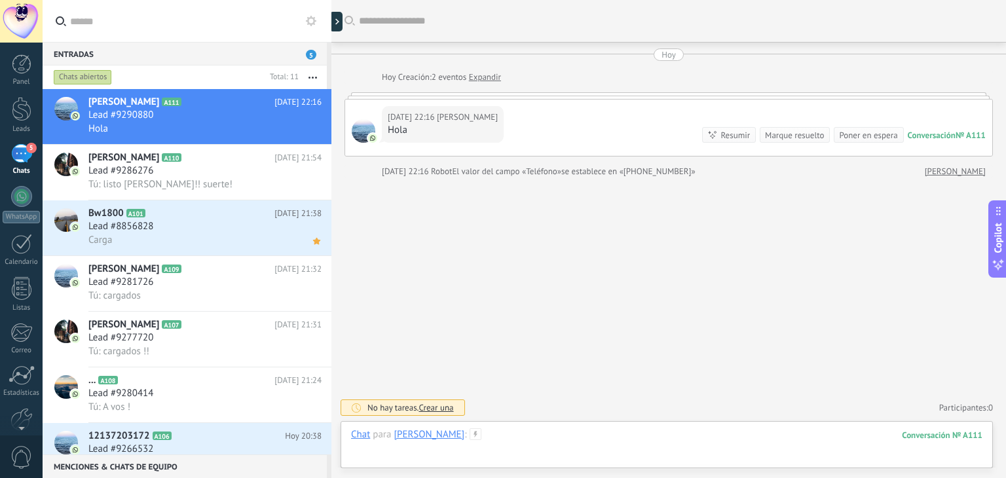
click at [521, 441] on div at bounding box center [666, 447] width 631 height 39
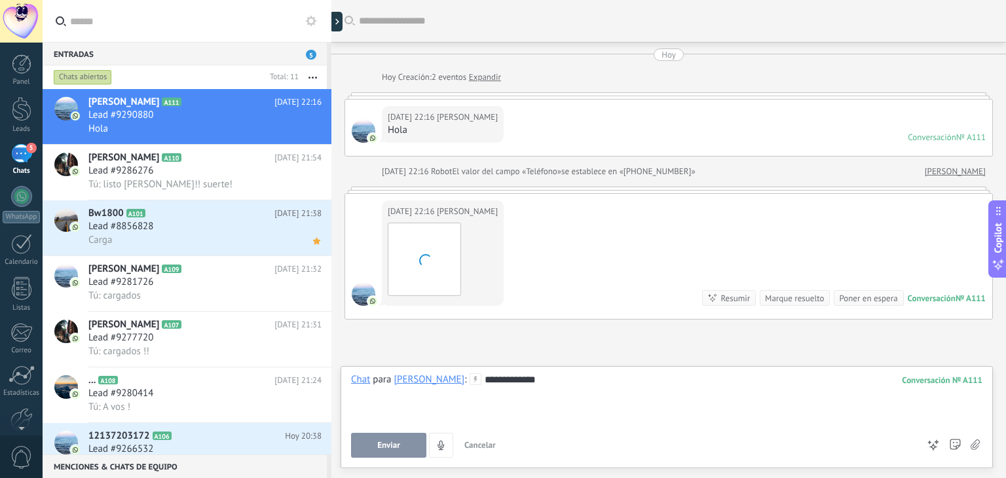
scroll to position [68, 0]
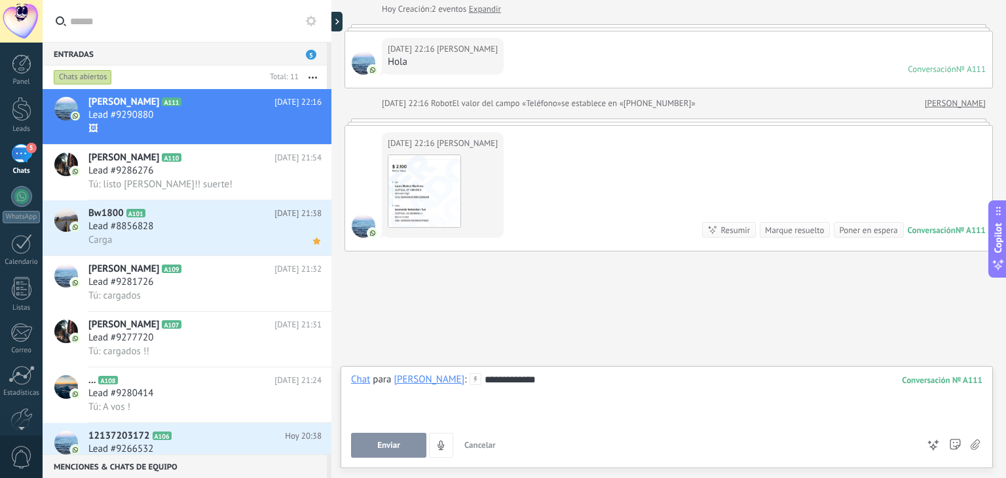
click at [396, 449] on span "Enviar" at bounding box center [388, 445] width 23 height 9
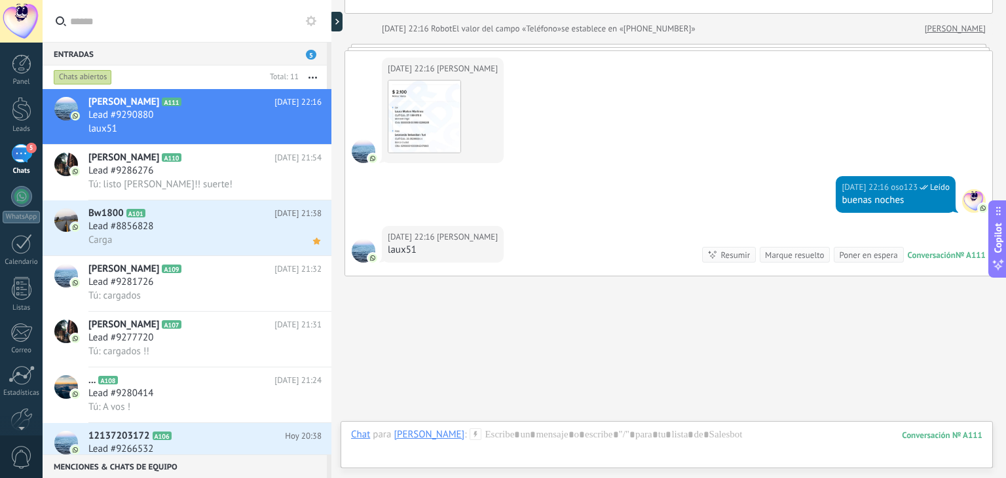
scroll to position [168, 0]
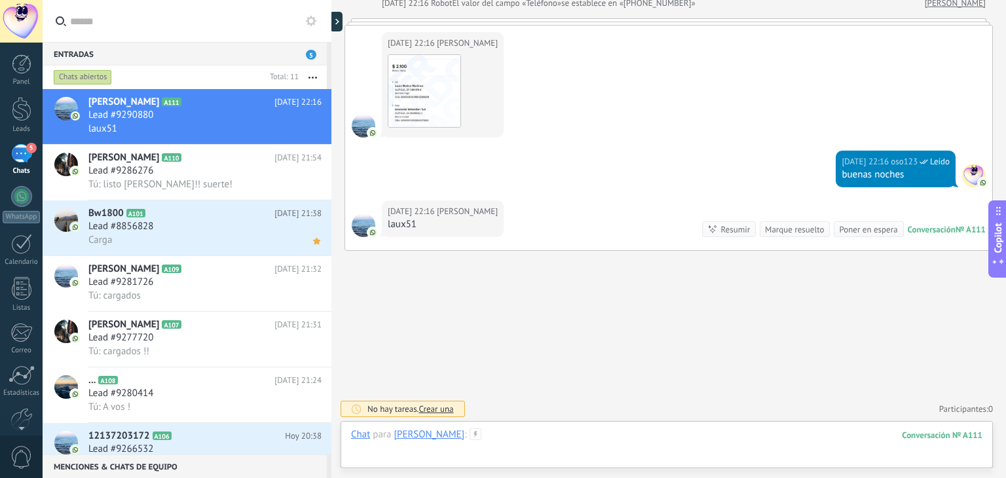
click at [555, 434] on div at bounding box center [666, 447] width 631 height 39
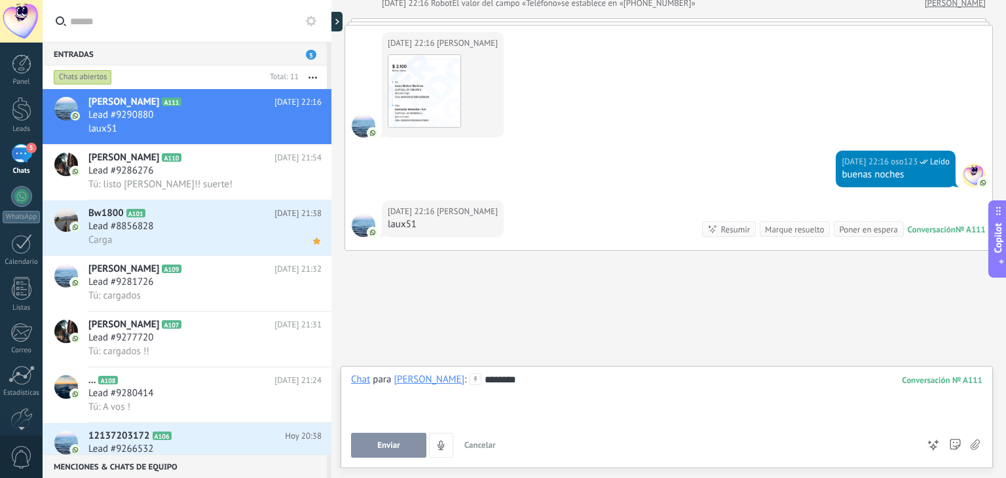
click at [398, 445] on span "Enviar" at bounding box center [388, 445] width 23 height 9
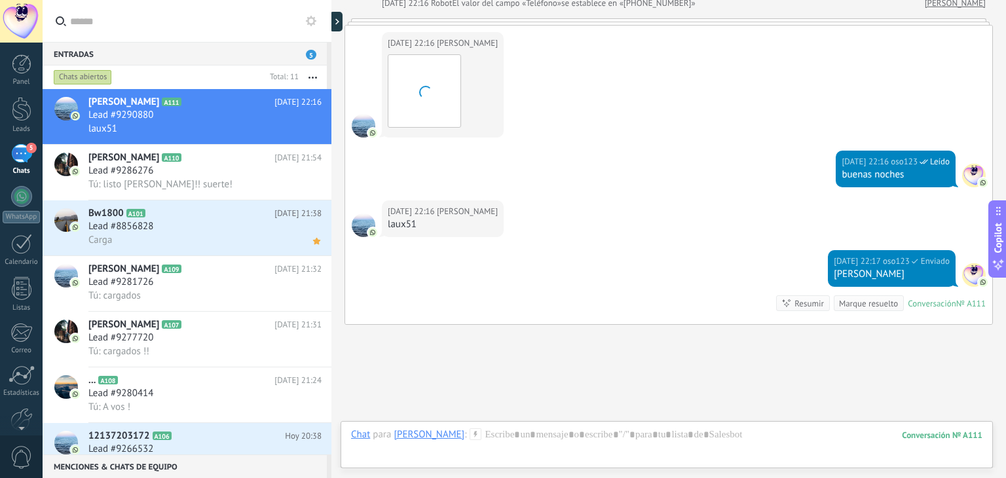
scroll to position [242, 0]
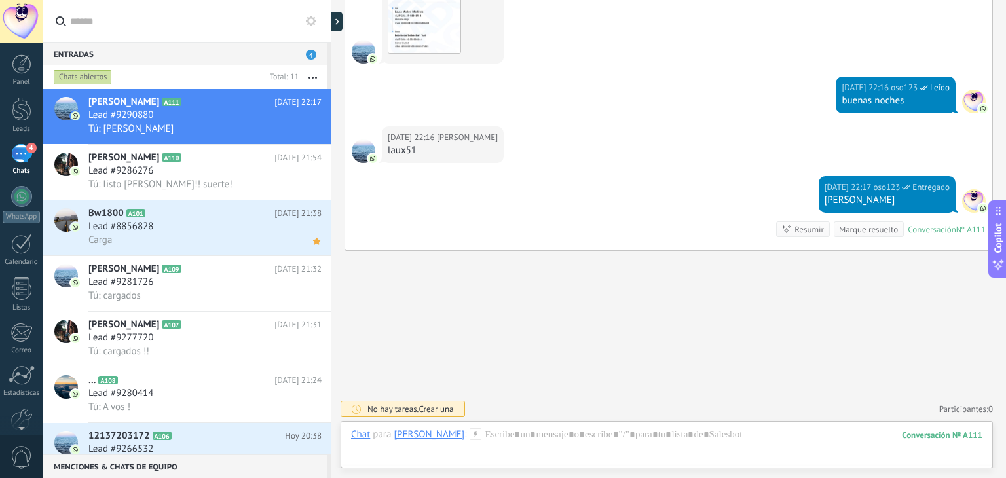
click at [555, 420] on div "Buscar Carga más [DATE] [DATE] Creación: 2 eventos Expandir [DATE] 22:16 [PERSO…" at bounding box center [668, 119] width 675 height 722
click at [553, 433] on div at bounding box center [666, 447] width 631 height 39
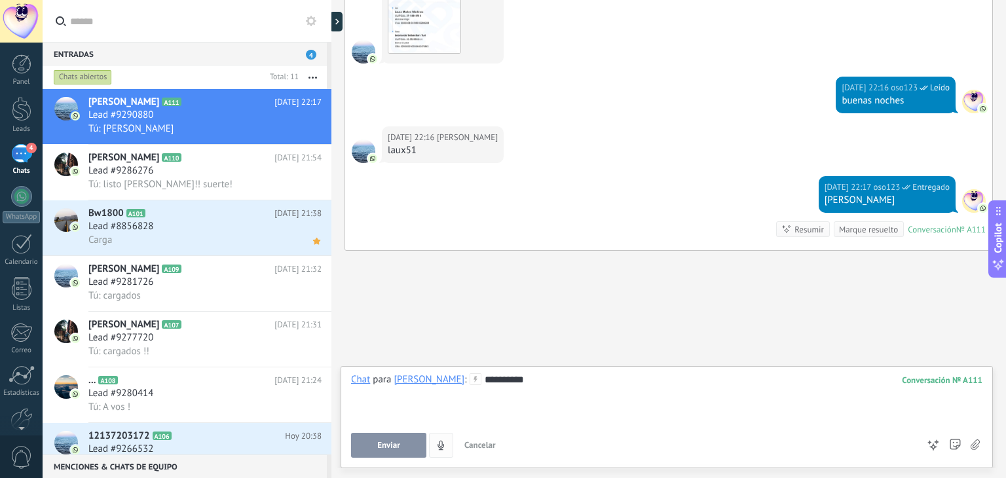
click at [391, 449] on span "Enviar" at bounding box center [388, 445] width 23 height 9
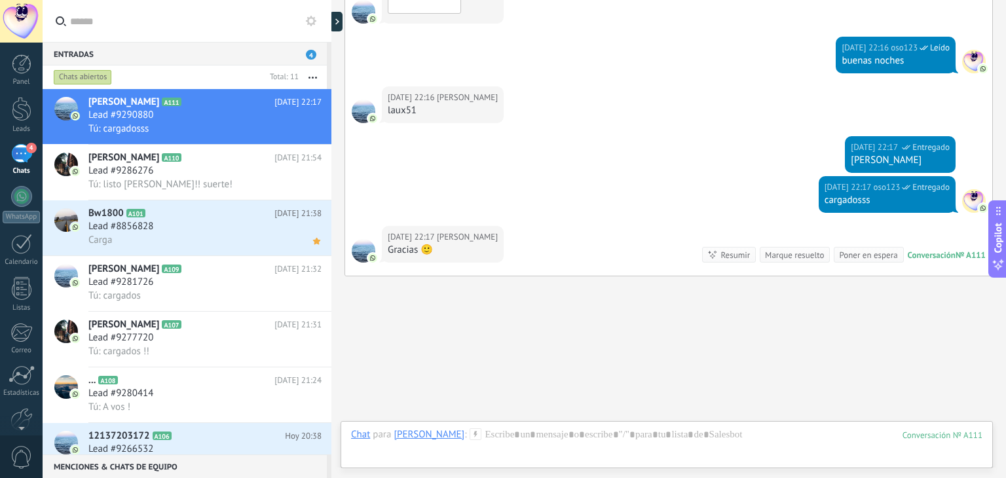
scroll to position [308, 0]
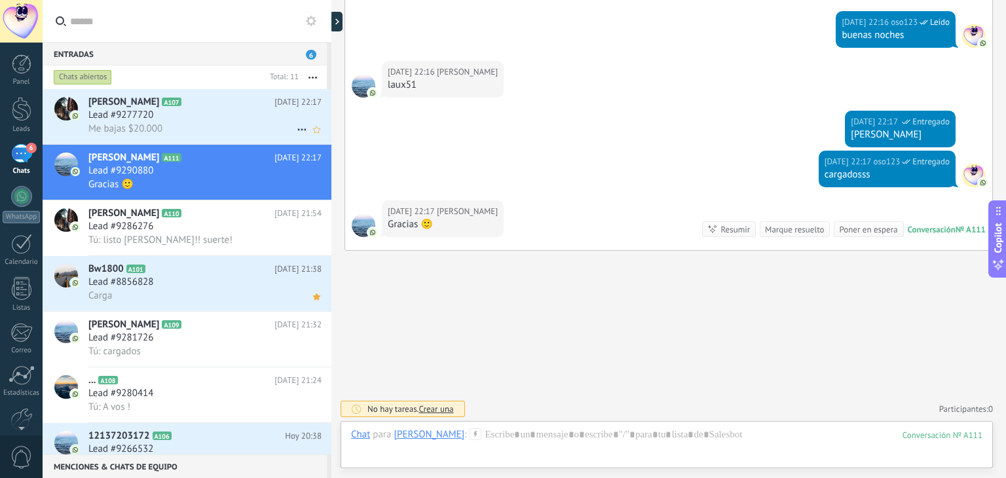
click at [204, 126] on div "Me bajas $20.000" at bounding box center [204, 129] width 233 height 14
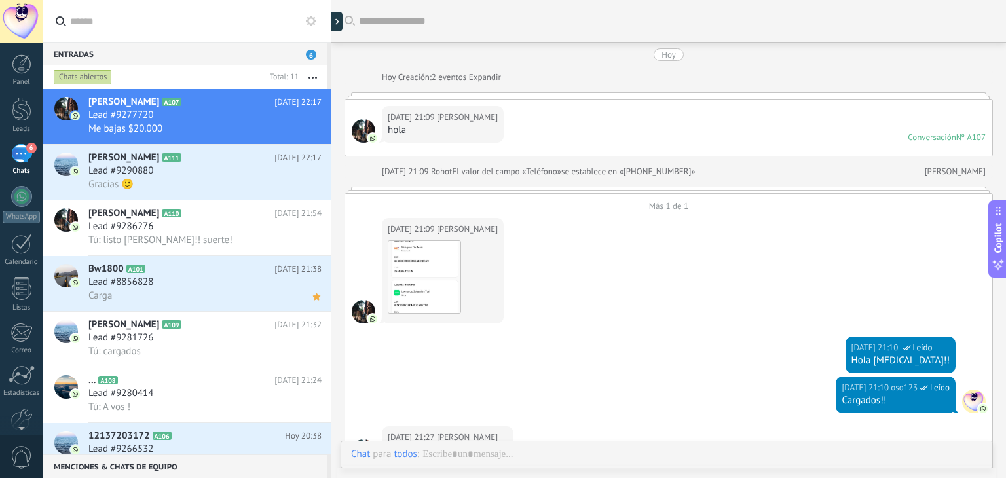
scroll to position [626, 0]
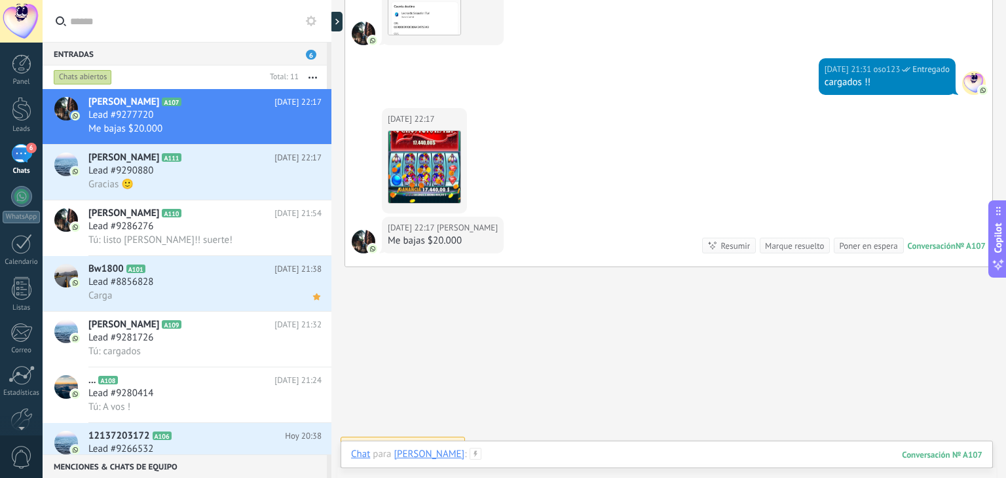
click at [561, 453] on div at bounding box center [666, 467] width 631 height 39
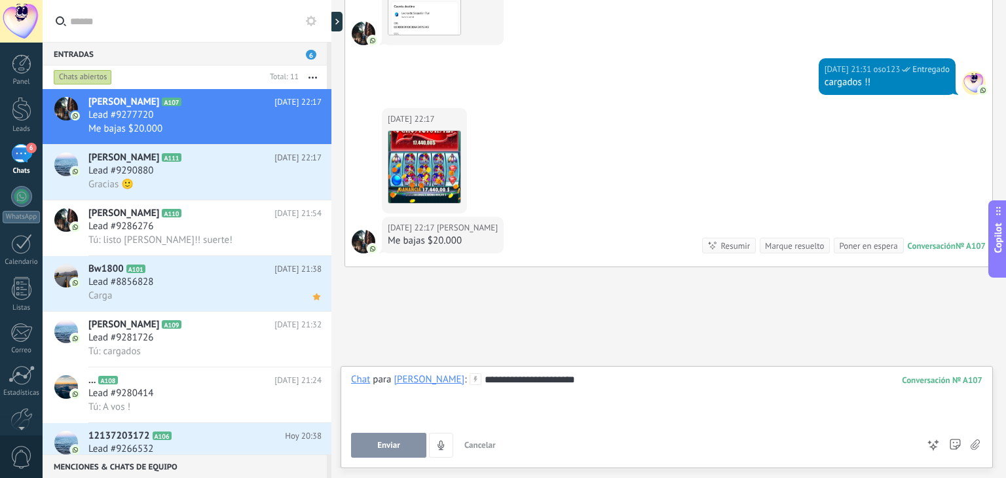
click at [396, 445] on span "Enviar" at bounding box center [388, 445] width 23 height 9
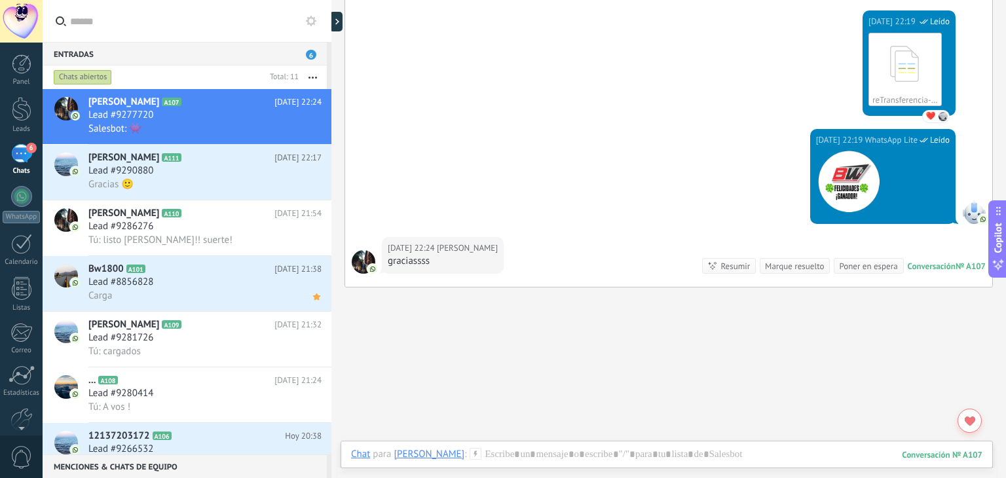
scroll to position [1051, 0]
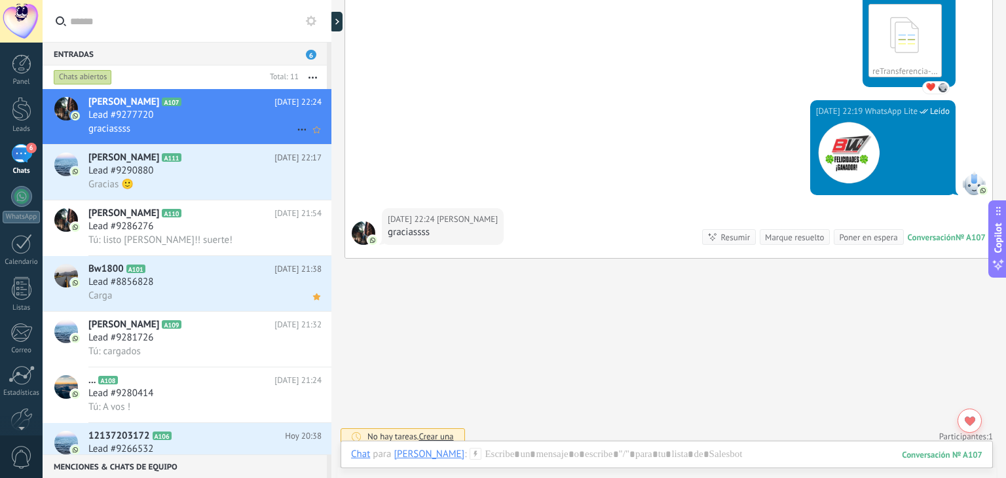
click at [176, 119] on div "Lead #9277720" at bounding box center [204, 115] width 233 height 13
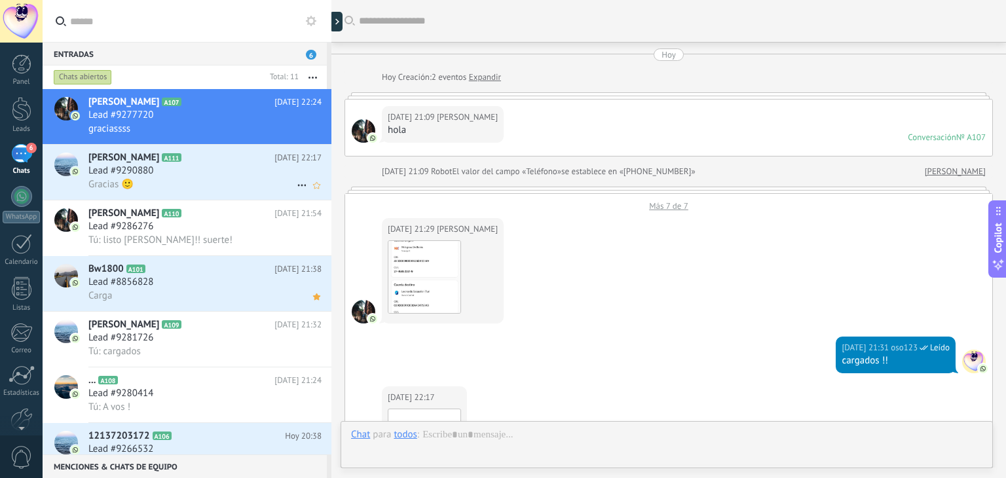
scroll to position [710, 0]
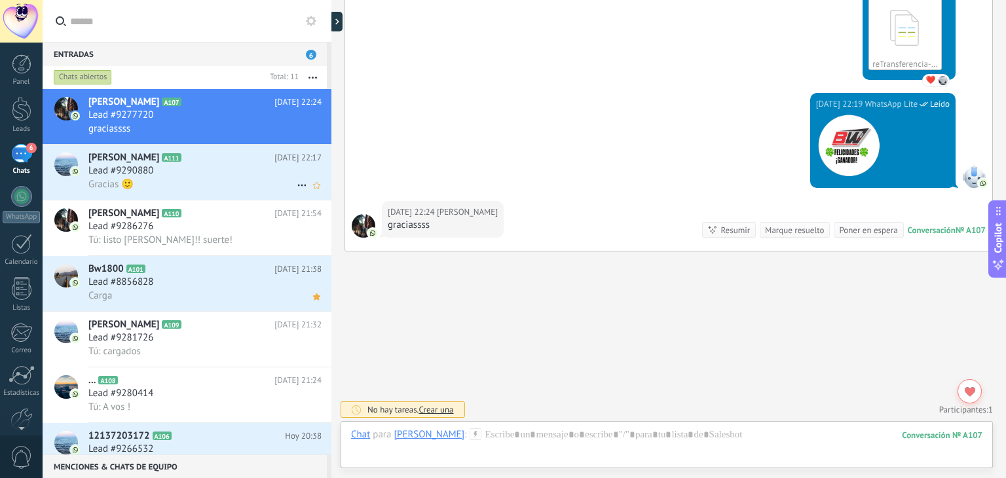
click at [179, 172] on div "Lead #9290880" at bounding box center [204, 170] width 233 height 13
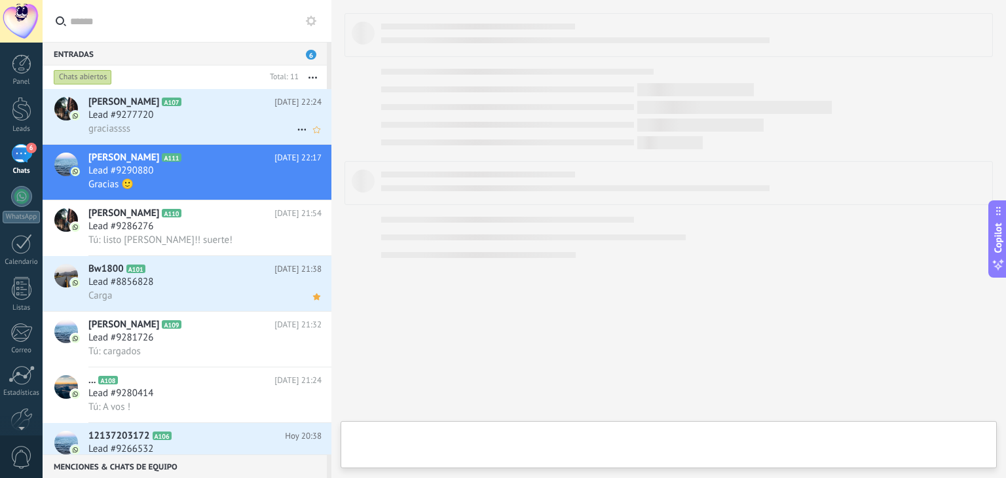
click at [183, 122] on div "graciassss" at bounding box center [204, 129] width 233 height 14
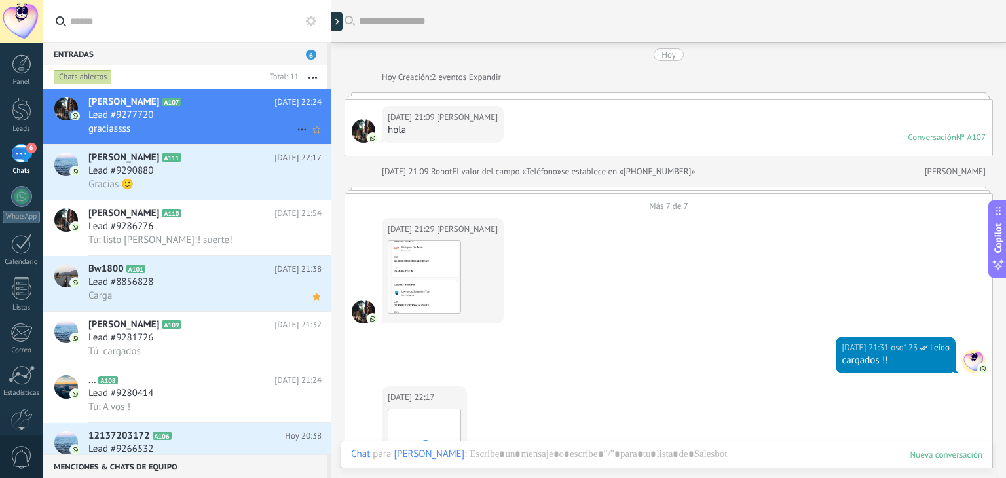
scroll to position [694, 0]
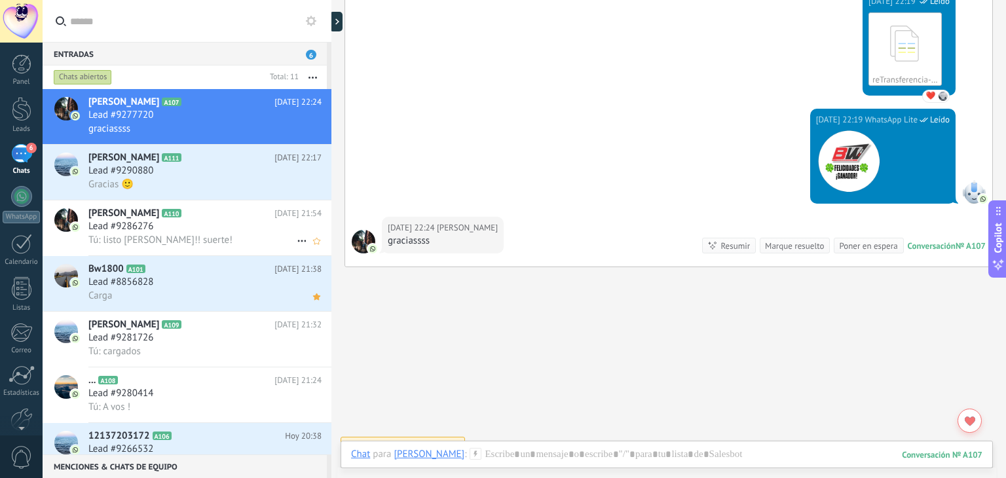
click at [189, 233] on div "Lead #9286276" at bounding box center [204, 226] width 233 height 13
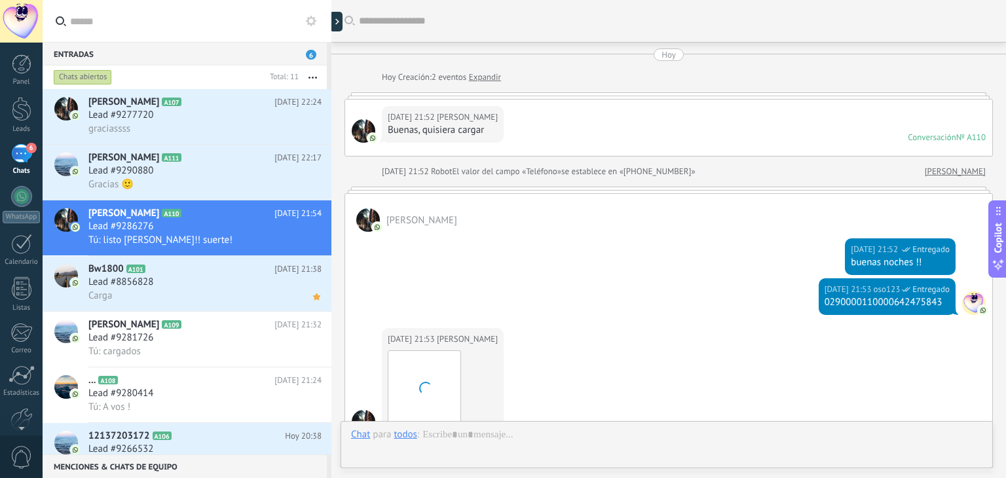
scroll to position [283, 0]
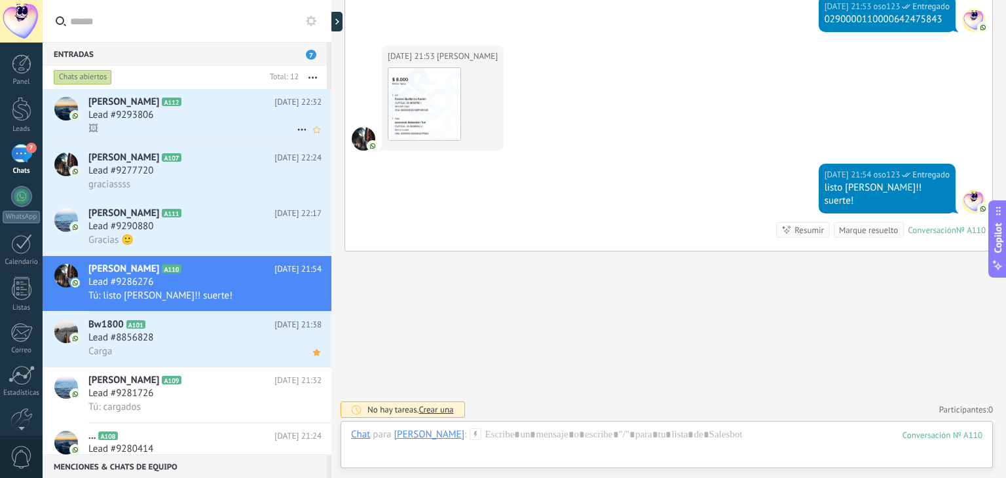
click at [201, 127] on div "🖼" at bounding box center [204, 129] width 233 height 14
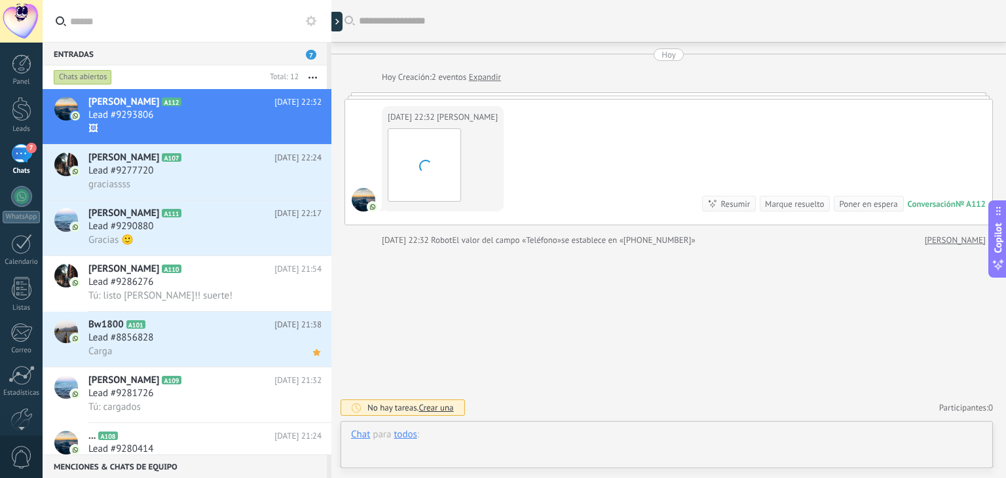
click at [536, 443] on div at bounding box center [666, 447] width 631 height 39
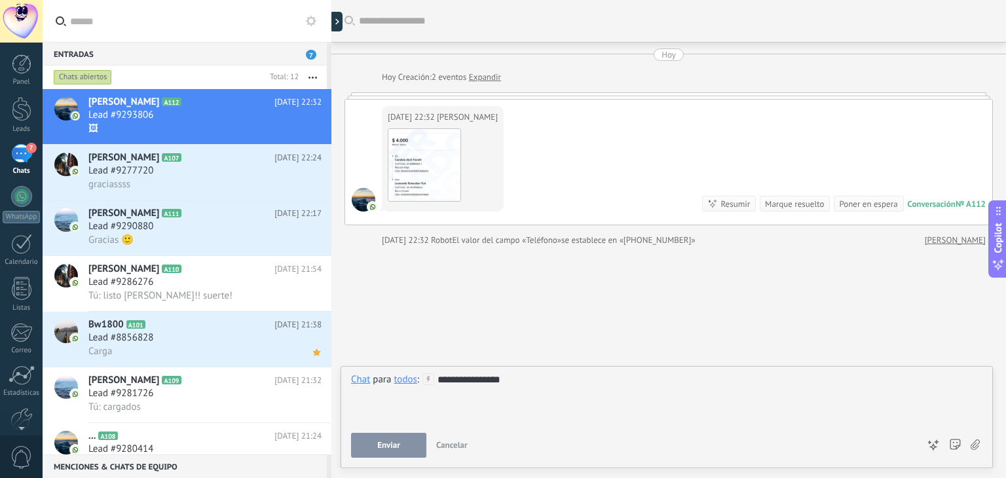
click at [412, 449] on button "Enviar" at bounding box center [388, 445] width 75 height 25
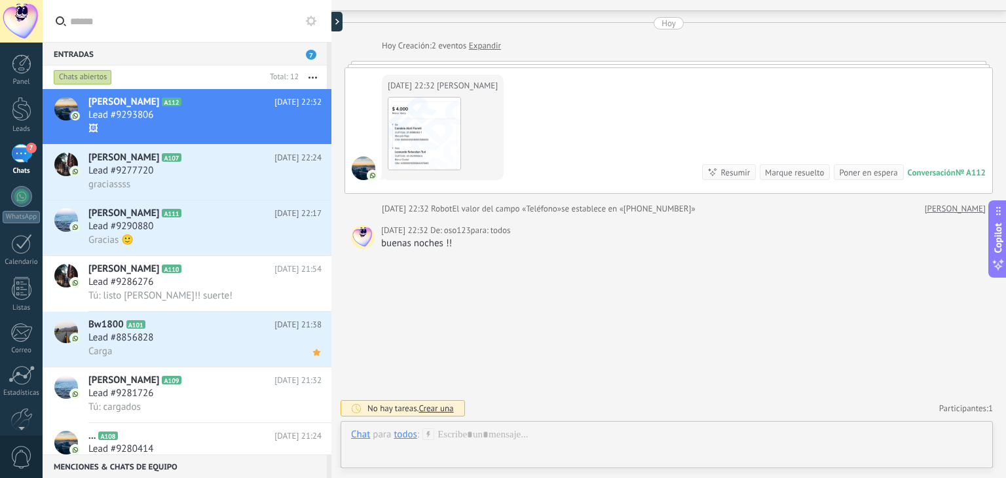
scroll to position [28, 0]
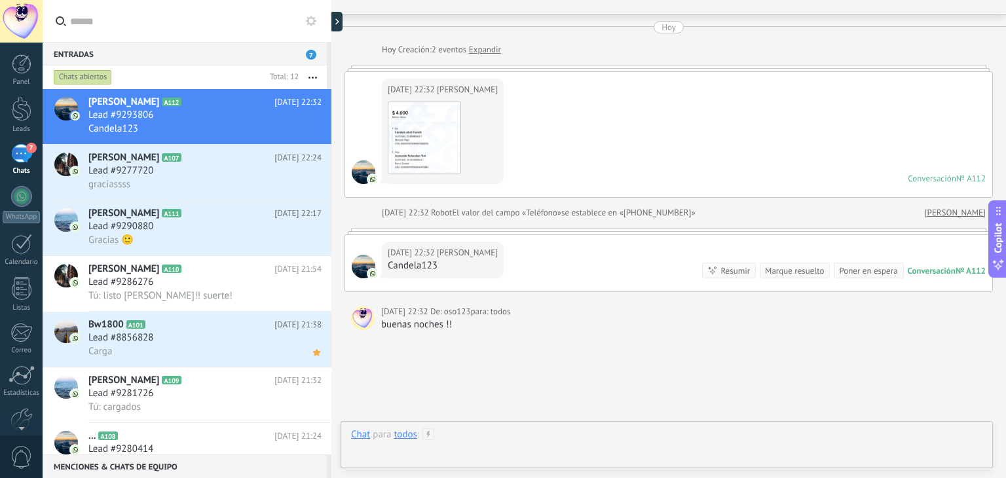
click at [574, 443] on div at bounding box center [666, 447] width 631 height 39
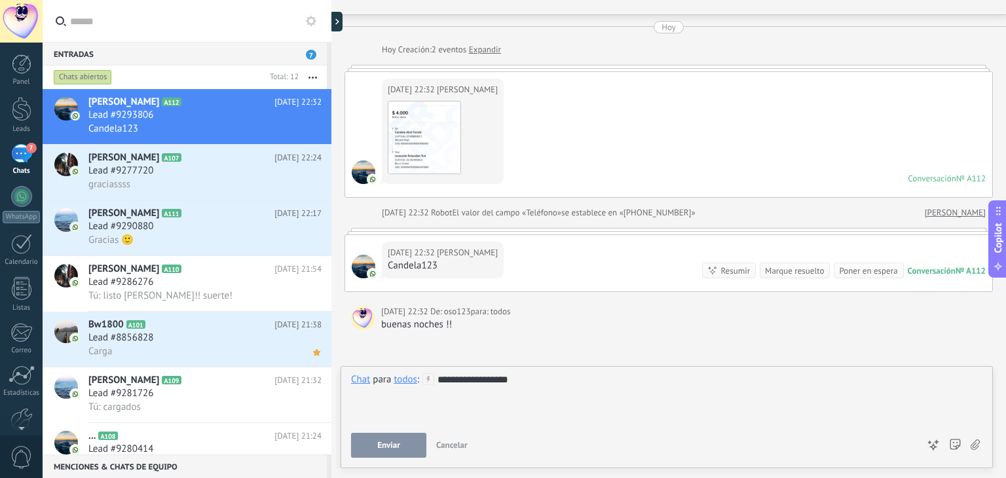
click at [574, 443] on div "Enviar Cancelar Rastrear clics en links ? Reducir links largos y rastrear clics…" at bounding box center [634, 445] width 567 height 25
click at [391, 454] on button "Enviar" at bounding box center [388, 445] width 75 height 25
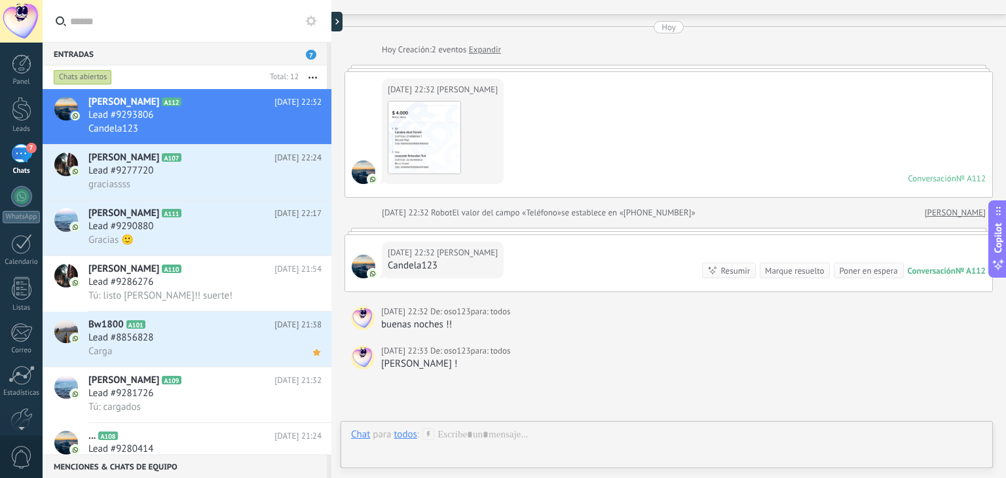
scroll to position [108, 0]
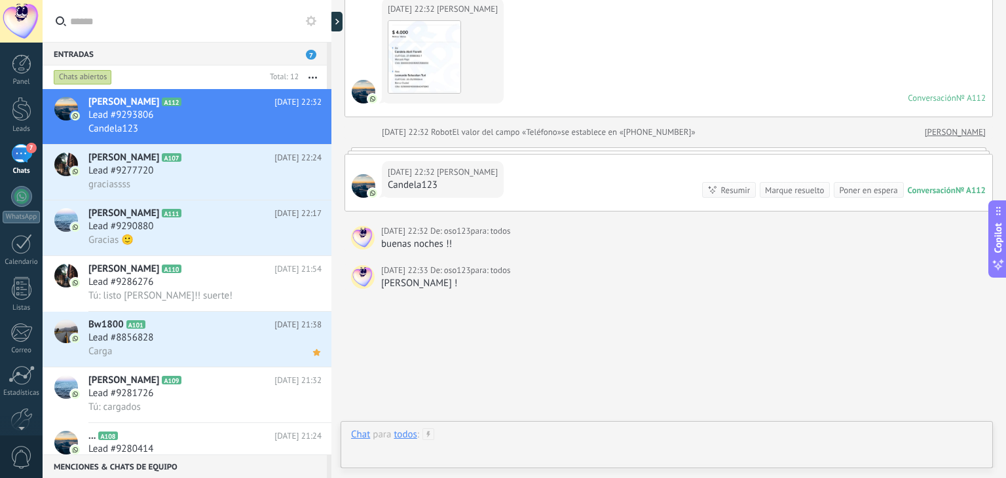
click at [574, 443] on div at bounding box center [666, 447] width 631 height 39
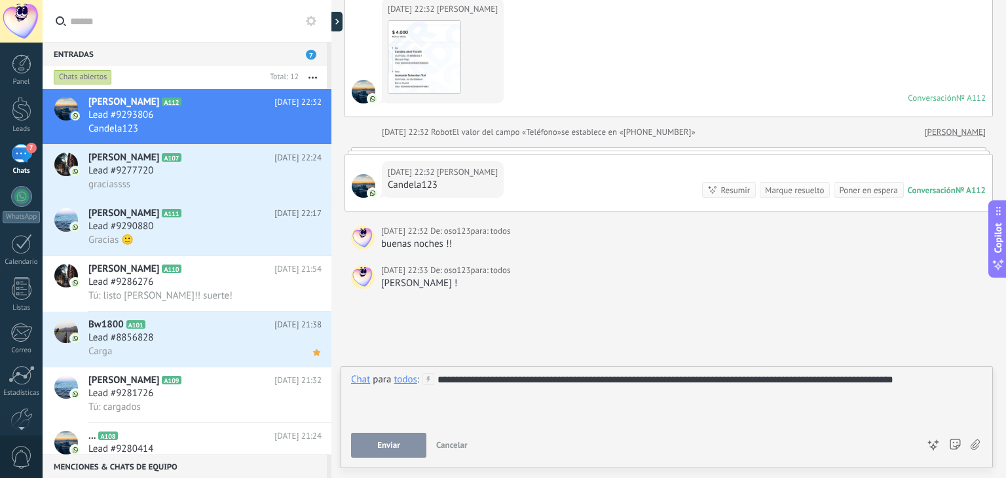
click at [410, 445] on button "Enviar" at bounding box center [388, 445] width 75 height 25
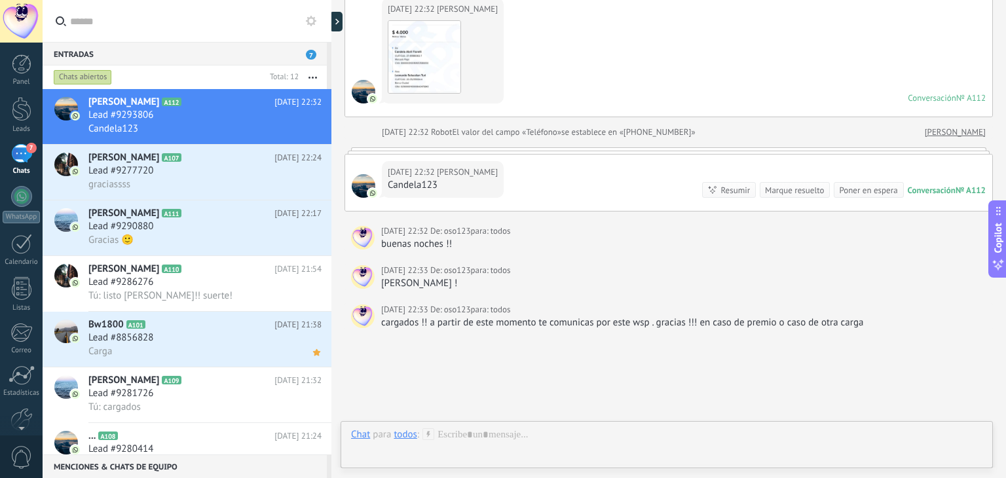
scroll to position [147, 0]
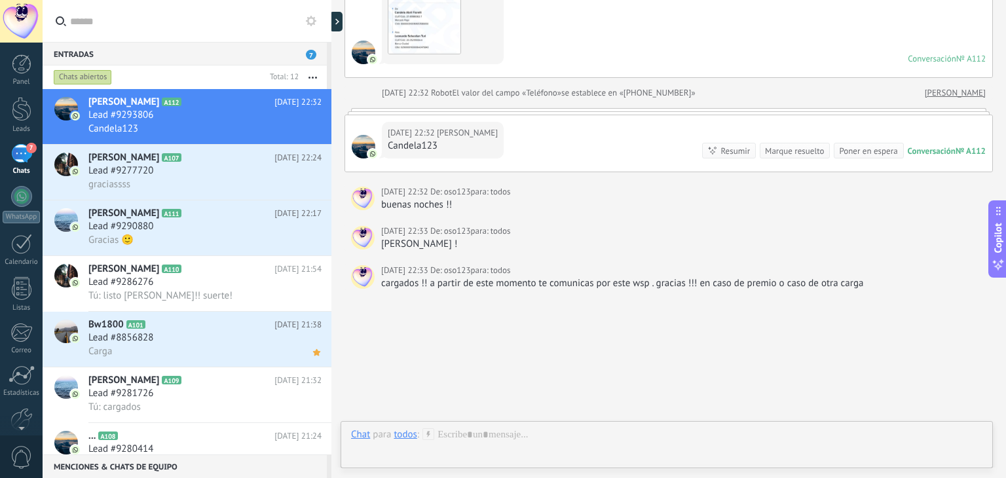
click at [521, 420] on div "Buscar Carga más [DATE] [DATE] Creación: 2 eventos Expandir [DATE] 22:32 [PERSO…" at bounding box center [668, 186] width 675 height 666
click at [529, 428] on div at bounding box center [666, 447] width 631 height 39
click at [404, 452] on button "Enviar" at bounding box center [388, 445] width 75 height 25
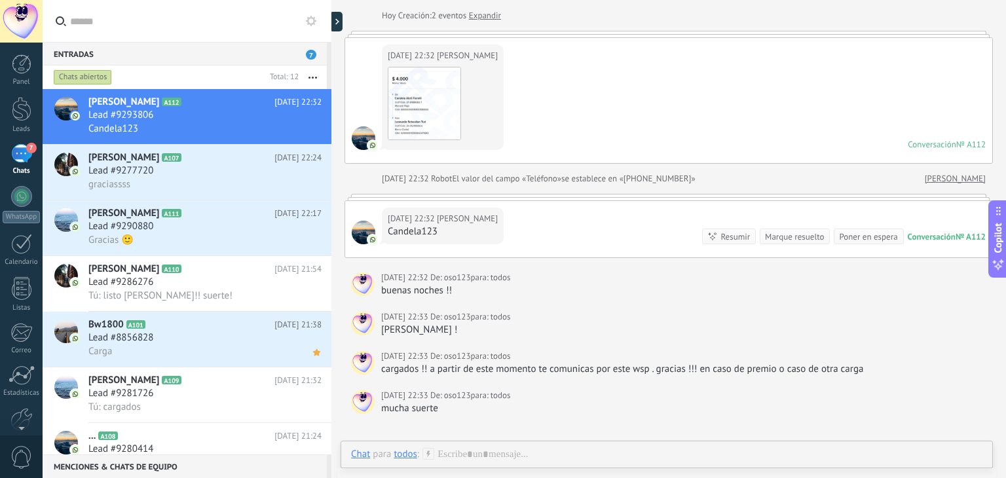
scroll to position [56, 0]
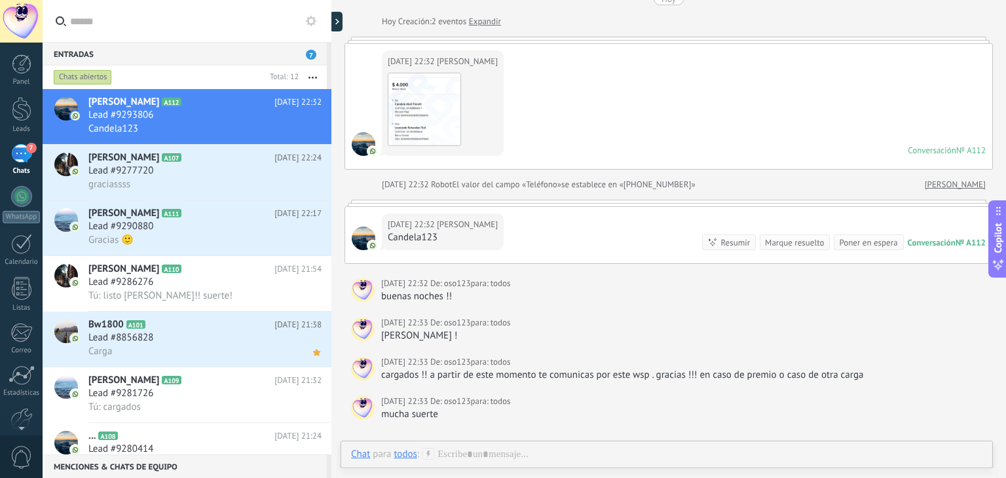
click at [3, 158] on link "7 Chats" at bounding box center [21, 159] width 43 height 31
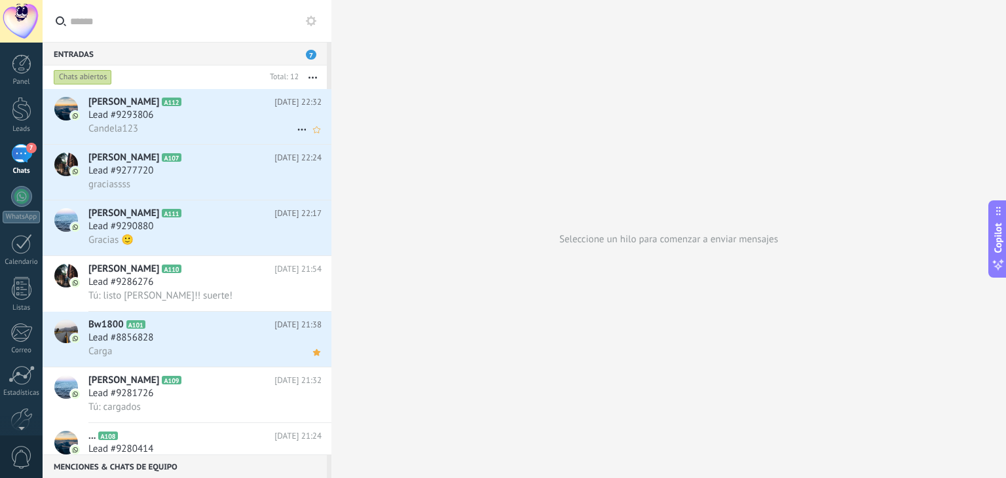
click at [136, 111] on span "Lead #9293806" at bounding box center [120, 115] width 65 height 13
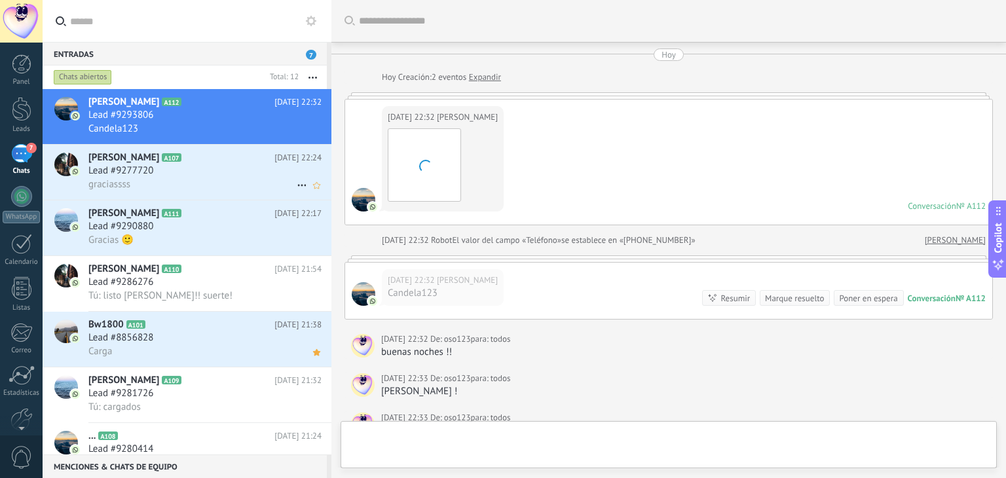
scroll to position [225, 0]
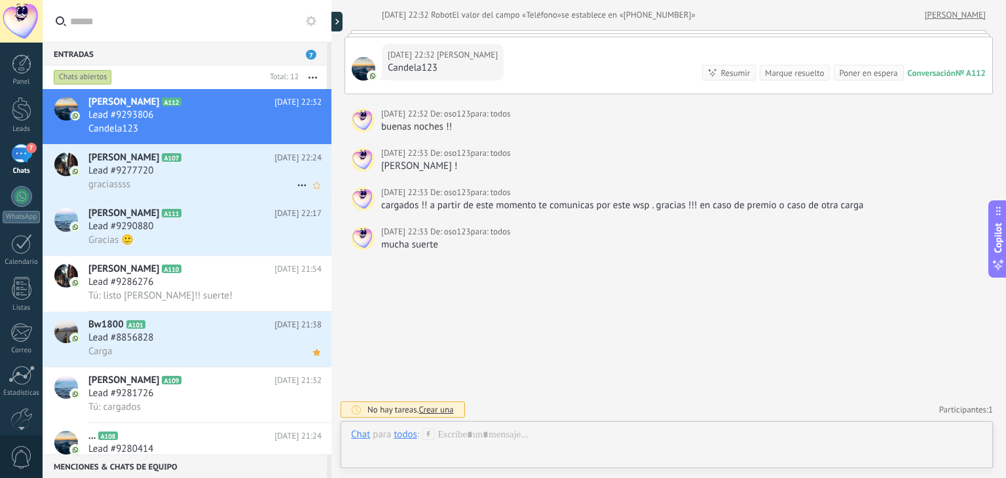
click at [243, 168] on div "Lead #9277720" at bounding box center [204, 170] width 233 height 13
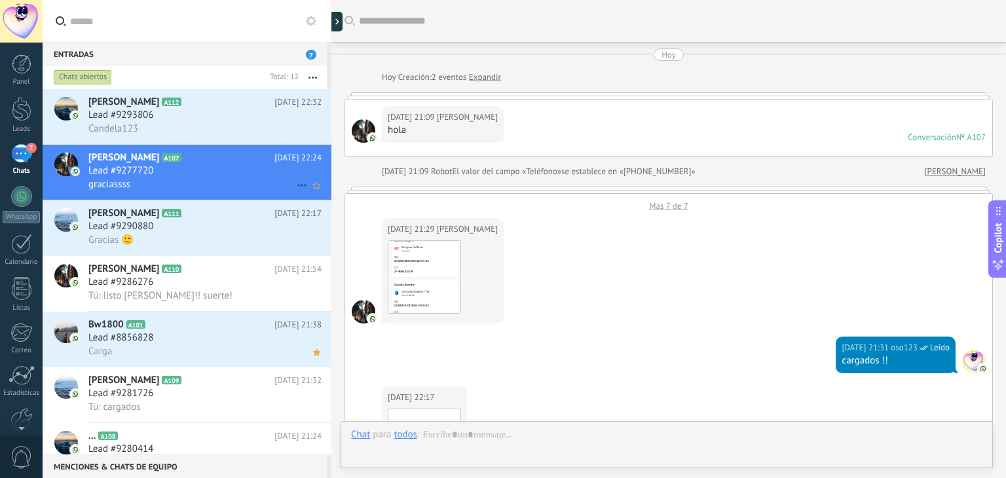
scroll to position [710, 0]
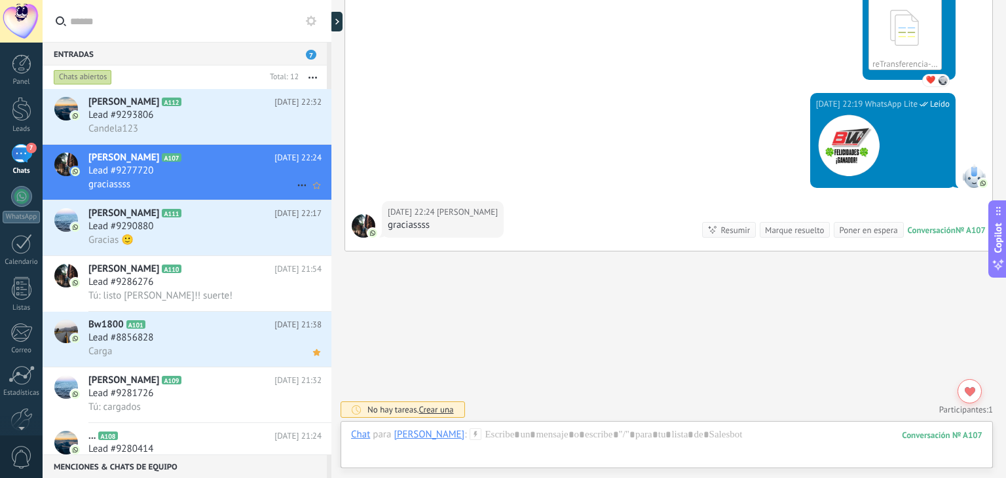
click at [158, 169] on h3 "Lead #9277720" at bounding box center [123, 170] width 71 height 13
click at [169, 122] on div "Candela123" at bounding box center [204, 129] width 233 height 14
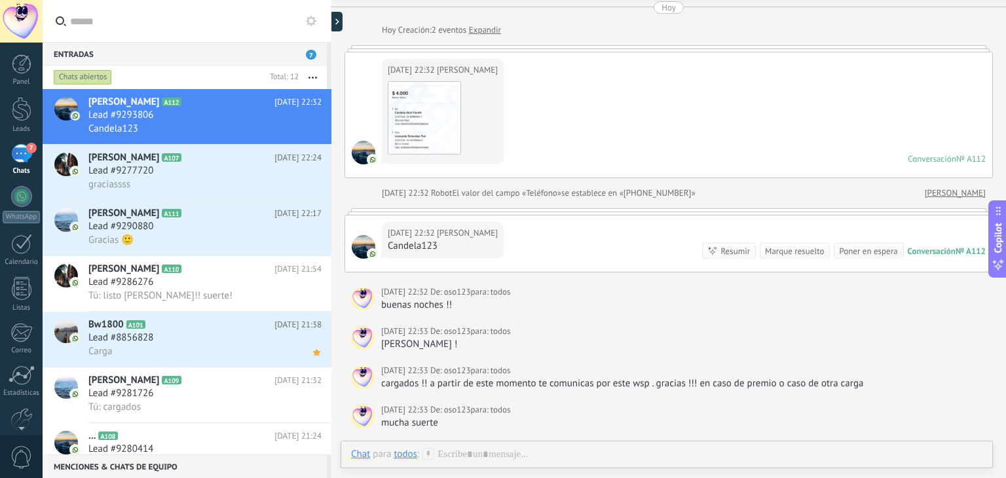
click at [16, 149] on div "7" at bounding box center [21, 153] width 21 height 19
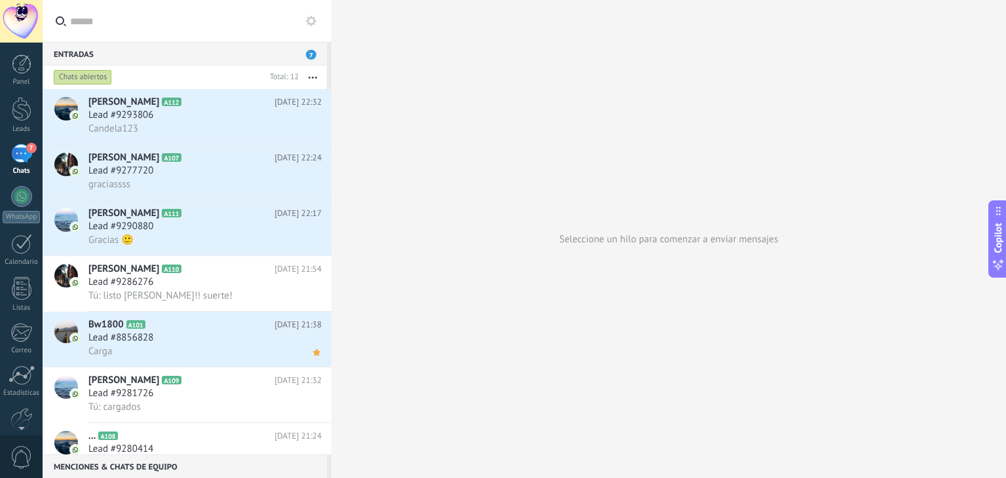
click at [18, 153] on div "7" at bounding box center [21, 153] width 21 height 19
click at [298, 129] on icon at bounding box center [302, 130] width 16 height 16
click at [244, 167] on div at bounding box center [503, 239] width 1006 height 478
click at [242, 107] on h2 "[PERSON_NAME] A112" at bounding box center [181, 102] width 186 height 13
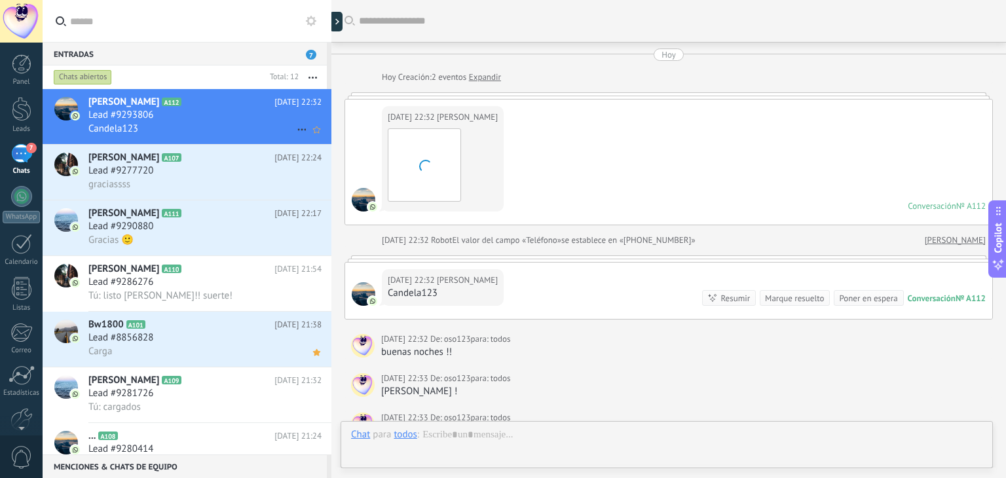
scroll to position [225, 0]
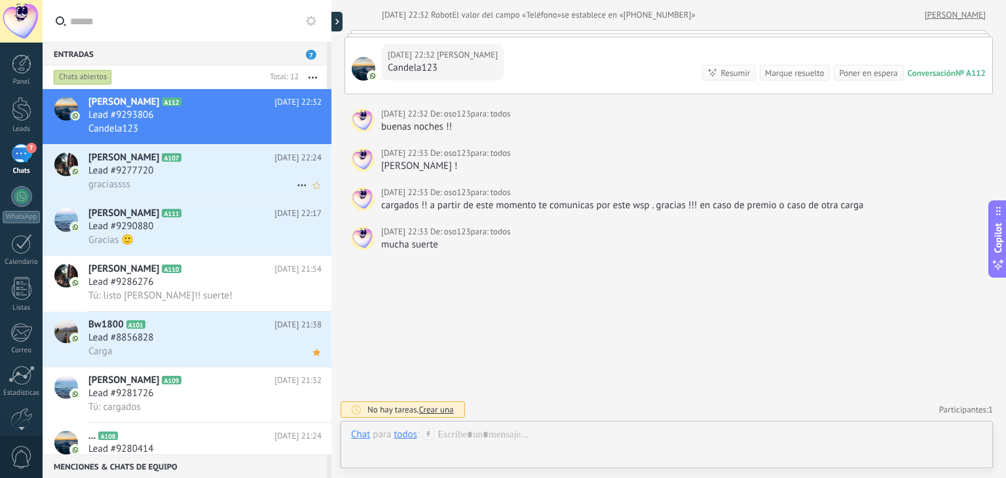
click at [266, 166] on div "Lead #9277720" at bounding box center [204, 170] width 233 height 13
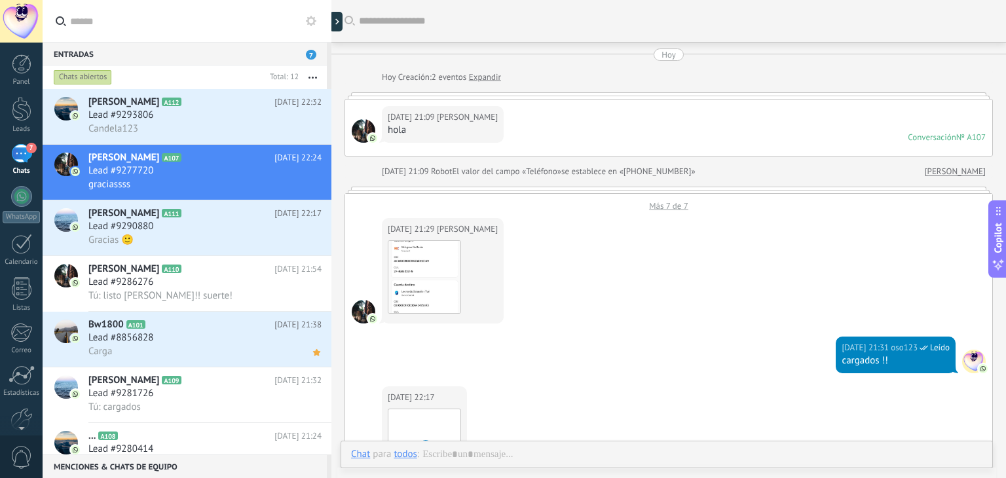
scroll to position [694, 0]
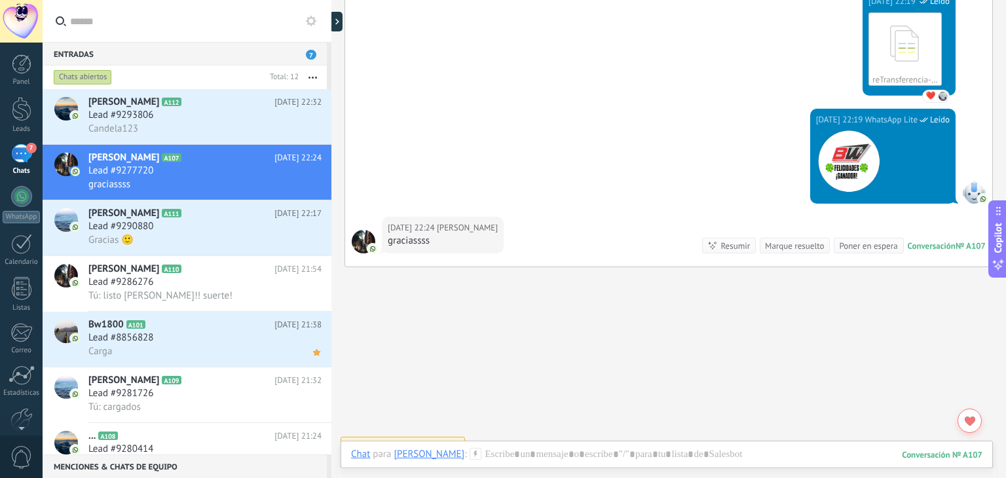
click at [312, 79] on button "button" at bounding box center [313, 78] width 28 height 24
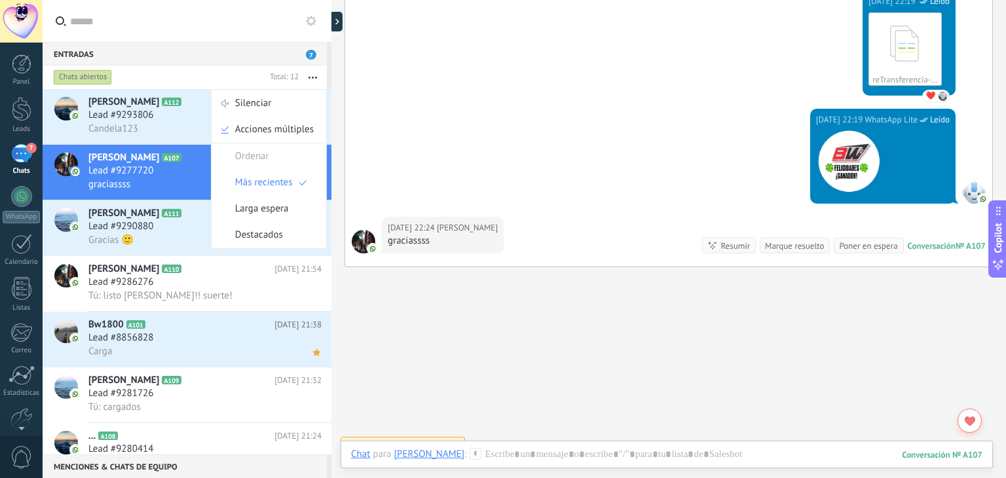
click at [310, 77] on icon "button" at bounding box center [313, 78] width 9 height 2
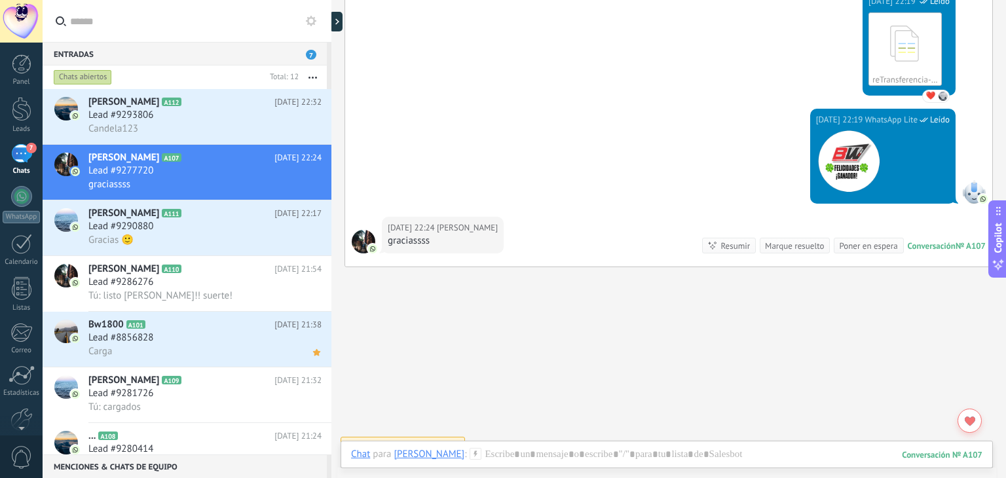
click at [310, 61] on div "Entradas 7" at bounding box center [185, 54] width 284 height 24
click at [309, 53] on span "7" at bounding box center [311, 55] width 10 height 10
click at [222, 245] on div "Gracias 🙂" at bounding box center [204, 240] width 233 height 14
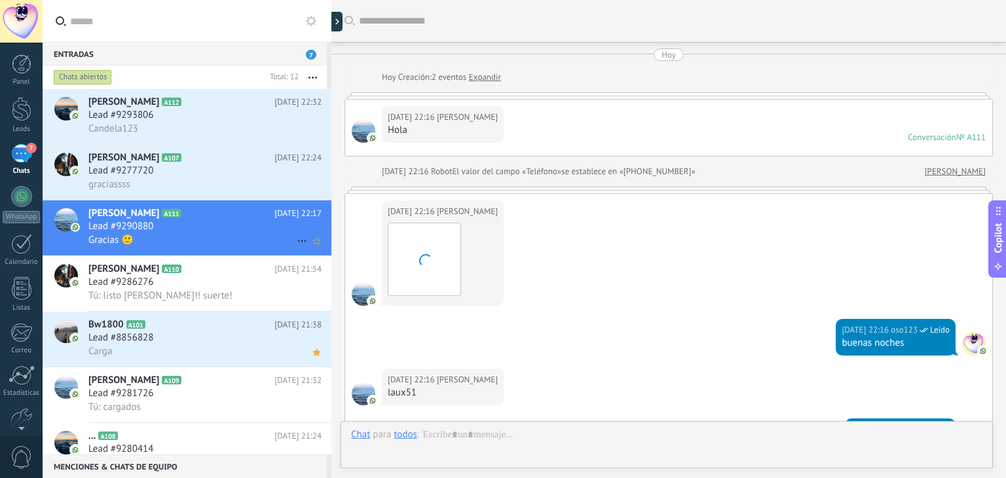
scroll to position [308, 0]
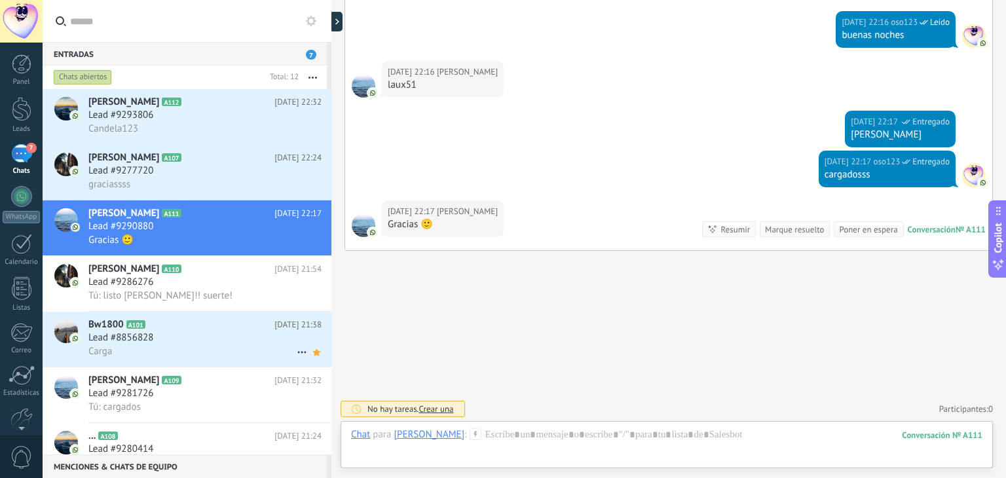
click at [215, 345] on div "Lead #8856828" at bounding box center [204, 337] width 233 height 13
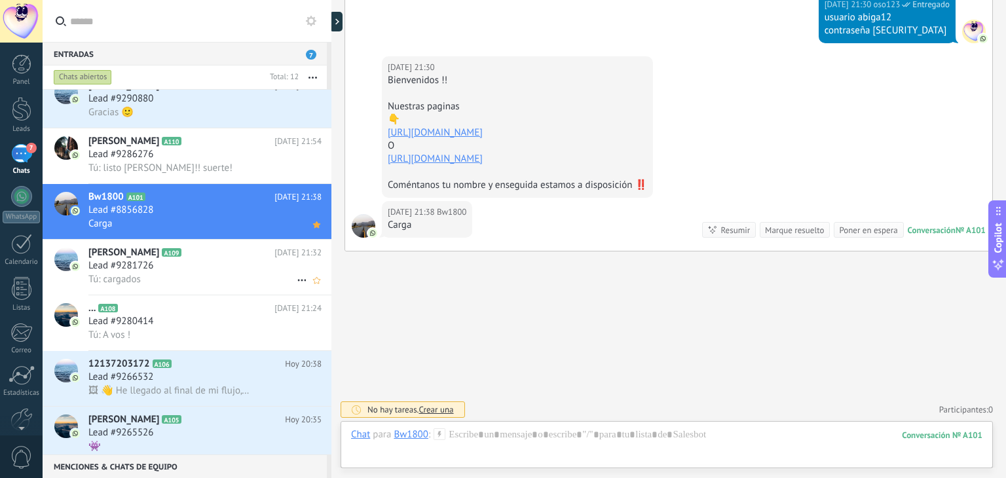
scroll to position [197, 0]
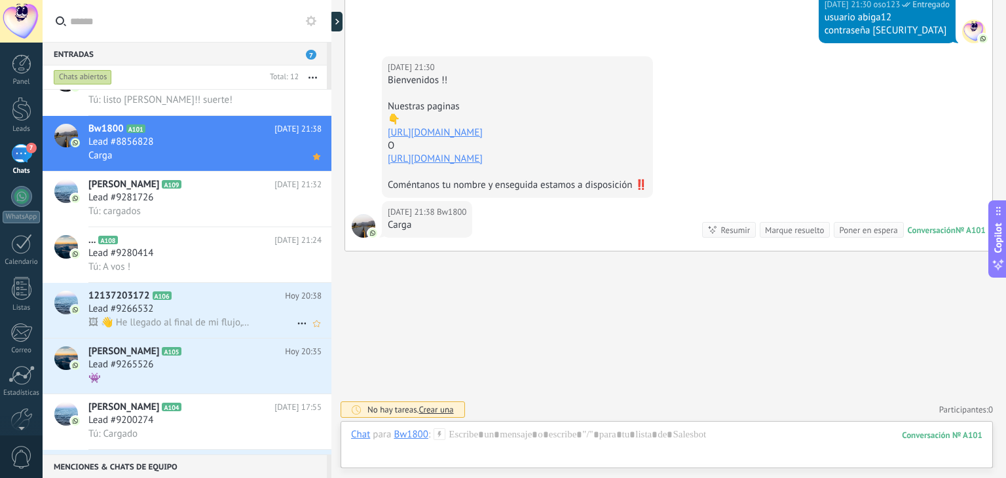
click at [208, 316] on div "Lead #9266532" at bounding box center [204, 309] width 233 height 13
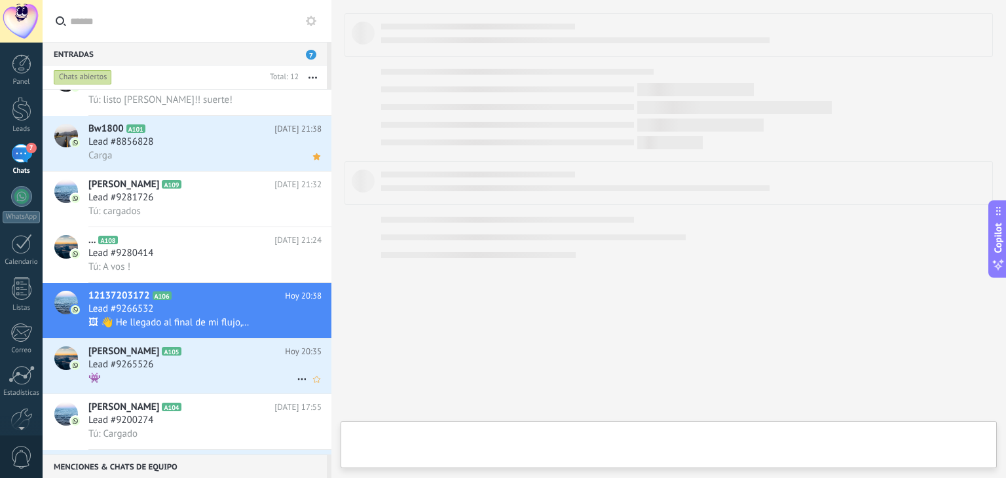
click at [197, 371] on div "Lead #9265526" at bounding box center [204, 364] width 233 height 13
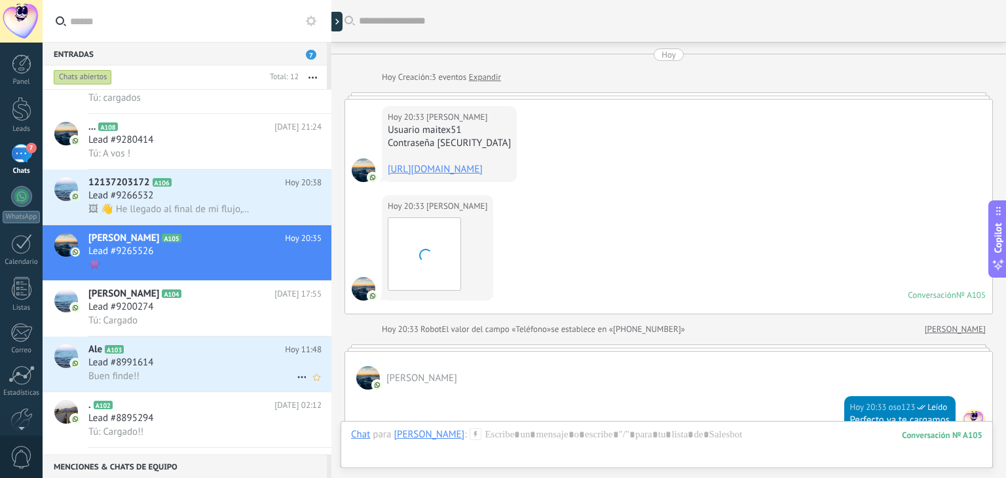
scroll to position [484, 0]
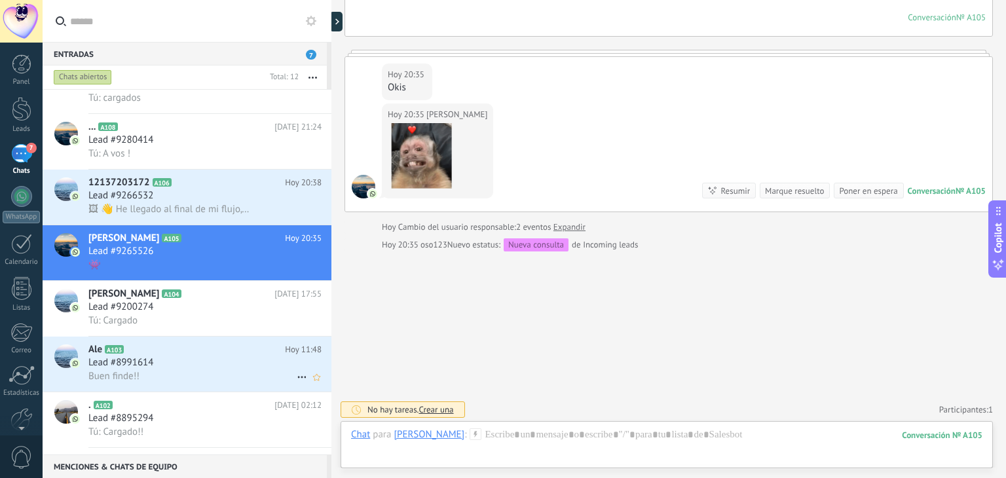
click at [197, 369] on div "Lead #8991614" at bounding box center [204, 362] width 233 height 13
